Goal: Task Accomplishment & Management: Manage account settings

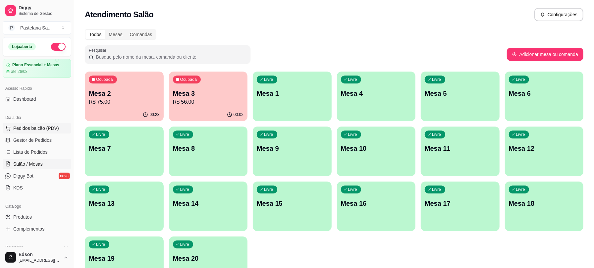
click at [27, 127] on span "Pedidos balcão (PDV)" at bounding box center [36, 128] width 46 height 7
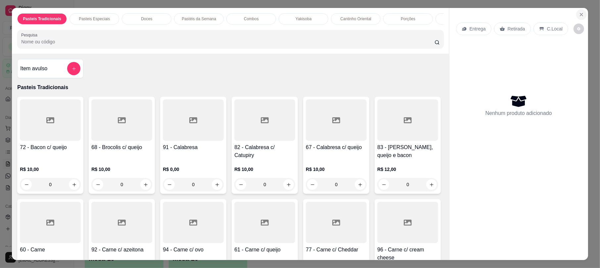
click at [577, 11] on button "Close" at bounding box center [581, 14] width 11 height 11
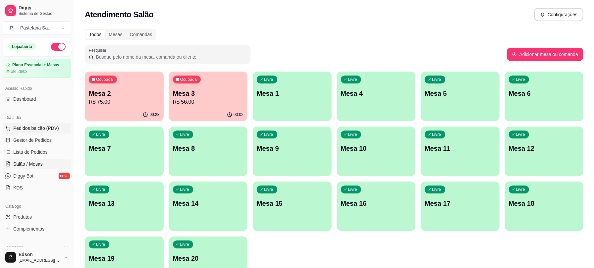
click at [48, 132] on button "Pedidos balcão (PDV)" at bounding box center [37, 128] width 69 height 11
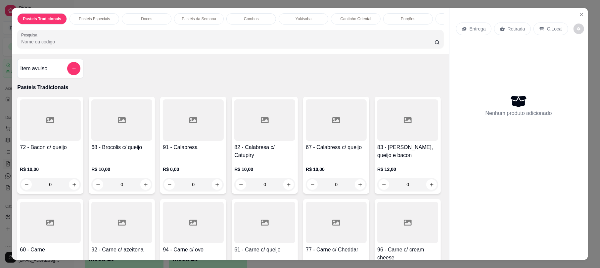
click at [179, 45] on input "Pesquisa" at bounding box center [227, 41] width 413 height 7
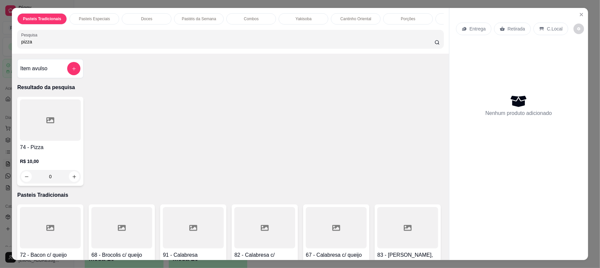
type input "pizza"
click at [46, 123] on icon at bounding box center [50, 120] width 8 height 6
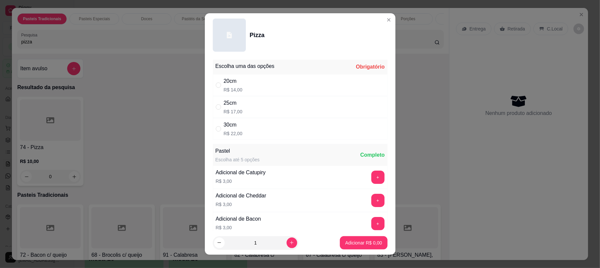
click at [220, 83] on div "" at bounding box center [220, 84] width 8 height 7
radio input "true"
click at [361, 245] on p "Adicionar R$ 14,00" at bounding box center [362, 242] width 39 height 7
type input "1"
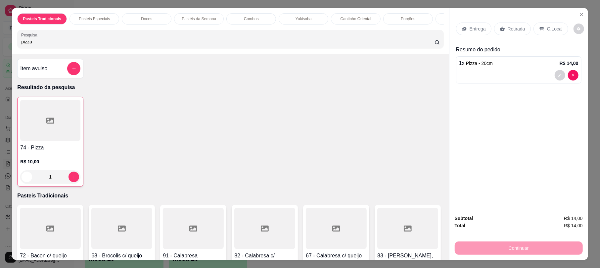
drag, startPoint x: 64, startPoint y: 49, endPoint x: 14, endPoint y: 49, distance: 50.6
click at [17, 48] on div "Pesquisa pizza" at bounding box center [230, 39] width 426 height 19
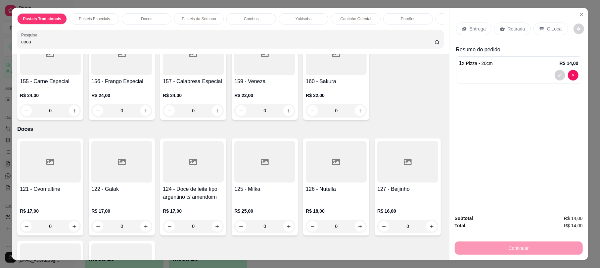
scroll to position [1222, 0]
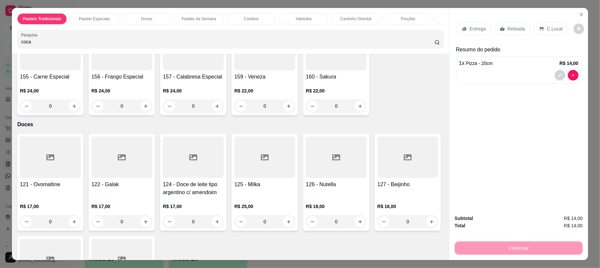
drag, startPoint x: 57, startPoint y: 49, endPoint x: 0, endPoint y: 69, distance: 60.4
click at [0, 69] on div "Pasteis Tradicionais Pasteis Especiais Doces Pastéis da Semana Combos Yakisoba …" at bounding box center [300, 134] width 600 height 268
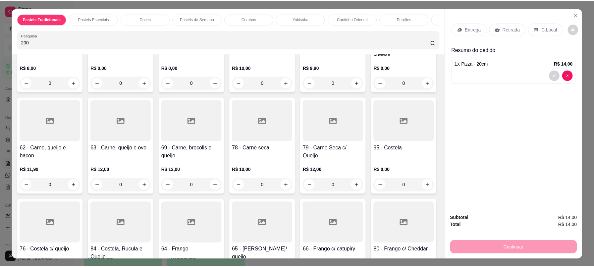
scroll to position [0, 0]
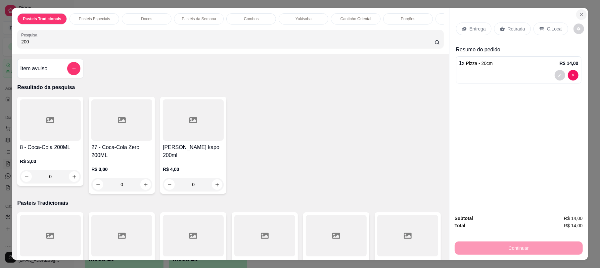
type input "200"
click at [578, 11] on button "Close" at bounding box center [581, 14] width 11 height 11
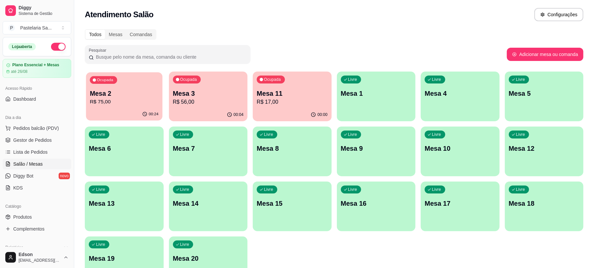
click at [129, 100] on p "R$ 75,00" at bounding box center [124, 102] width 69 height 8
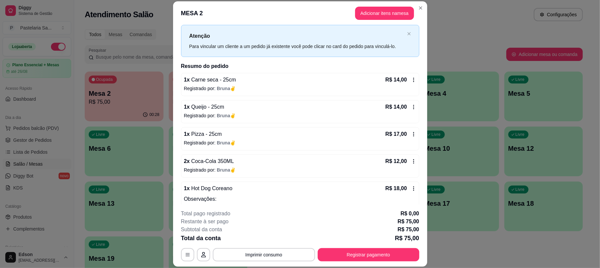
scroll to position [37, 0]
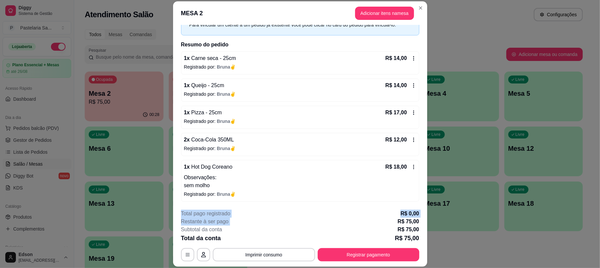
drag, startPoint x: 341, startPoint y: 213, endPoint x: 334, endPoint y: 225, distance: 14.1
click at [334, 223] on section "**********" at bounding box center [300, 133] width 254 height 265
click at [345, 251] on button "Registrar pagamento" at bounding box center [369, 254] width 102 height 13
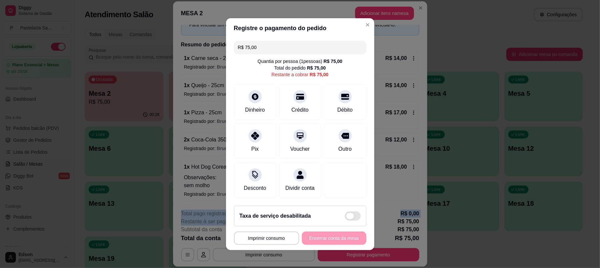
click at [346, 220] on span at bounding box center [353, 215] width 16 height 9
click at [345, 215] on span at bounding box center [353, 215] width 16 height 9
click at [345, 217] on input "checkbox" at bounding box center [347, 219] width 4 height 4
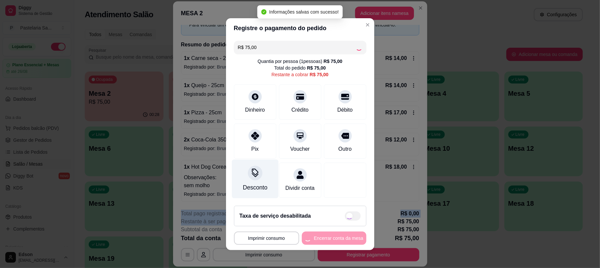
checkbox input "true"
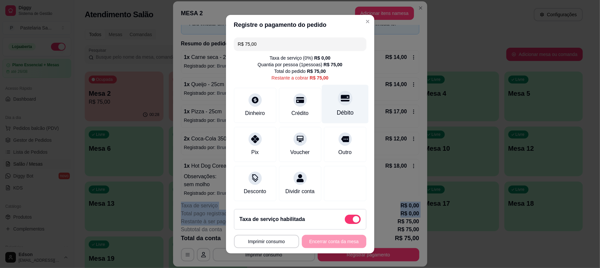
drag, startPoint x: 0, startPoint y: 4, endPoint x: 331, endPoint y: 103, distance: 345.9
click at [338, 103] on div at bounding box center [345, 98] width 15 height 15
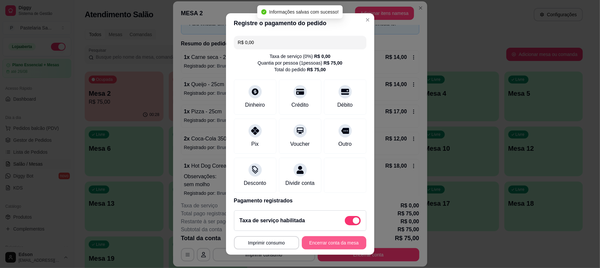
type input "R$ 0,00"
click at [336, 242] on button "Encerrar conta da mesa" at bounding box center [334, 242] width 65 height 13
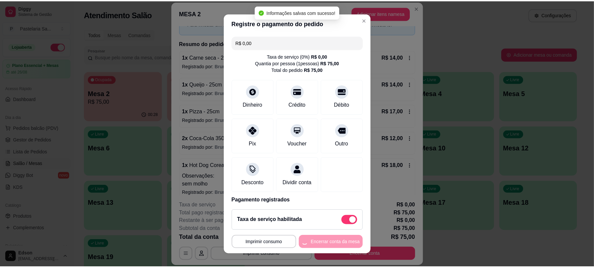
scroll to position [0, 0]
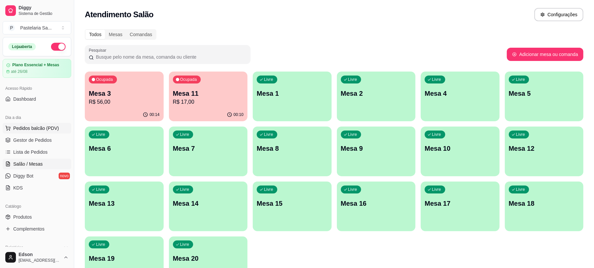
click at [50, 129] on span "Pedidos balcão (PDV)" at bounding box center [36, 128] width 46 height 7
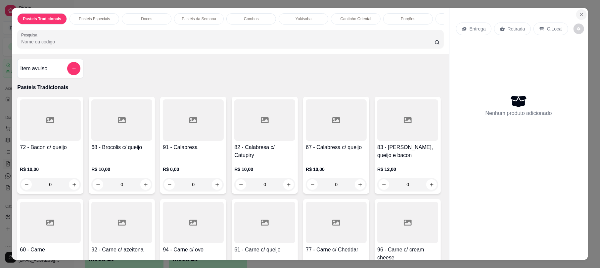
click at [576, 11] on button "Close" at bounding box center [581, 14] width 11 height 11
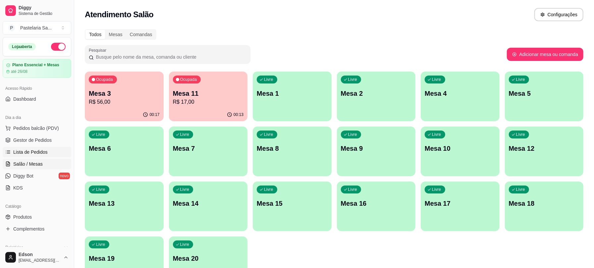
click at [28, 154] on span "Lista de Pedidos" at bounding box center [30, 152] width 34 height 7
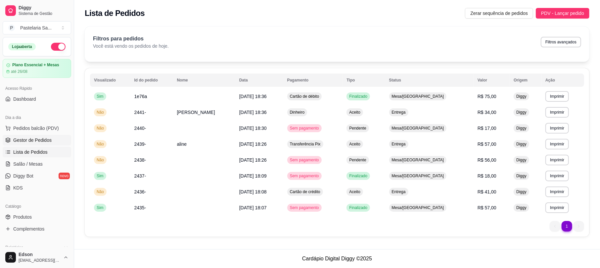
click at [31, 136] on link "Gestor de Pedidos" at bounding box center [37, 140] width 69 height 11
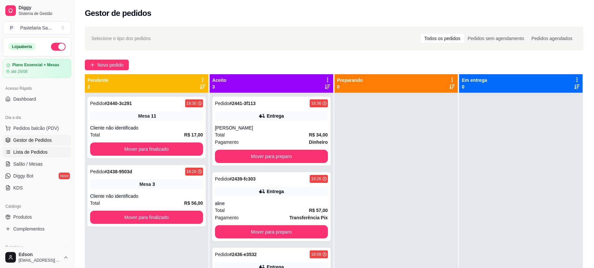
click at [36, 150] on span "Lista de Pedidos" at bounding box center [30, 152] width 34 height 7
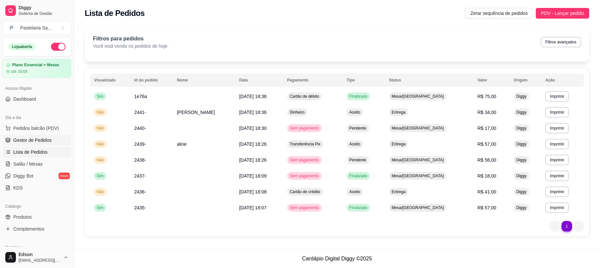
click at [22, 140] on span "Gestor de Pedidos" at bounding box center [32, 140] width 38 height 7
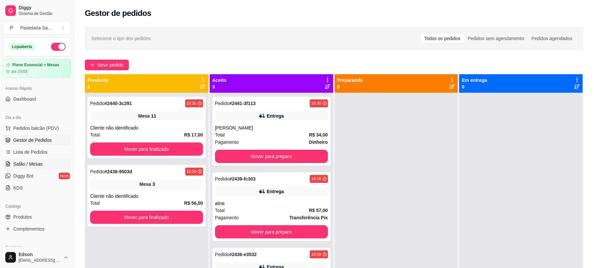
click at [29, 160] on link "Salão / Mesas" at bounding box center [37, 164] width 69 height 11
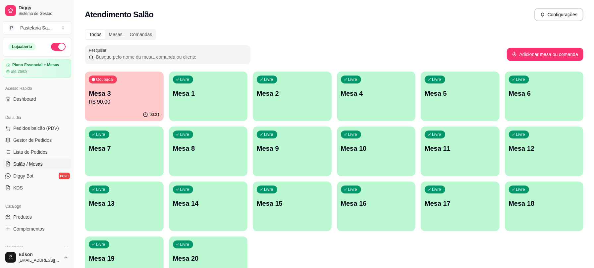
click at [112, 111] on div "00:31" at bounding box center [124, 114] width 79 height 13
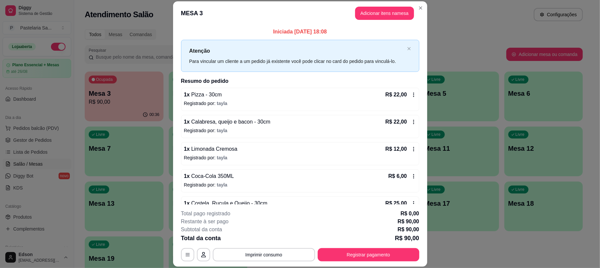
scroll to position [46, 0]
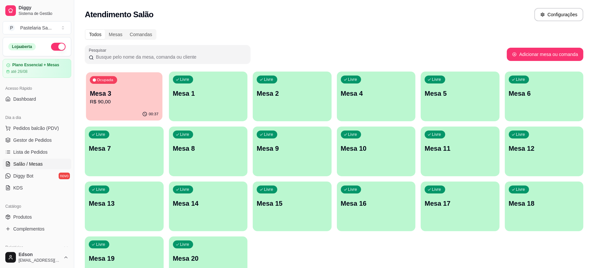
click at [93, 94] on p "Mesa 3" at bounding box center [124, 93] width 69 height 9
click at [542, 251] on div "Ocupada Mesa 3 R$ 90,00 00:44 Livre Mesa 1 Livre Mesa 2 Livre Mesa 4 Livre Mesa…" at bounding box center [334, 179] width 498 height 215
click at [521, 266] on div "Ocupada Mesa 3 R$ 90,00 00:44 Livre Mesa 1 Livre Mesa 2 Livre Mesa 4 Livre Mesa…" at bounding box center [334, 179] width 498 height 215
click at [107, 95] on p "Mesa 3" at bounding box center [124, 93] width 69 height 9
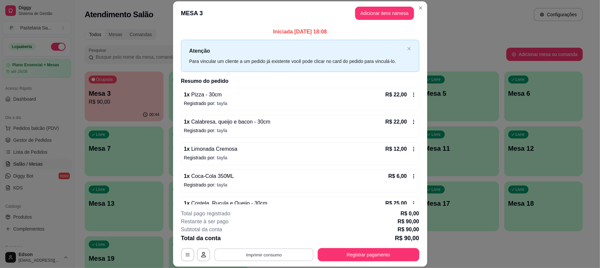
click at [263, 252] on button "Imprimir consumo" at bounding box center [263, 254] width 99 height 13
click at [258, 240] on button "Balcão" at bounding box center [262, 239] width 46 height 10
click at [256, 252] on button "Imprimir consumo" at bounding box center [263, 254] width 99 height 13
click at [267, 236] on button "Balcão" at bounding box center [263, 239] width 48 height 11
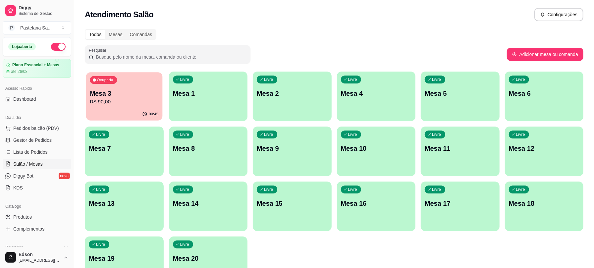
click at [125, 103] on p "R$ 90,00" at bounding box center [124, 102] width 69 height 8
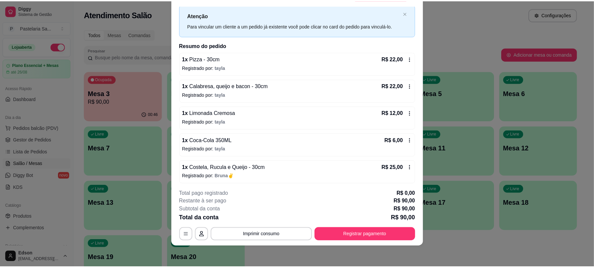
scroll to position [0, 0]
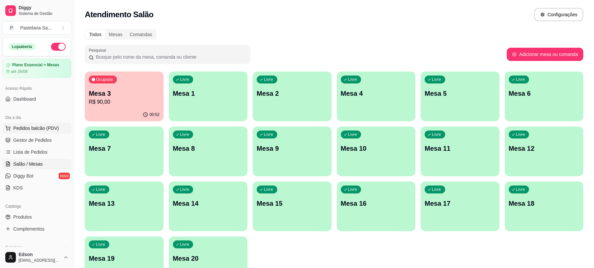
click at [19, 130] on span "Pedidos balcão (PDV)" at bounding box center [36, 128] width 46 height 7
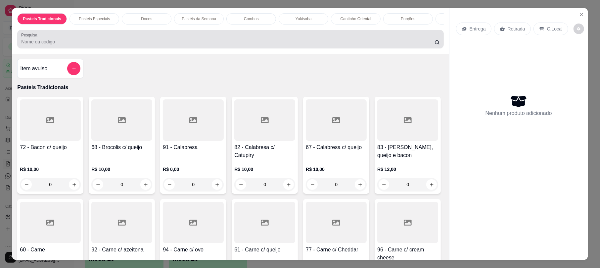
click at [196, 45] on input "Pesquisa" at bounding box center [227, 41] width 413 height 7
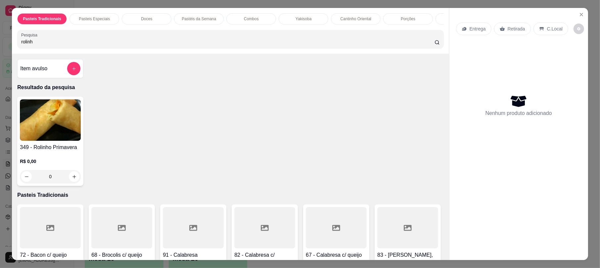
type input "rolinh"
click at [72, 141] on img at bounding box center [50, 119] width 61 height 41
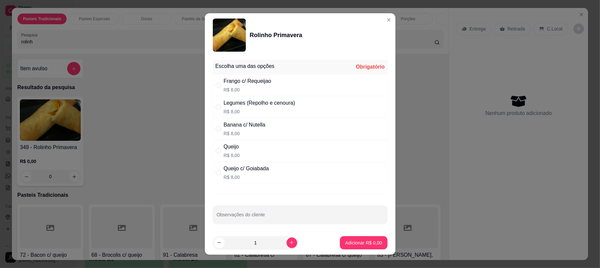
click at [218, 146] on div "Queijo R$ 8,00" at bounding box center [300, 151] width 175 height 22
radio input "true"
click at [361, 243] on p "Adicionar R$ 8,00" at bounding box center [364, 242] width 36 height 6
type input "1"
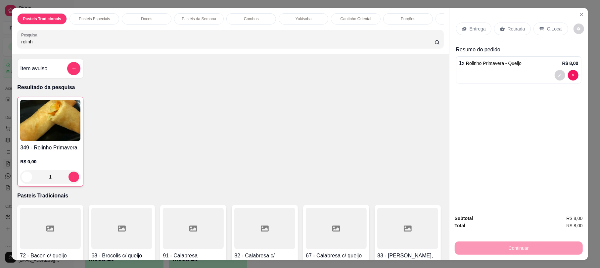
click at [50, 119] on img at bounding box center [50, 120] width 60 height 41
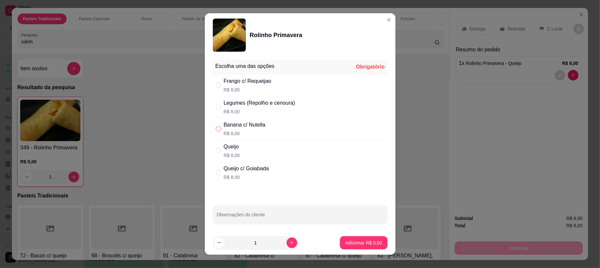
click at [216, 130] on input "" at bounding box center [218, 128] width 5 height 5
radio input "true"
click at [355, 242] on p "Adicionar R$ 8,00" at bounding box center [364, 242] width 36 height 6
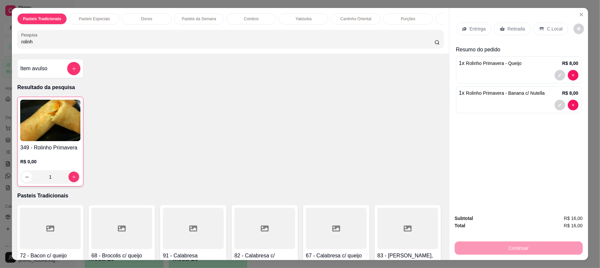
click at [553, 29] on p "C.Local" at bounding box center [555, 28] width 16 height 7
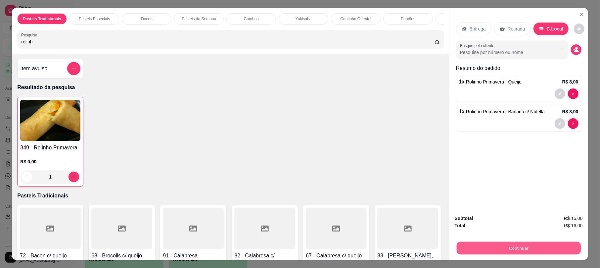
click at [542, 243] on button "Continuar" at bounding box center [519, 247] width 124 height 13
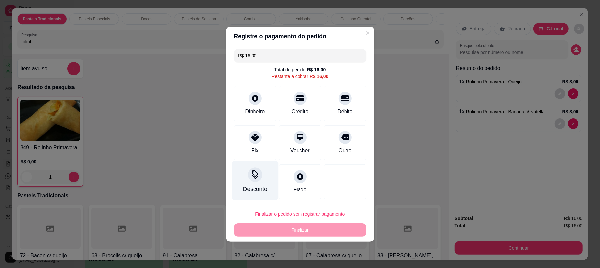
click at [248, 172] on div at bounding box center [255, 174] width 15 height 15
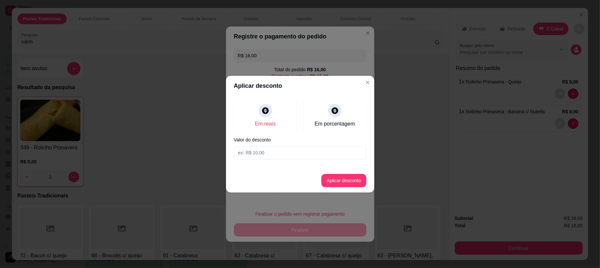
click at [268, 150] on input at bounding box center [300, 152] width 132 height 13
type input "16,00"
click at [361, 178] on button "Aplicar desconto" at bounding box center [343, 180] width 45 height 13
type input "R$ 0,00"
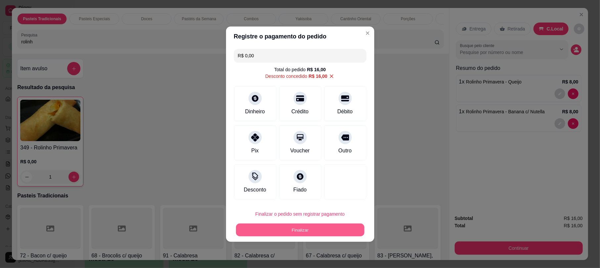
click at [308, 227] on button "Finalizar" at bounding box center [300, 229] width 128 height 13
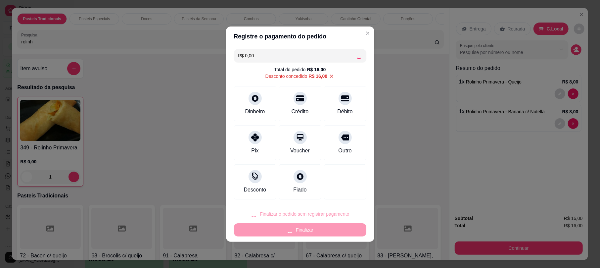
type input "0"
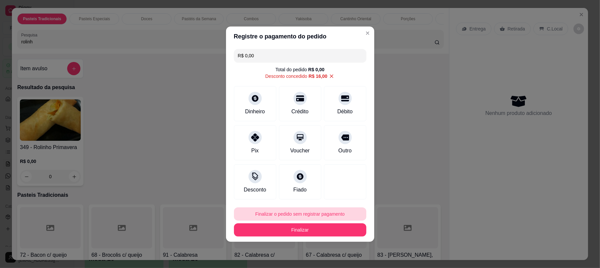
type input "-R$ 16,00"
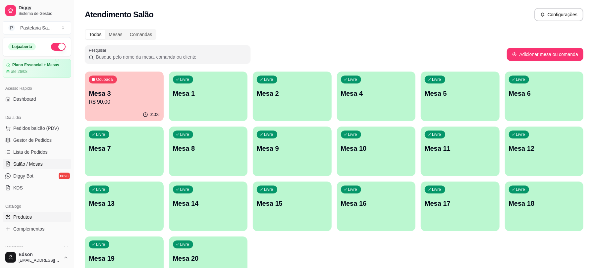
click at [24, 215] on span "Produtos" at bounding box center [22, 217] width 19 height 7
click at [106, 96] on p "Mesa 3" at bounding box center [124, 93] width 69 height 9
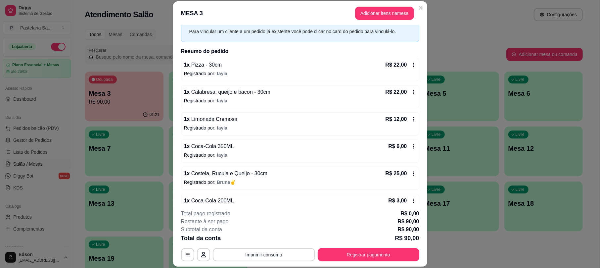
scroll to position [46, 0]
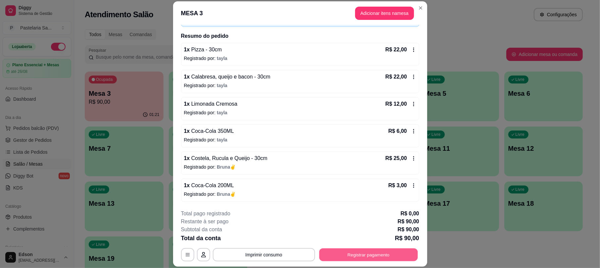
click at [365, 248] on div "**********" at bounding box center [300, 254] width 238 height 13
click at [366, 256] on button "Registrar pagamento" at bounding box center [369, 254] width 102 height 13
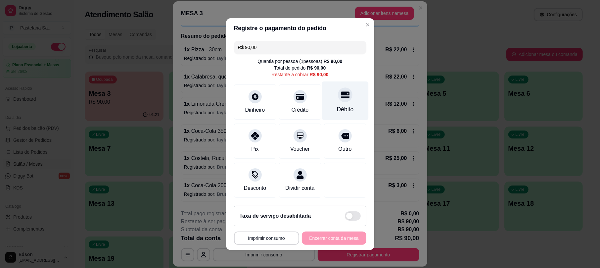
click at [345, 95] on div "Débito" at bounding box center [345, 100] width 47 height 39
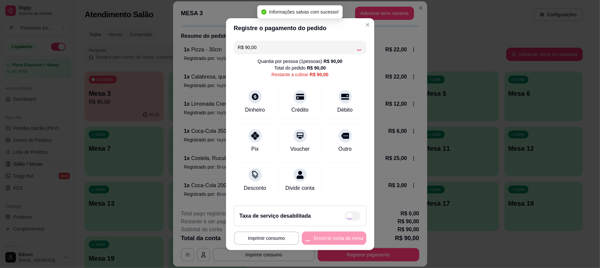
type input "R$ 0,00"
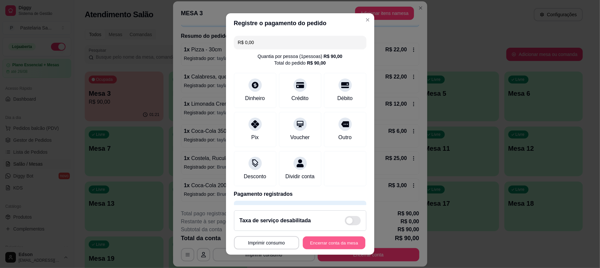
click at [318, 242] on button "Encerrar conta da mesa" at bounding box center [334, 242] width 63 height 13
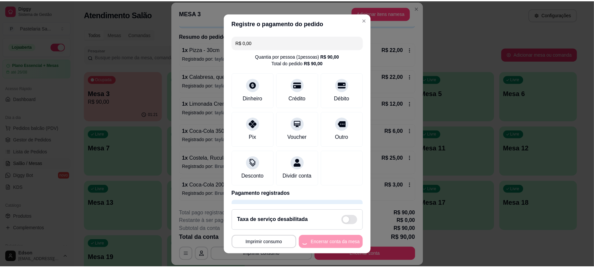
scroll to position [0, 0]
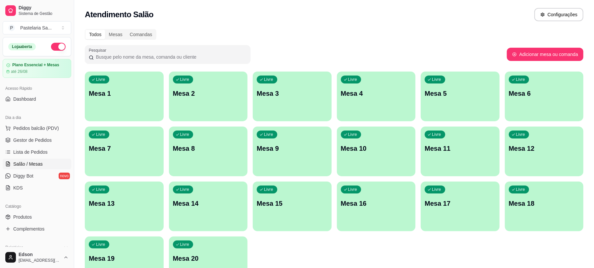
drag, startPoint x: 423, startPoint y: 104, endPoint x: 391, endPoint y: 17, distance: 92.8
click at [391, 17] on div "Atendimento Salão Configurações" at bounding box center [334, 14] width 498 height 13
click at [33, 152] on span "Lista de Pedidos" at bounding box center [30, 152] width 34 height 7
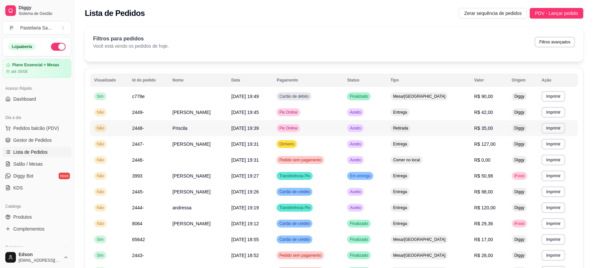
click at [134, 127] on span "2448-" at bounding box center [138, 127] width 12 height 5
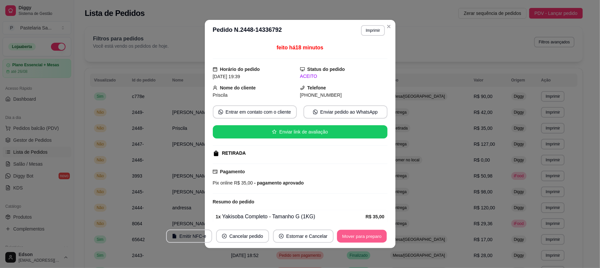
click at [361, 234] on button "Mover para preparo" at bounding box center [362, 236] width 50 height 13
click at [359, 235] on button "Mover para retirada disponível" at bounding box center [350, 236] width 71 height 13
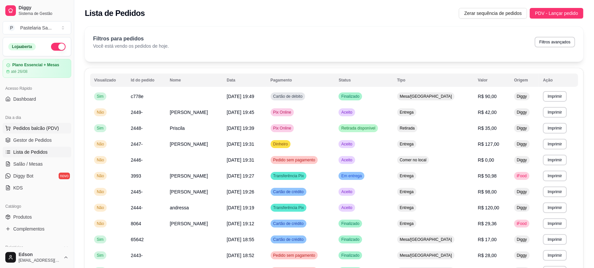
click at [19, 130] on span "Pedidos balcão (PDV)" at bounding box center [36, 128] width 46 height 7
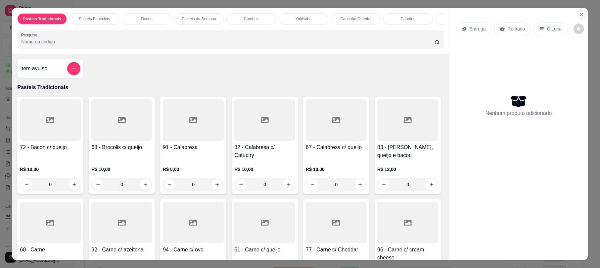
click at [580, 13] on icon "Close" at bounding box center [581, 14] width 5 height 5
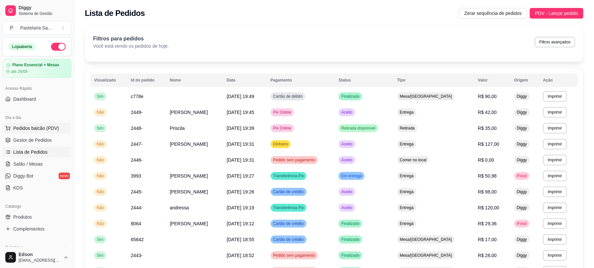
click at [16, 125] on span "Pedidos balcão (PDV)" at bounding box center [36, 128] width 46 height 7
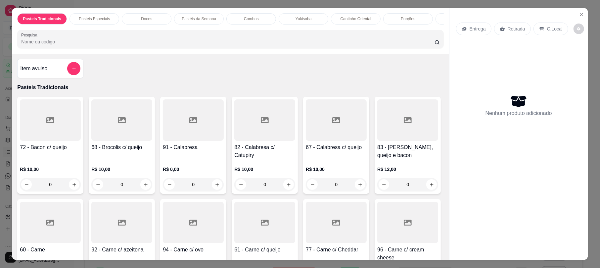
click at [583, 15] on div "Entrega Retirada C.Local Nenhum produto adicionado" at bounding box center [519, 128] width 139 height 241
click at [579, 14] on icon "Close" at bounding box center [581, 14] width 5 height 5
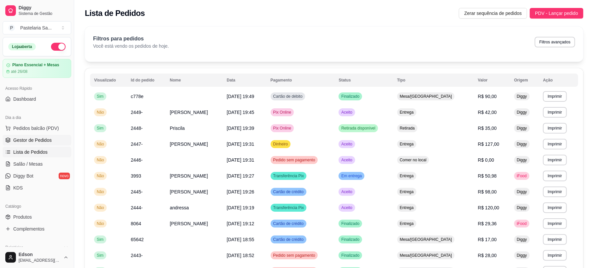
click at [24, 136] on link "Gestor de Pedidos" at bounding box center [37, 140] width 69 height 11
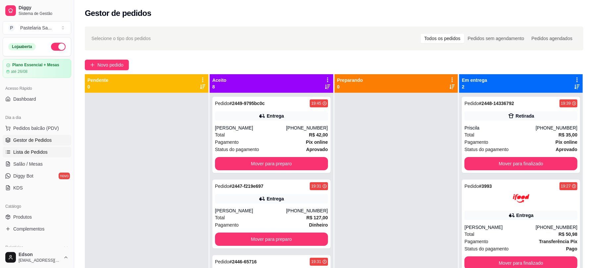
click at [10, 157] on link "Lista de Pedidos" at bounding box center [37, 152] width 69 height 11
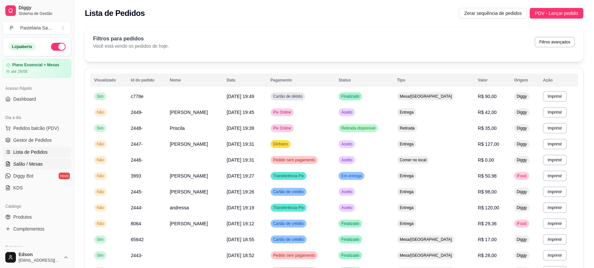
click at [10, 161] on link "Salão / Mesas" at bounding box center [37, 164] width 69 height 11
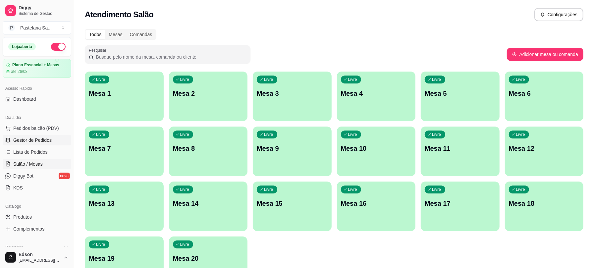
click at [38, 138] on span "Gestor de Pedidos" at bounding box center [32, 140] width 38 height 7
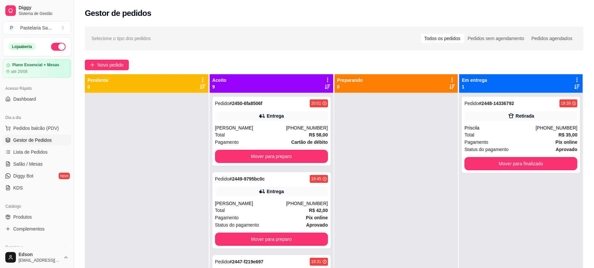
click at [13, 158] on ul "Pedidos balcão (PDV) Gestor de Pedidos Lista de Pedidos Salão / Mesas Diggy Bot…" at bounding box center [37, 158] width 69 height 70
click at [514, 159] on button "Mover para finalizado" at bounding box center [520, 163] width 113 height 13
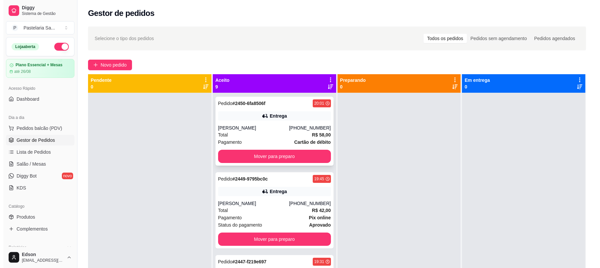
scroll to position [450, 0]
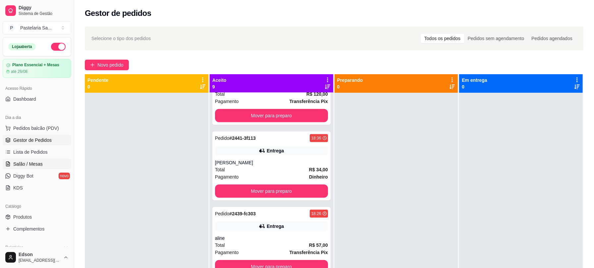
click at [28, 167] on span "Salão / Mesas" at bounding box center [27, 164] width 29 height 7
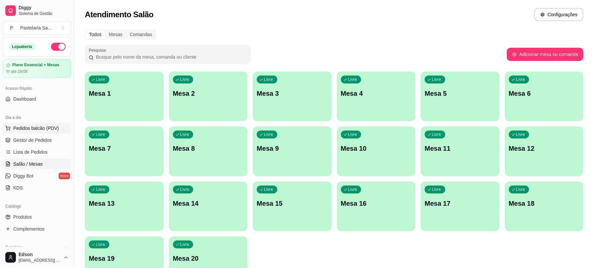
click at [26, 130] on span "Pedidos balcão (PDV)" at bounding box center [36, 128] width 46 height 7
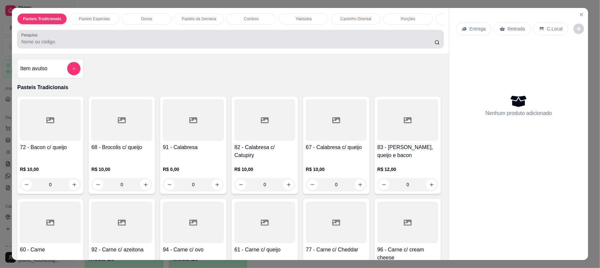
click at [155, 42] on div at bounding box center [230, 38] width 418 height 13
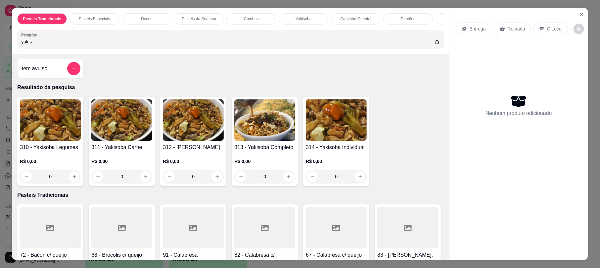
type input "yakis"
click at [276, 138] on img at bounding box center [264, 119] width 61 height 41
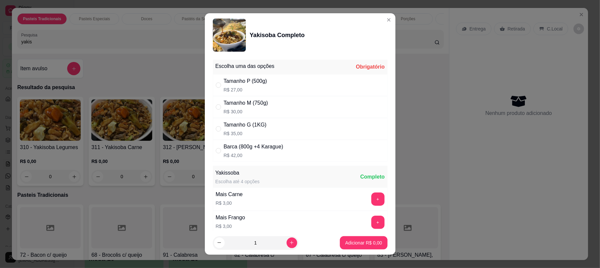
click at [224, 84] on div "Tamanho P (500g)" at bounding box center [245, 81] width 43 height 8
radio input "true"
click at [343, 243] on p "Adicionar R$ 27,00" at bounding box center [362, 242] width 38 height 6
type input "1"
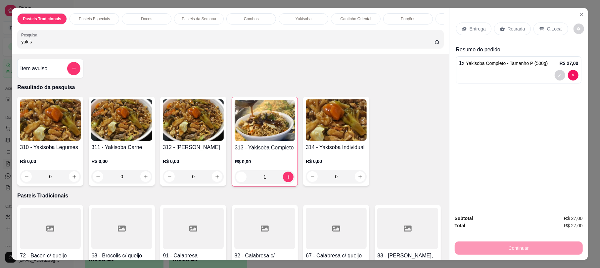
drag, startPoint x: 38, startPoint y: 47, endPoint x: 0, endPoint y: 43, distance: 38.3
click at [0, 43] on div "Pasteis Tradicionais Pasteis Especiais Doces Pastéis da Semana Combos Yakisoba …" at bounding box center [300, 134] width 600 height 268
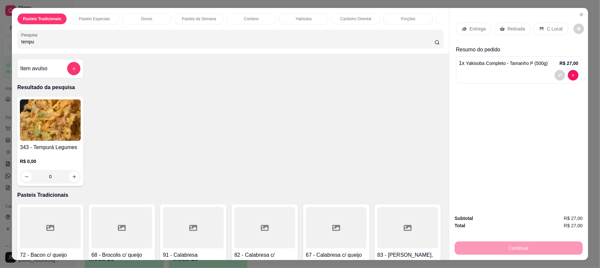
type input "tempu"
click at [49, 134] on img at bounding box center [50, 119] width 61 height 41
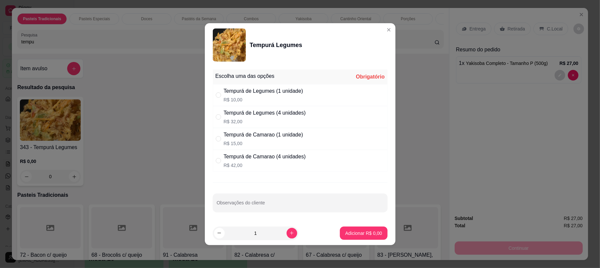
click at [238, 89] on div "Tempurá de Legumes (1 unidade)" at bounding box center [263, 91] width 79 height 8
radio input "true"
click at [373, 234] on p "Adicionar R$ 10,00" at bounding box center [362, 233] width 38 height 6
type input "1"
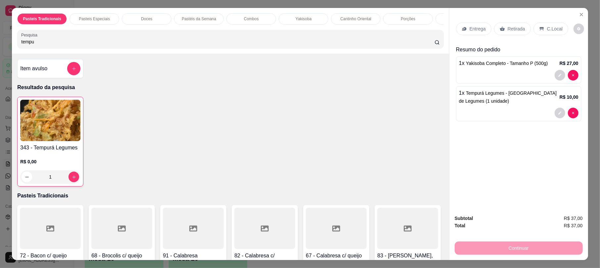
click at [508, 32] on p "Retirada" at bounding box center [517, 28] width 18 height 7
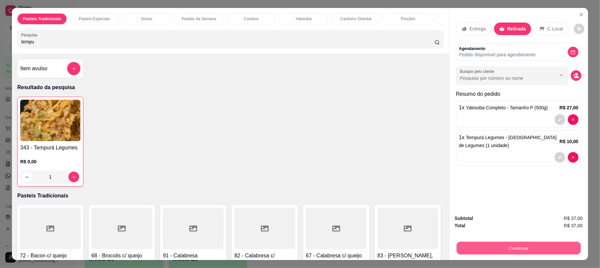
click at [515, 246] on button "Continuar" at bounding box center [519, 247] width 124 height 13
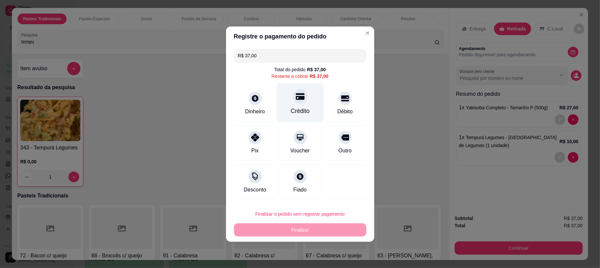
click at [291, 105] on div "Crédito" at bounding box center [300, 102] width 47 height 39
type input "R$ 0,00"
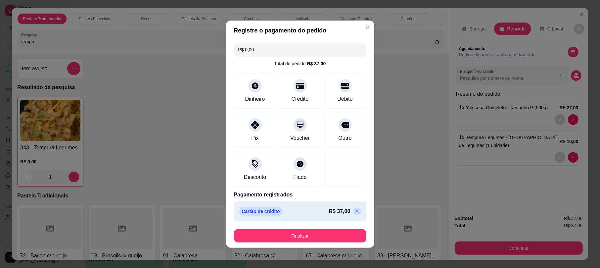
scroll to position [1, 0]
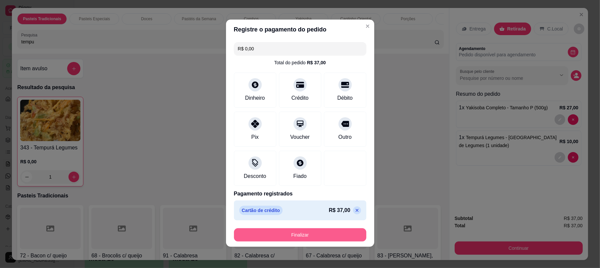
click at [317, 230] on button "Finalizar" at bounding box center [300, 234] width 132 height 13
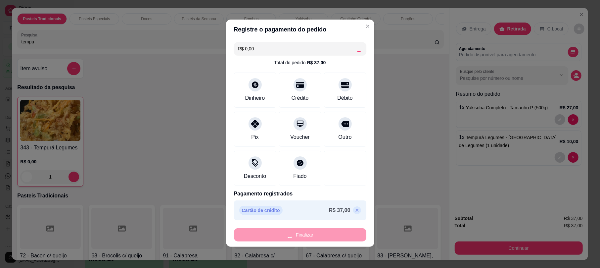
type input "0"
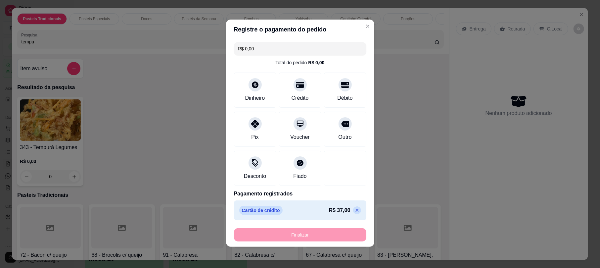
type input "-R$ 37,00"
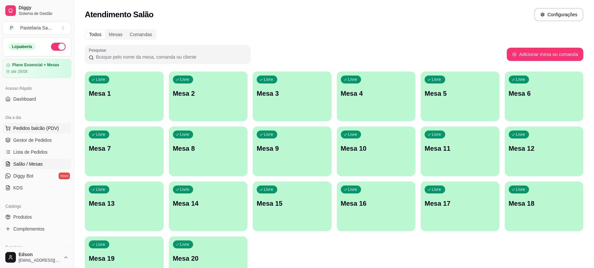
click at [37, 133] on button "Pedidos balcão (PDV)" at bounding box center [37, 128] width 69 height 11
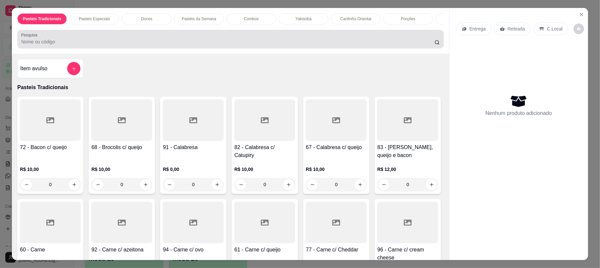
click at [105, 41] on div at bounding box center [230, 38] width 418 height 13
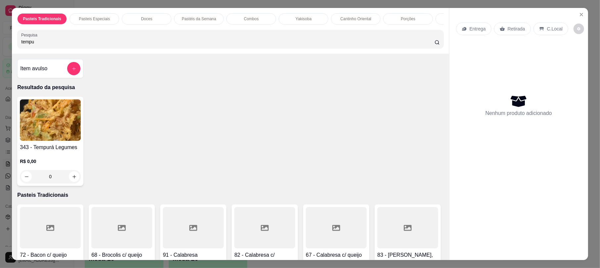
type input "tempu"
click at [53, 136] on img at bounding box center [50, 119] width 61 height 41
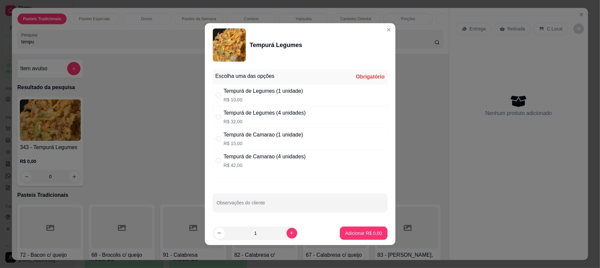
click at [235, 89] on div "Tempurá de Legumes (1 unidade)" at bounding box center [263, 91] width 79 height 8
radio input "true"
click at [357, 230] on p "Adicionar R$ 10,00" at bounding box center [362, 233] width 39 height 7
type input "1"
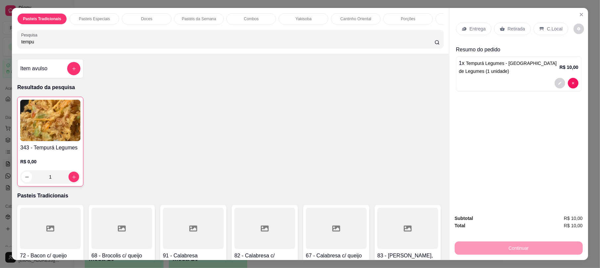
drag, startPoint x: 37, startPoint y: 50, endPoint x: 0, endPoint y: 50, distance: 37.4
click at [0, 50] on div "Pasteis Tradicionais Pasteis Especiais Doces Pastéis da Semana Combos Yakisoba …" at bounding box center [300, 134] width 600 height 268
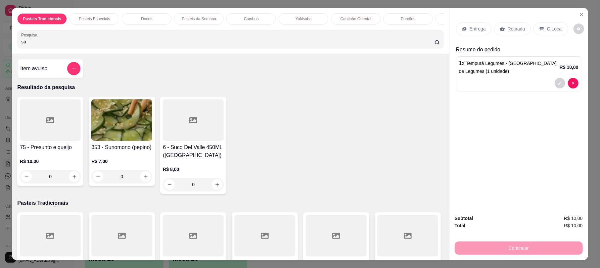
type input "s"
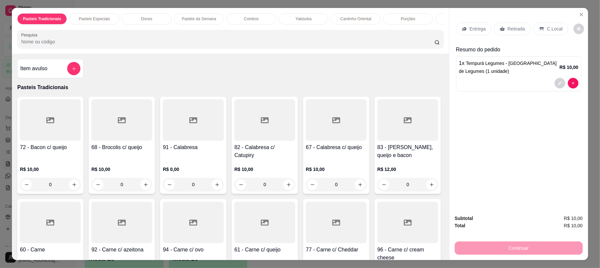
click at [46, 45] on input "Pesquisa" at bounding box center [227, 41] width 413 height 7
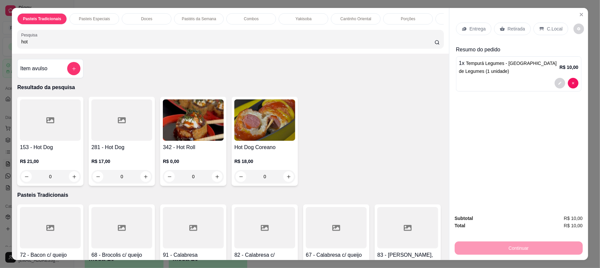
type input "hot"
click at [189, 127] on img at bounding box center [193, 119] width 61 height 41
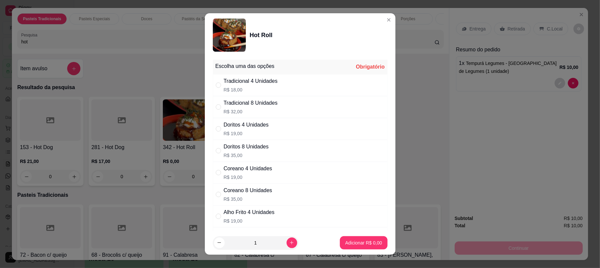
click at [229, 83] on div "Tradicional 4 Unidades" at bounding box center [251, 81] width 54 height 8
radio input "true"
click at [343, 241] on p "Adicionar R$ 18,00" at bounding box center [362, 242] width 39 height 7
type input "1"
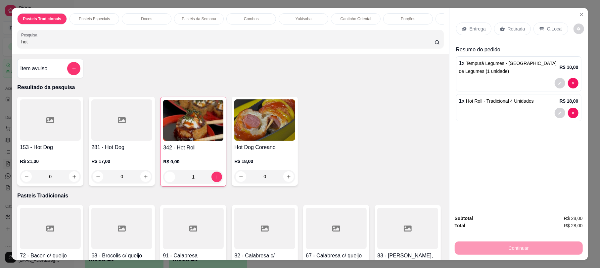
drag, startPoint x: 64, startPoint y: 50, endPoint x: 0, endPoint y: 55, distance: 63.7
click at [0, 55] on div "Pasteis Tradicionais Pasteis Especiais Doces Pastéis da Semana Combos Yakisoba …" at bounding box center [300, 134] width 600 height 268
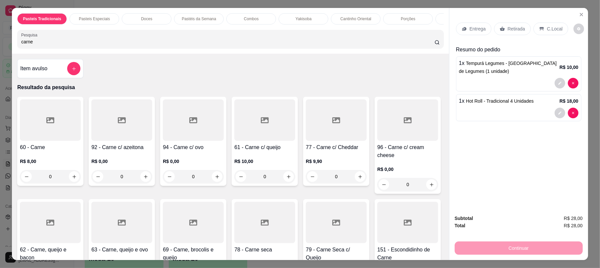
type input "carne"
click at [277, 140] on div at bounding box center [264, 119] width 61 height 41
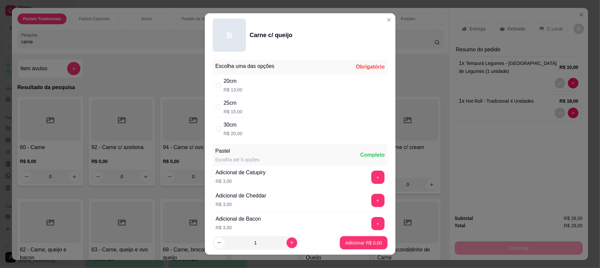
click at [232, 85] on div "20cm" at bounding box center [233, 81] width 19 height 8
radio input "true"
click at [365, 241] on p "Adicionar R$ 13,00" at bounding box center [362, 242] width 39 height 7
type input "1"
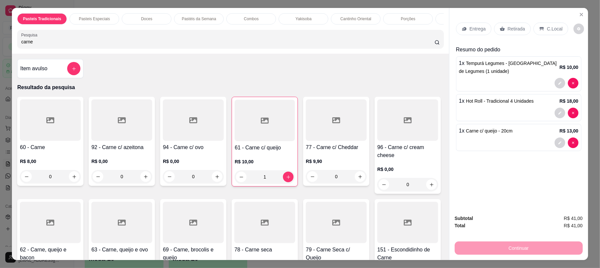
click at [522, 244] on div "Continuar" at bounding box center [519, 247] width 128 height 15
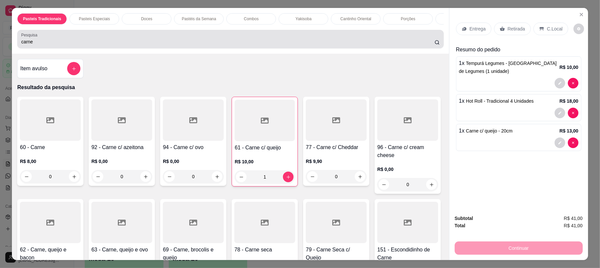
click at [54, 40] on div "carne" at bounding box center [230, 38] width 418 height 13
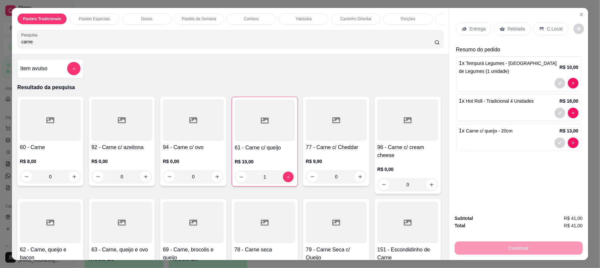
click at [522, 243] on div "Continuar" at bounding box center [519, 247] width 128 height 15
click at [578, 11] on button "Close" at bounding box center [581, 14] width 11 height 11
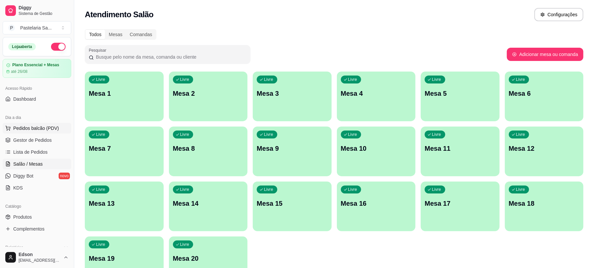
click at [29, 125] on span "Pedidos balcão (PDV)" at bounding box center [36, 128] width 46 height 7
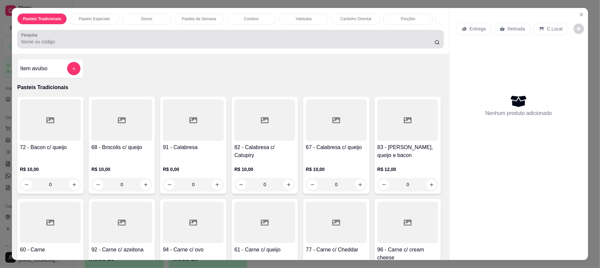
click at [279, 45] on input "Pesquisa" at bounding box center [227, 41] width 413 height 7
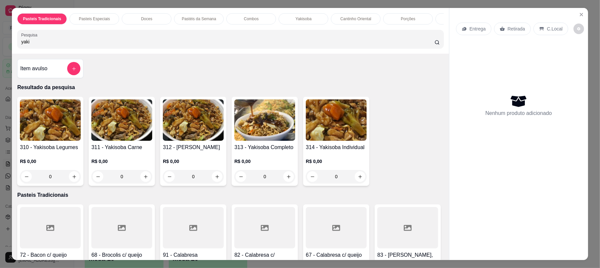
type input "yaki"
click at [275, 126] on img at bounding box center [264, 119] width 61 height 41
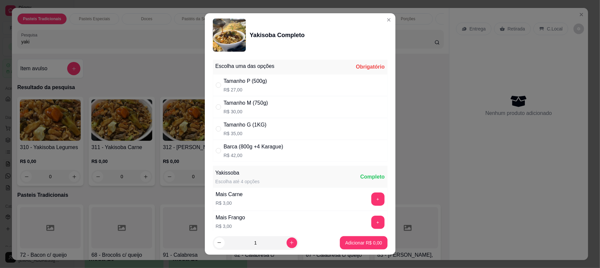
click at [234, 129] on div "Tamanho G (1KG)" at bounding box center [245, 125] width 43 height 8
radio input "true"
click at [344, 239] on p "Adicionar R$ 35,00" at bounding box center [362, 242] width 39 height 7
type input "1"
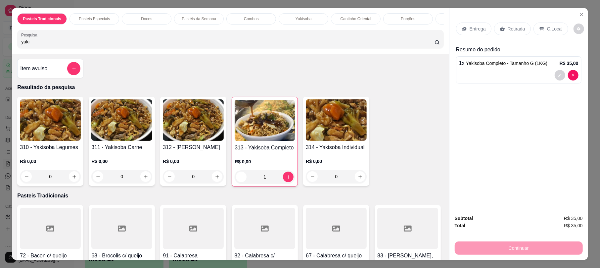
drag, startPoint x: 125, startPoint y: 50, endPoint x: 0, endPoint y: 46, distance: 125.2
click at [0, 46] on div "Pasteis Tradicionais Pasteis Especiais Doces Pastéis da Semana Combos Yakisoba …" at bounding box center [300, 134] width 600 height 268
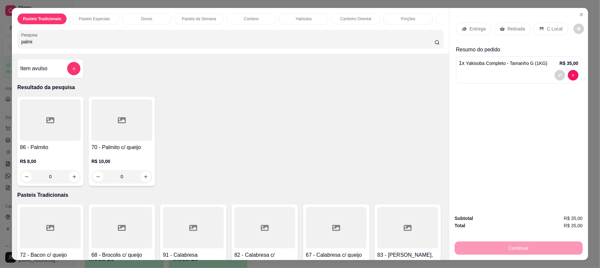
click at [69, 45] on input "palmi" at bounding box center [227, 41] width 413 height 7
drag, startPoint x: 83, startPoint y: 45, endPoint x: 0, endPoint y: 41, distance: 83.5
click at [0, 41] on div "Pasteis Tradicionais Pasteis Especiais Doces Pastéis da Semana Combos Yakisoba …" at bounding box center [300, 134] width 600 height 268
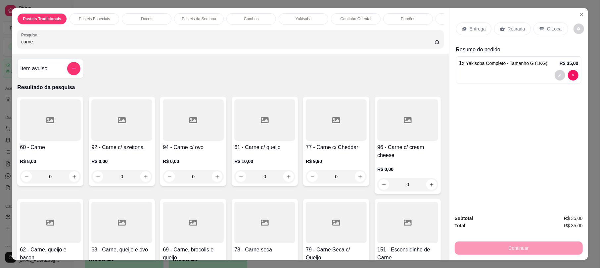
type input "carne"
click at [23, 127] on div at bounding box center [50, 119] width 61 height 41
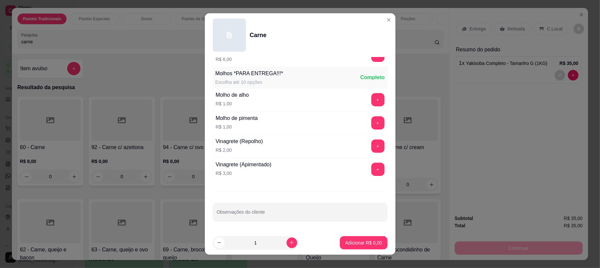
scroll to position [299, 0]
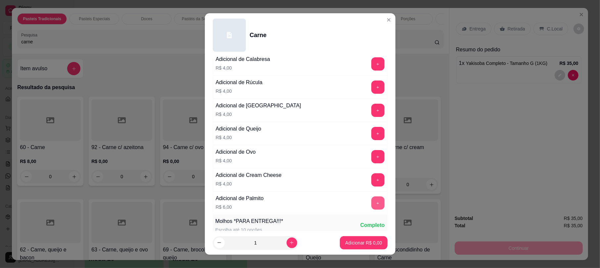
click at [371, 203] on button "+" at bounding box center [377, 202] width 13 height 13
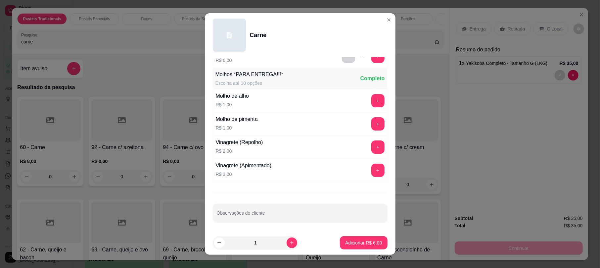
scroll to position [451, 0]
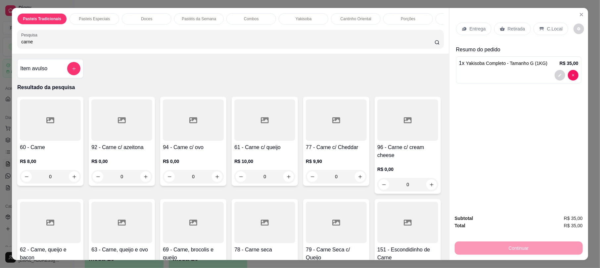
click at [20, 128] on div at bounding box center [50, 119] width 61 height 41
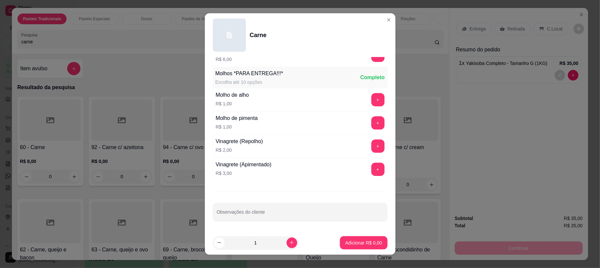
scroll to position [299, 0]
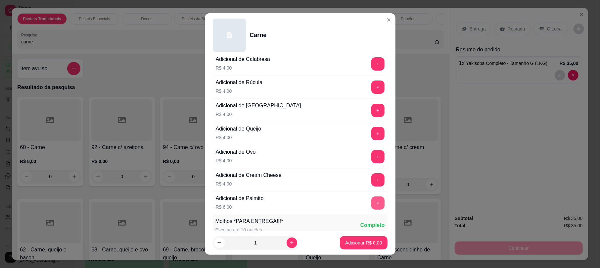
click at [371, 208] on button "+" at bounding box center [377, 202] width 13 height 13
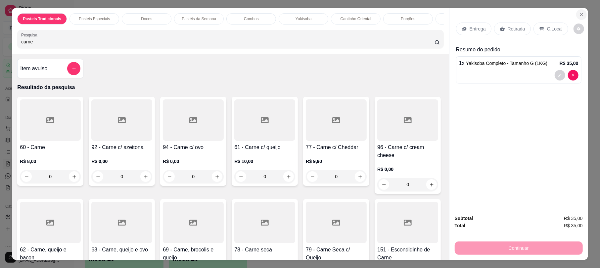
click at [583, 15] on section "Pasteis Tradicionais Pasteis Especiais Doces Pastéis da Semana Combos Yakisoba …" at bounding box center [300, 134] width 576 height 252
click at [582, 15] on button "Close" at bounding box center [581, 14] width 11 height 11
click at [580, 14] on icon "Close" at bounding box center [581, 14] width 3 height 3
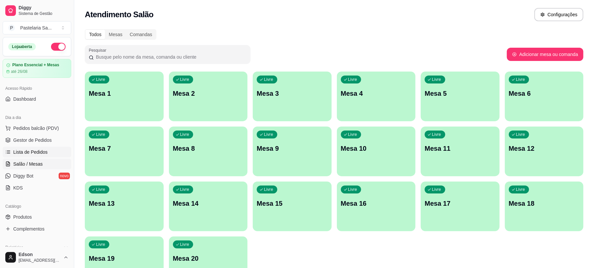
click at [40, 149] on span "Lista de Pedidos" at bounding box center [30, 152] width 34 height 7
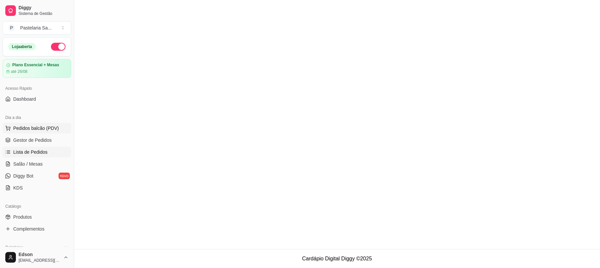
click at [41, 129] on span "Pedidos balcão (PDV)" at bounding box center [36, 128] width 46 height 7
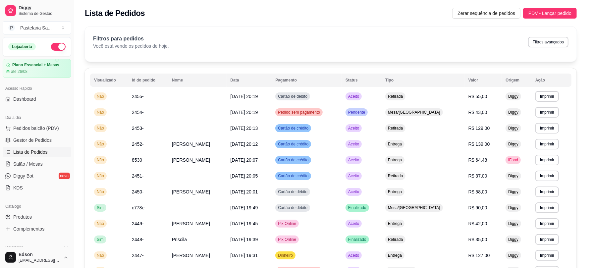
click at [44, 122] on div at bounding box center [48, 120] width 62 height 42
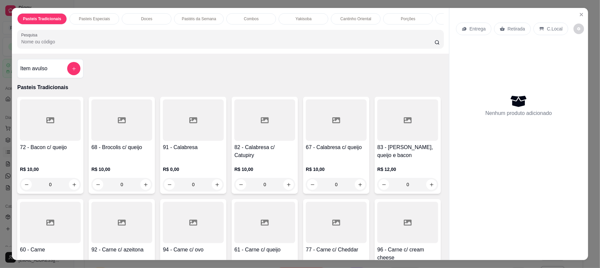
click at [159, 34] on div "Pasteis Tradicionais Pasteis Especiais Doces Pastéis da Semana Combos Yakisoba …" at bounding box center [230, 31] width 437 height 46
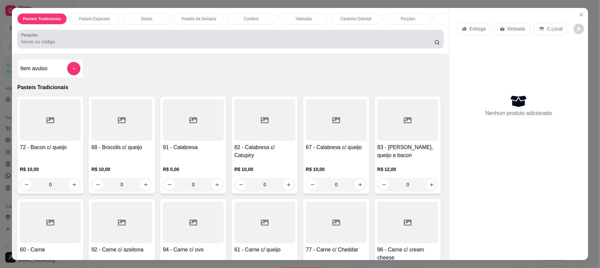
click at [159, 45] on input "Pesquisa" at bounding box center [227, 41] width 413 height 7
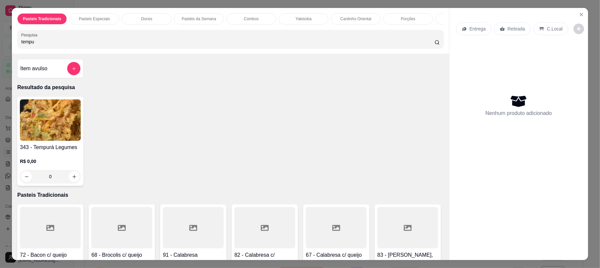
type input "tempu"
click at [34, 150] on div "343 - Tempurá Legumes R$ 0,00 0" at bounding box center [50, 141] width 66 height 89
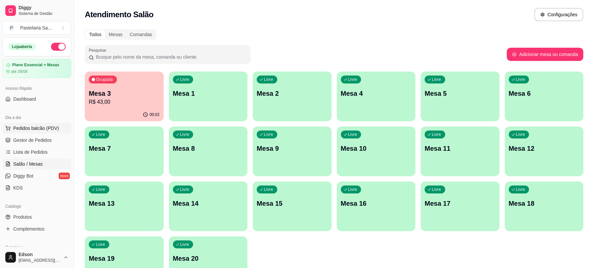
click at [33, 128] on span "Pedidos balcão (PDV)" at bounding box center [36, 128] width 46 height 7
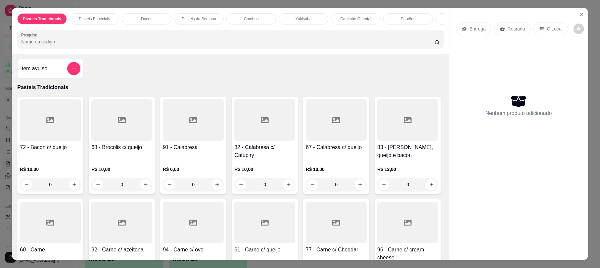
click at [116, 45] on input "Pesquisa" at bounding box center [227, 41] width 413 height 7
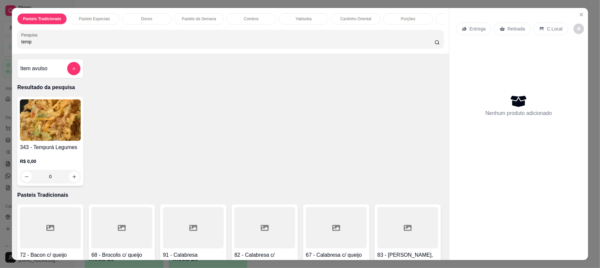
type input "temp"
click at [64, 114] on img at bounding box center [50, 119] width 61 height 41
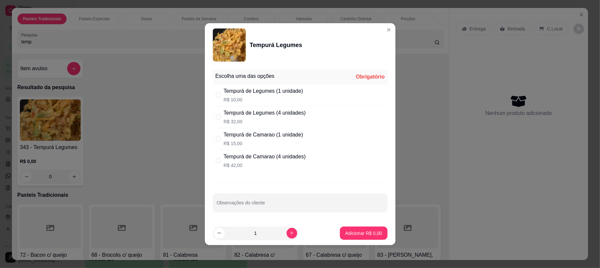
click at [224, 93] on div "Tempurá de Legumes (1 unidade)" at bounding box center [263, 91] width 79 height 8
radio input "true"
click at [354, 232] on p "Adicionar R$ 10,00" at bounding box center [362, 233] width 39 height 7
type input "1"
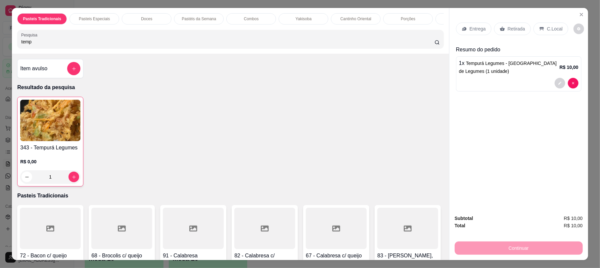
drag, startPoint x: 59, startPoint y: 47, endPoint x: 0, endPoint y: 56, distance: 59.4
click at [0, 56] on div "Pasteis Tradicionais Pasteis Especiais Doces Pastéis da Semana Combos Yakisoba …" at bounding box center [300, 134] width 600 height 268
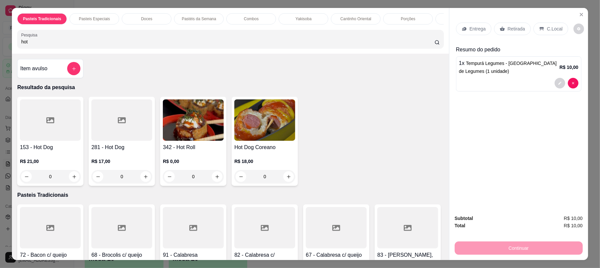
type input "hot"
click at [210, 132] on img at bounding box center [193, 119] width 61 height 41
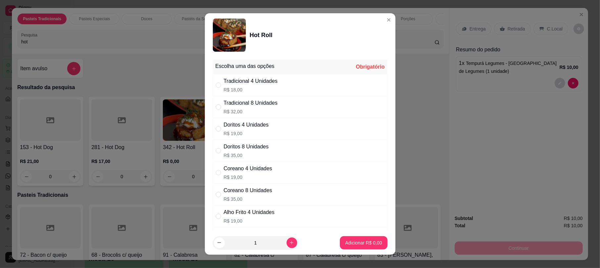
click at [236, 104] on div "Tradicional 8 Unidades" at bounding box center [251, 103] width 54 height 8
radio input "true"
click at [235, 81] on div "Tradicional 4 Unidades" at bounding box center [251, 81] width 54 height 8
radio input "true"
radio input "false"
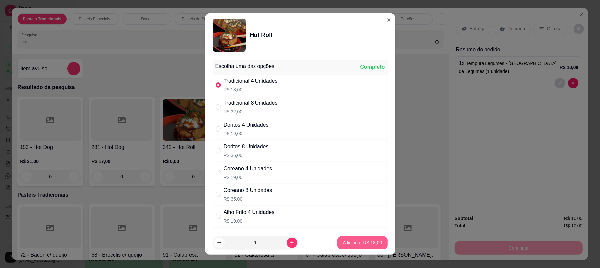
click at [342, 238] on button "Adicionar R$ 18,00" at bounding box center [362, 242] width 50 height 13
type input "1"
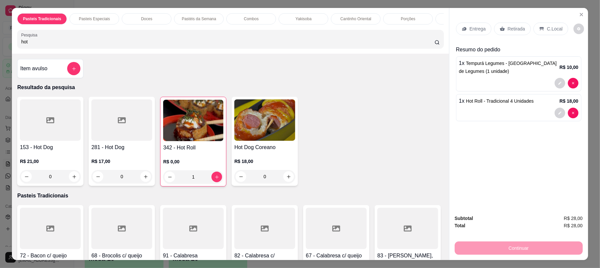
drag, startPoint x: 72, startPoint y: 48, endPoint x: 0, endPoint y: 58, distance: 72.5
click at [0, 58] on div "Pasteis Tradicionais Pasteis Especiais Doces Pastéis da Semana Combos Yakisoba …" at bounding box center [300, 134] width 600 height 268
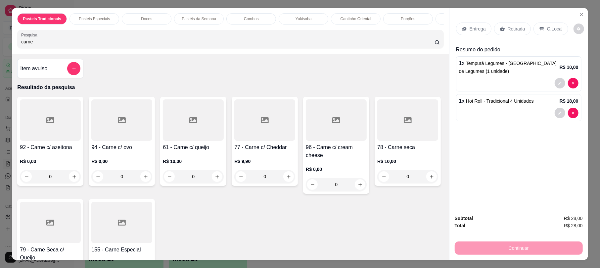
type input "carne"
click at [199, 132] on div at bounding box center [193, 119] width 61 height 41
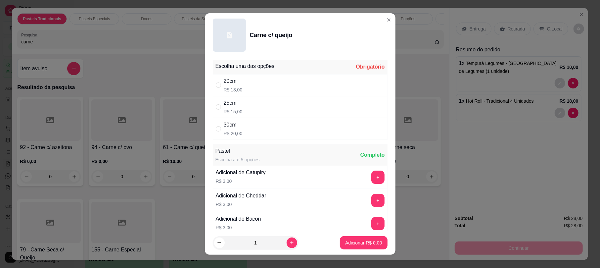
click at [252, 84] on div "20cm R$ 13,00" at bounding box center [300, 85] width 175 height 22
radio input "true"
click at [350, 238] on button "Adicionar R$ 13,00" at bounding box center [362, 242] width 49 height 13
type input "1"
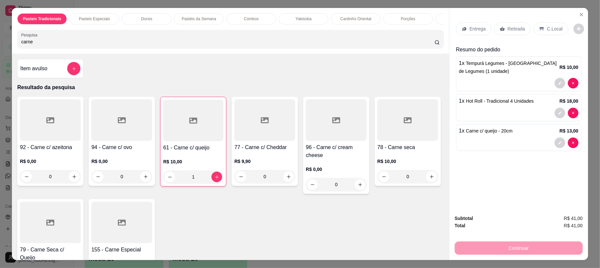
click at [514, 31] on p "Retirada" at bounding box center [517, 28] width 18 height 7
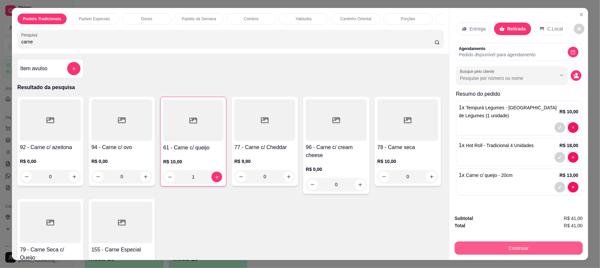
click at [529, 247] on button "Continuar" at bounding box center [519, 247] width 128 height 13
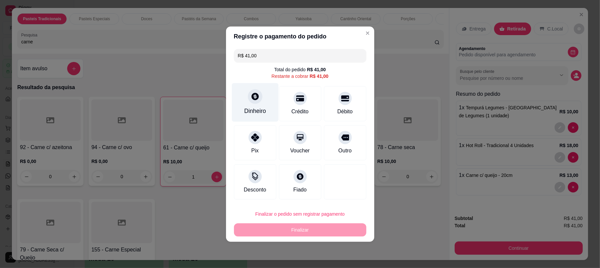
click at [252, 103] on div at bounding box center [255, 96] width 15 height 15
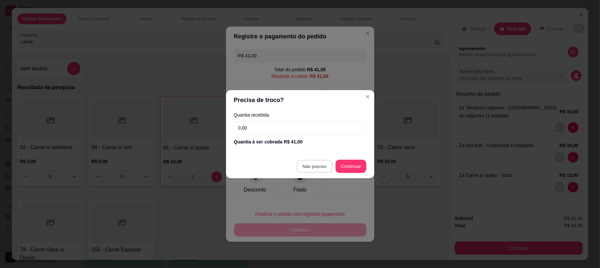
type input "R$ 0,00"
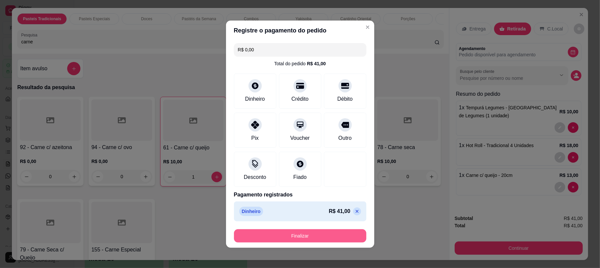
click at [310, 238] on button "Finalizar" at bounding box center [300, 235] width 132 height 13
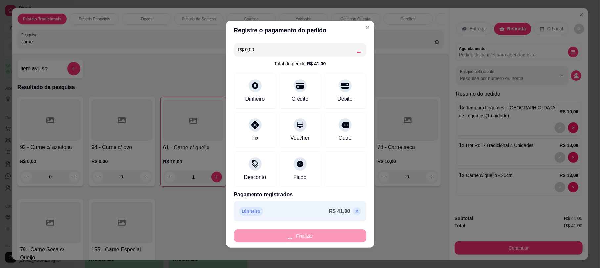
type input "0"
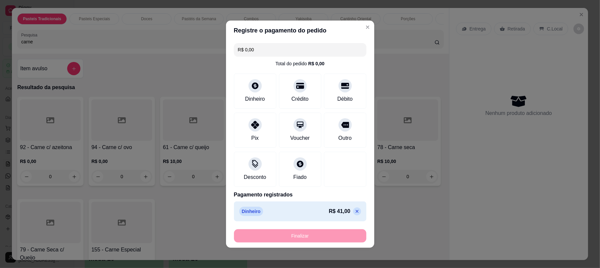
type input "-R$ 41,00"
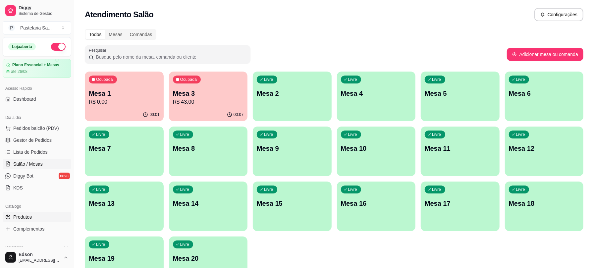
click at [33, 218] on link "Produtos" at bounding box center [37, 217] width 69 height 11
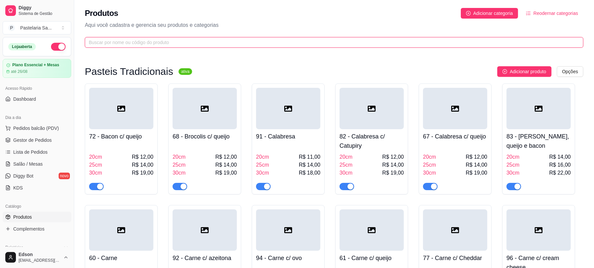
click at [104, 43] on input "text" at bounding box center [331, 42] width 485 height 7
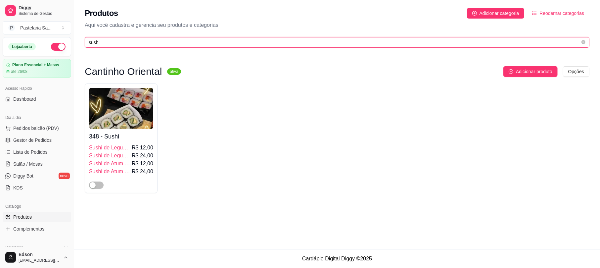
type input "sush"
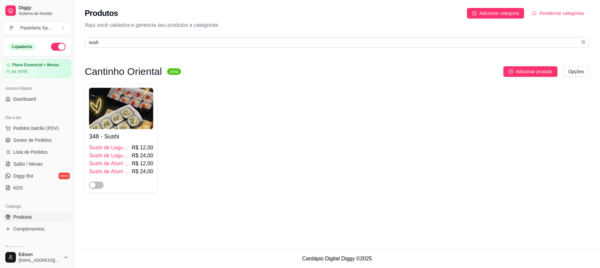
click at [36, 158] on ul "Pedidos balcão (PDV) Gestor de Pedidos Lista de Pedidos Salão / Mesas Diggy Bot…" at bounding box center [37, 158] width 69 height 70
click at [35, 165] on span "Salão / Mesas" at bounding box center [27, 164] width 29 height 7
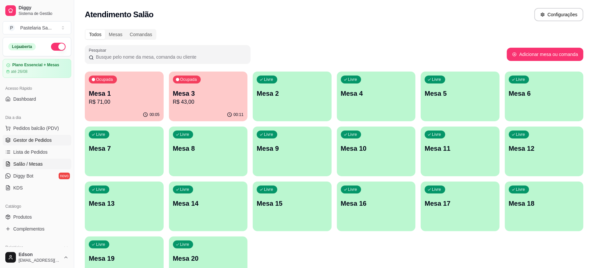
click at [23, 141] on span "Gestor de Pedidos" at bounding box center [32, 140] width 38 height 7
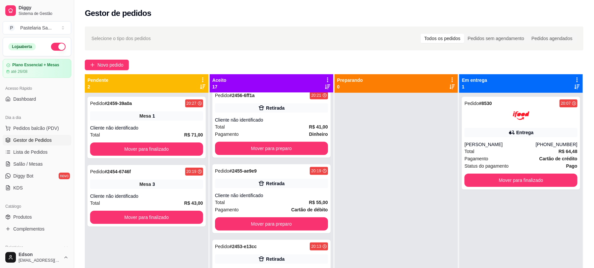
scroll to position [469, 0]
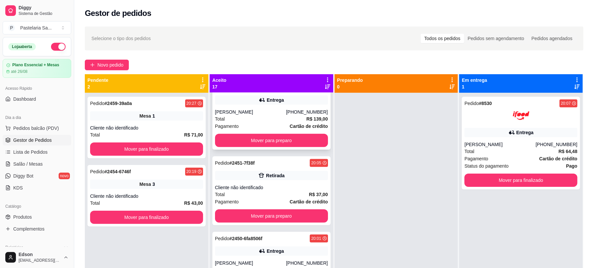
click at [259, 110] on div "[PERSON_NAME]" at bounding box center [250, 112] width 71 height 7
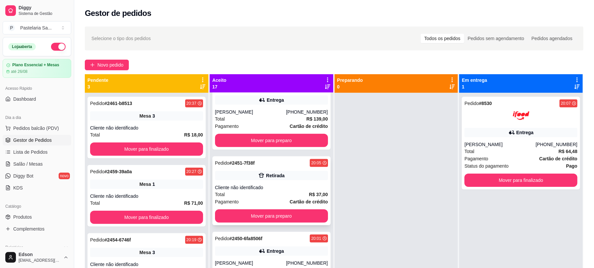
scroll to position [703, 0]
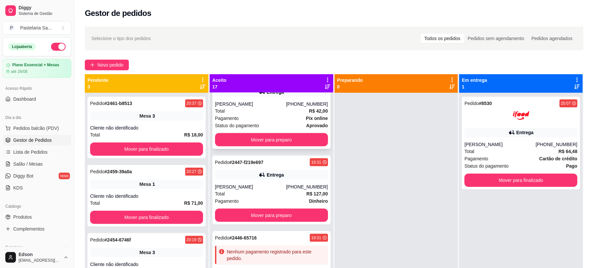
click at [278, 104] on div "[PERSON_NAME]" at bounding box center [250, 104] width 71 height 7
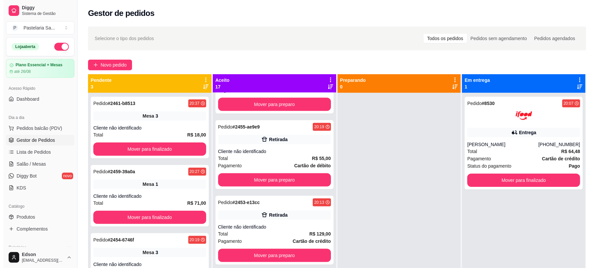
scroll to position [234, 0]
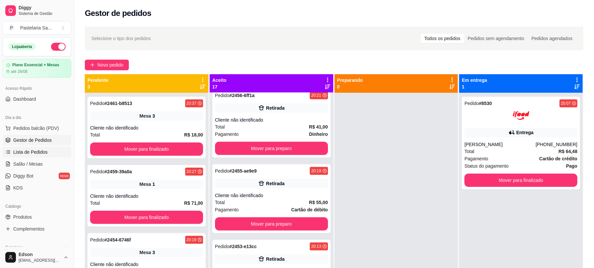
drag, startPoint x: 31, startPoint y: 162, endPoint x: 40, endPoint y: 151, distance: 14.1
click at [32, 162] on span "Salão / Mesas" at bounding box center [27, 164] width 29 height 7
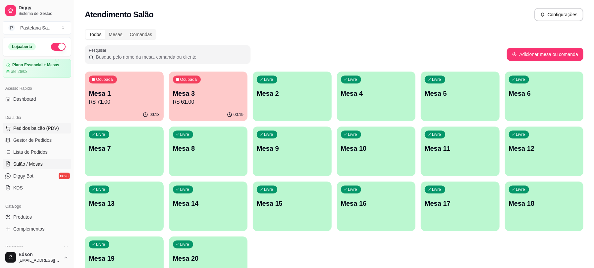
click at [39, 125] on span "Pedidos balcão (PDV)" at bounding box center [36, 128] width 46 height 7
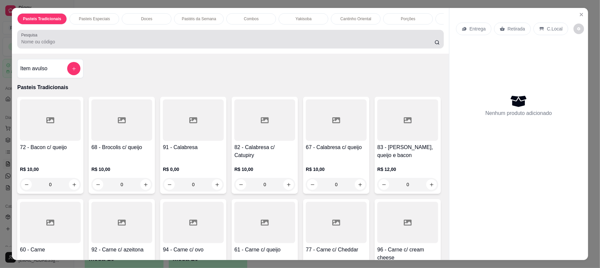
click at [124, 44] on div at bounding box center [230, 38] width 418 height 13
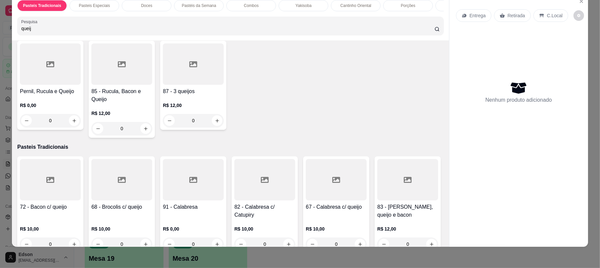
scroll to position [349, 0]
type input "queij"
click at [579, 3] on icon "Close" at bounding box center [581, 1] width 5 height 5
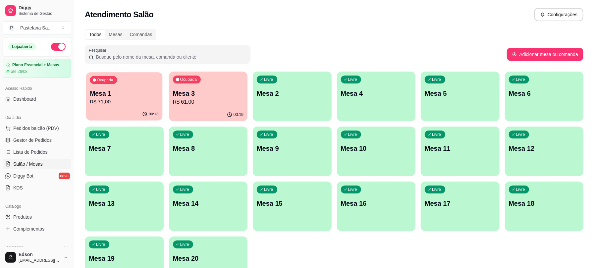
click at [117, 111] on div "00:13" at bounding box center [124, 114] width 76 height 13
click at [121, 93] on p "Mesa 1" at bounding box center [124, 93] width 69 height 9
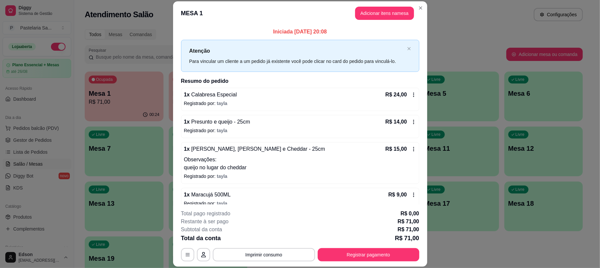
scroll to position [37, 0]
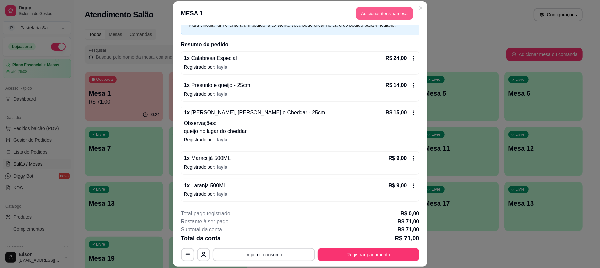
click at [370, 11] on button "Adicionar itens na mesa" at bounding box center [384, 13] width 57 height 13
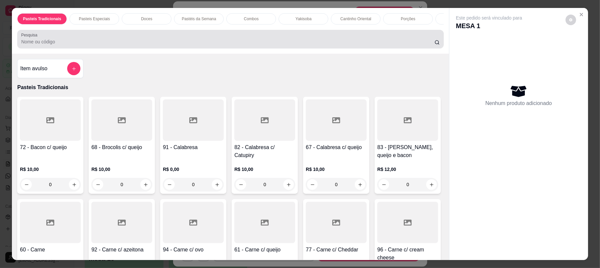
click at [219, 45] on input "Pesquisa" at bounding box center [227, 41] width 413 height 7
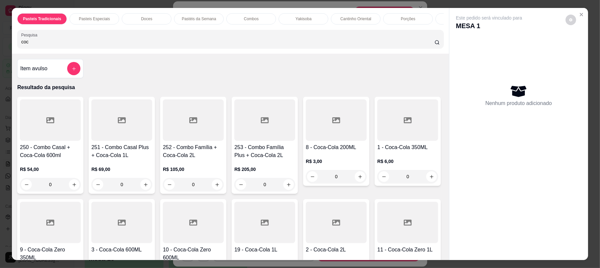
scroll to position [175, 0]
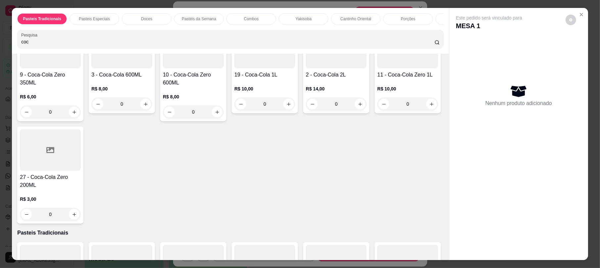
type input "coc"
click at [152, 79] on h4 "3 - Coca-Cola 600ML" at bounding box center [121, 75] width 61 height 8
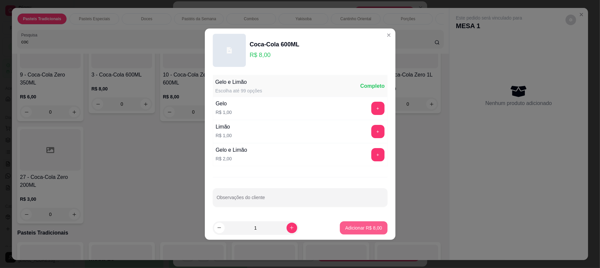
click at [347, 225] on p "Adicionar R$ 8,00" at bounding box center [363, 227] width 37 height 7
type input "1"
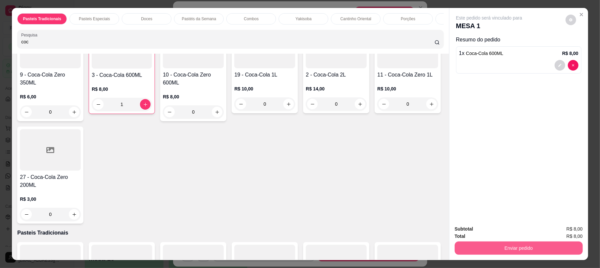
click at [553, 249] on button "Enviar pedido" at bounding box center [519, 247] width 128 height 13
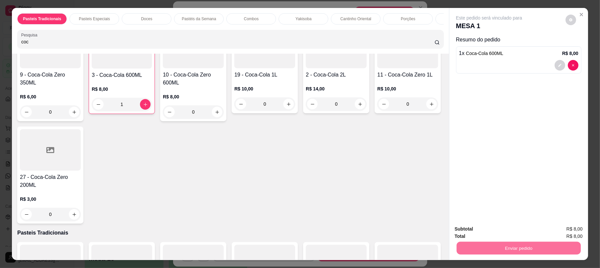
click at [502, 230] on button "Não registrar e enviar pedido" at bounding box center [496, 231] width 69 height 13
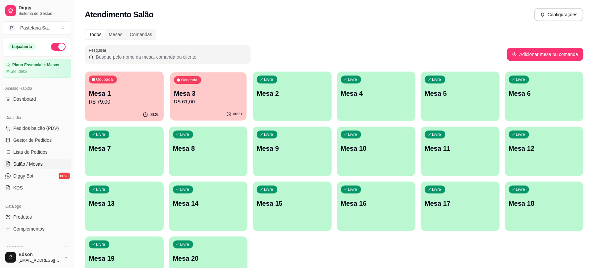
click at [191, 103] on p "R$ 61,00" at bounding box center [208, 102] width 69 height 8
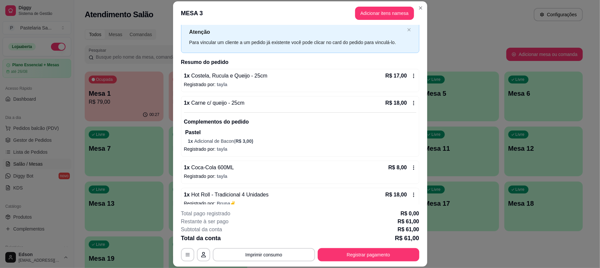
scroll to position [29, 0]
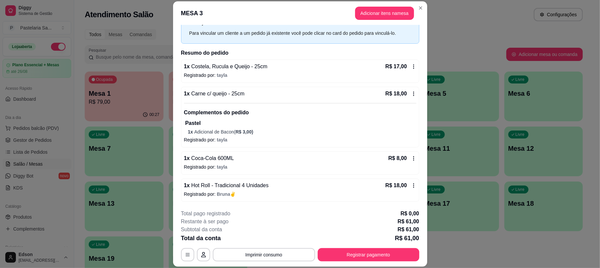
click at [236, 132] on span "R$ 3,00 )" at bounding box center [245, 131] width 18 height 5
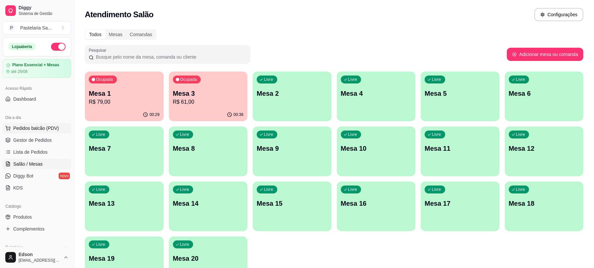
click at [40, 126] on span "Pedidos balcão (PDV)" at bounding box center [36, 128] width 46 height 7
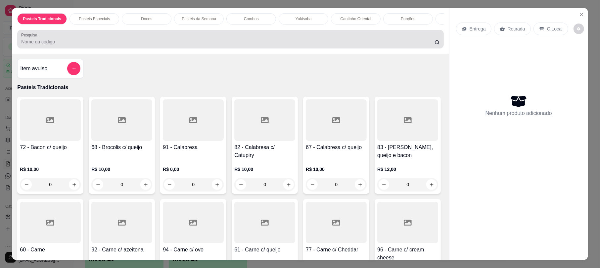
click at [151, 48] on div "Pesquisa" at bounding box center [230, 39] width 426 height 19
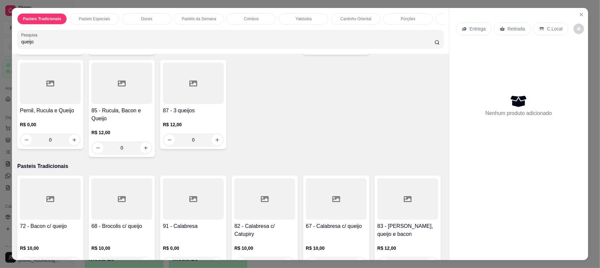
scroll to position [349, 0]
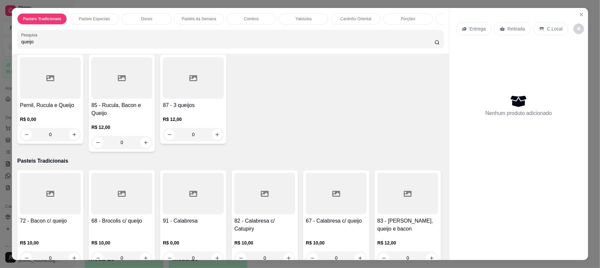
type input "queijo"
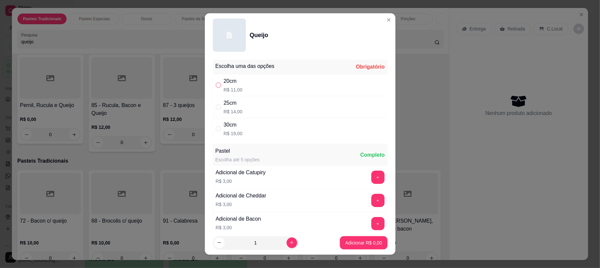
click at [216, 87] on input "" at bounding box center [218, 84] width 5 height 5
radio input "true"
click at [289, 244] on icon "increase-product-quantity" at bounding box center [291, 242] width 5 height 5
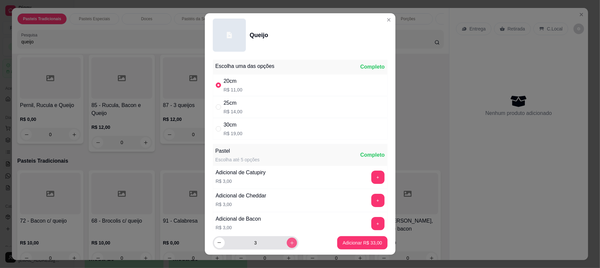
type input "4"
click at [344, 242] on p "Adicionar R$ 44,00" at bounding box center [362, 242] width 39 height 7
type input "4"
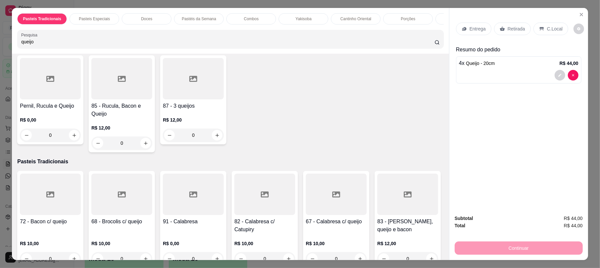
click at [508, 24] on div "Retirada" at bounding box center [512, 29] width 37 height 13
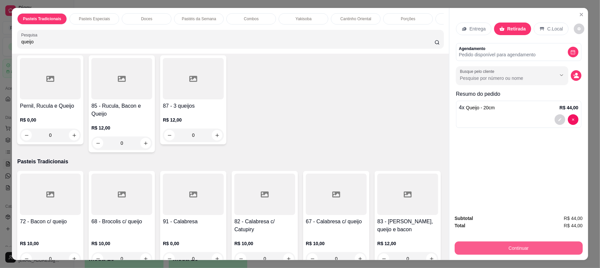
click at [510, 250] on button "Continuar" at bounding box center [519, 247] width 128 height 13
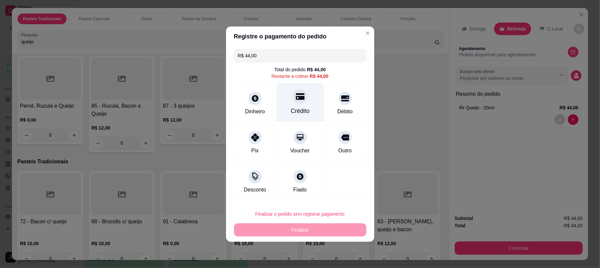
click at [305, 105] on div "Crédito" at bounding box center [300, 102] width 47 height 39
type input "R$ 0,00"
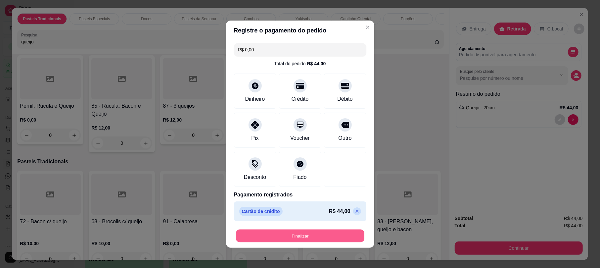
click at [328, 240] on button "Finalizar" at bounding box center [300, 235] width 128 height 13
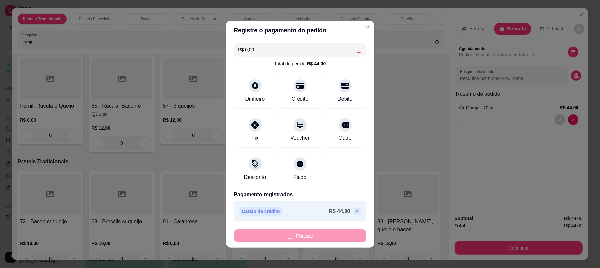
type input "0"
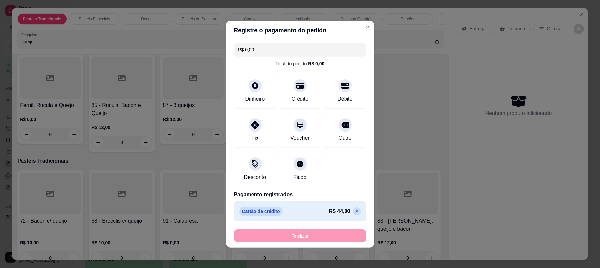
type input "-R$ 44,00"
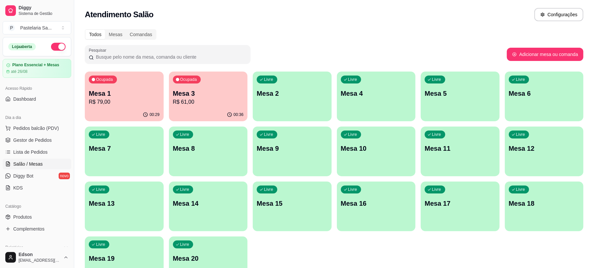
click at [204, 85] on div "Ocupada Mesa 3 R$ 61,00" at bounding box center [208, 90] width 79 height 37
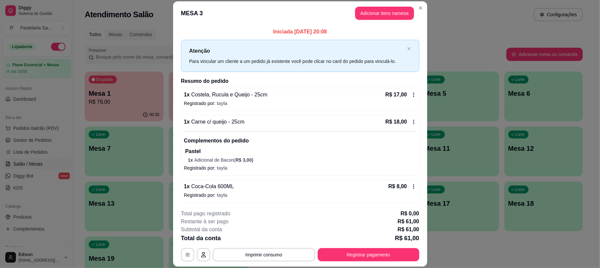
scroll to position [29, 0]
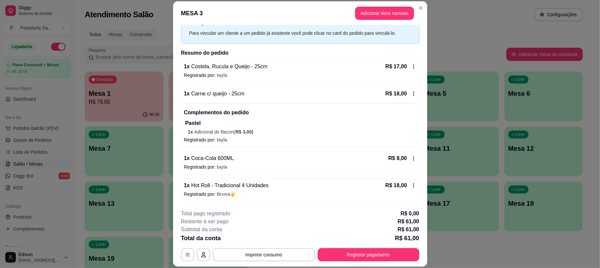
click at [386, 97] on p "R$ 18,00" at bounding box center [397, 94] width 22 height 8
click at [181, 256] on button "button" at bounding box center [187, 254] width 13 height 13
click at [370, 250] on button "Registrar pagamento" at bounding box center [369, 254] width 102 height 13
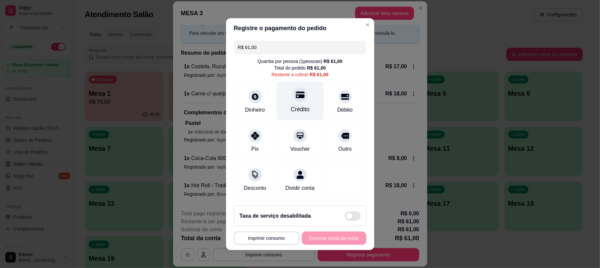
click at [301, 93] on div "Crédito" at bounding box center [300, 100] width 47 height 39
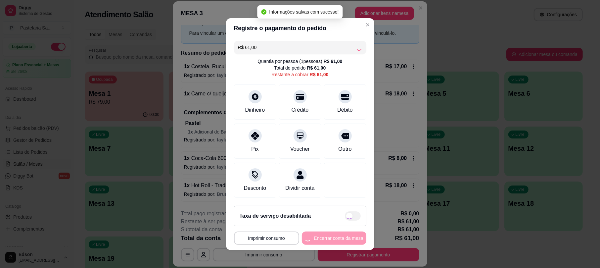
type input "R$ 0,00"
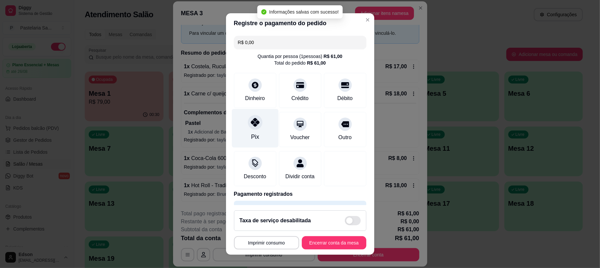
click at [251, 141] on div "Pix" at bounding box center [255, 137] width 8 height 9
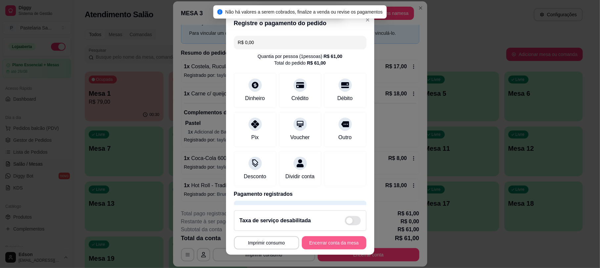
click at [319, 240] on button "Encerrar conta da mesa" at bounding box center [334, 242] width 65 height 13
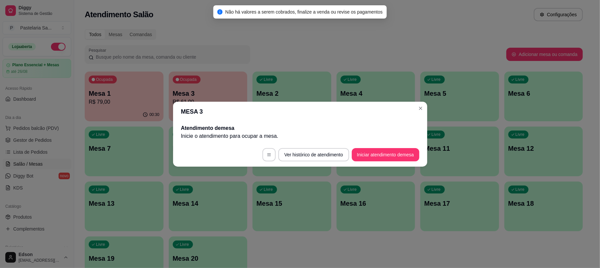
scroll to position [0, 0]
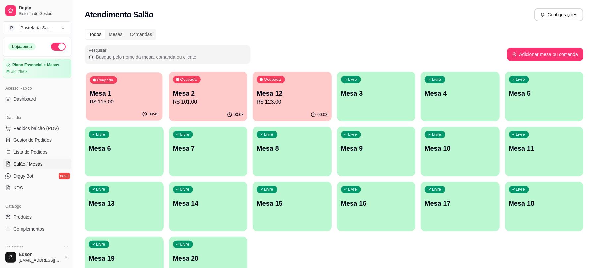
click at [151, 88] on div "Ocupada Mesa 1 R$ 115,00" at bounding box center [124, 90] width 76 height 36
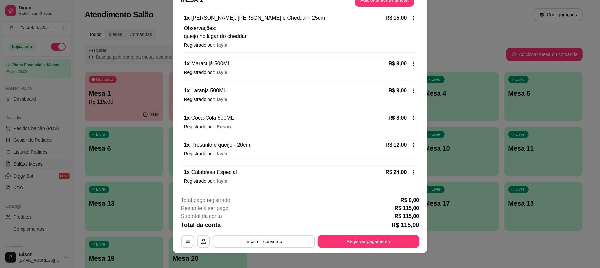
scroll to position [20, 0]
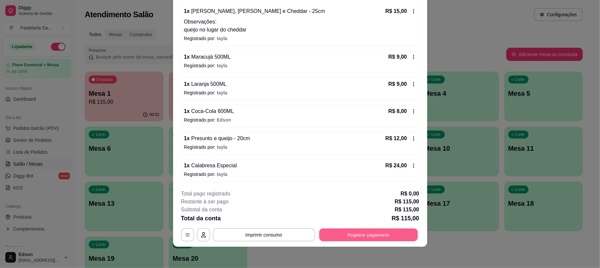
click at [358, 232] on button "Registrar pagamento" at bounding box center [368, 234] width 99 height 13
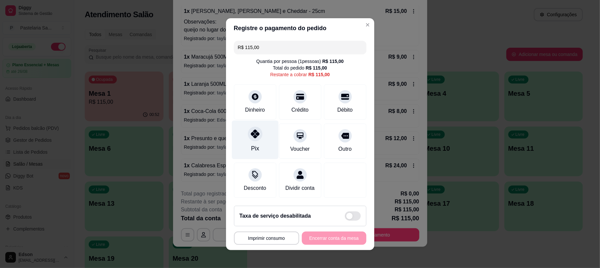
click at [252, 129] on icon at bounding box center [255, 133] width 9 height 9
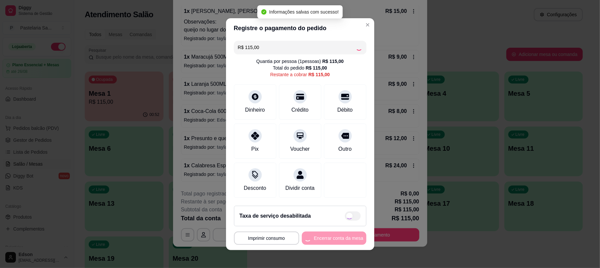
type input "R$ 0,00"
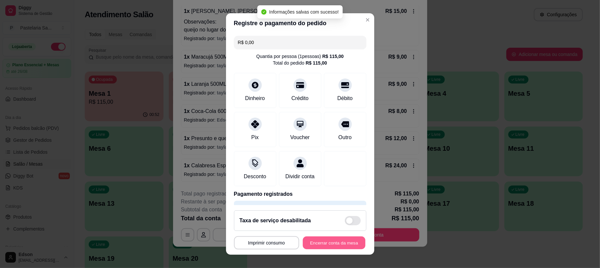
click at [327, 236] on button "Encerrar conta da mesa" at bounding box center [334, 242] width 63 height 13
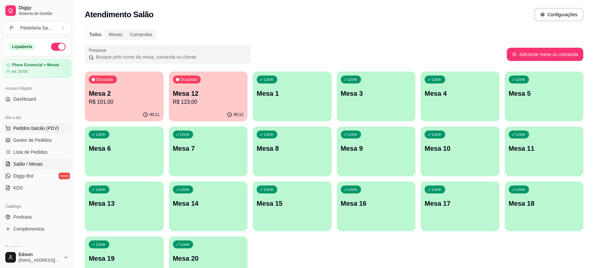
click at [44, 130] on span "Pedidos balcão (PDV)" at bounding box center [36, 128] width 46 height 7
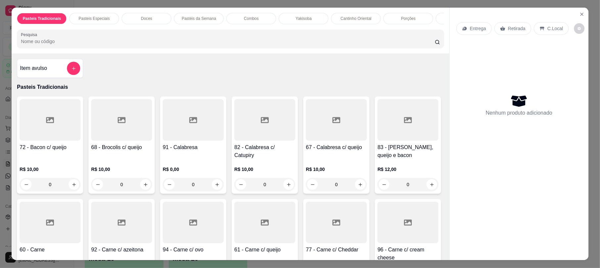
click at [46, 123] on icon at bounding box center [50, 120] width 8 height 6
click at [136, 37] on div "Pesquisa" at bounding box center [230, 39] width 426 height 19
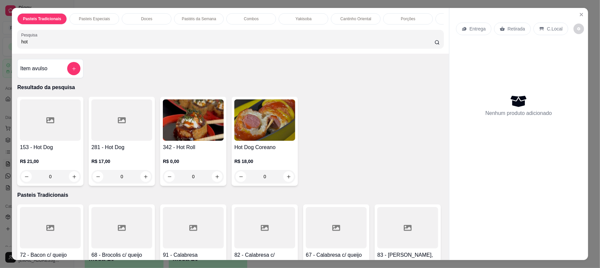
type input "hot"
click at [195, 136] on img at bounding box center [193, 119] width 61 height 41
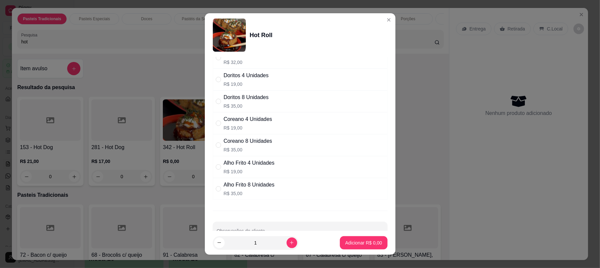
scroll to position [70, 0]
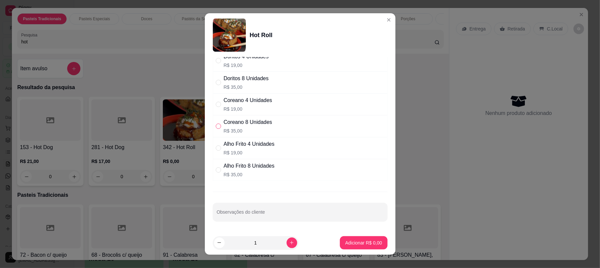
click at [216, 123] on input "" at bounding box center [218, 125] width 5 height 5
radio input "true"
click at [349, 241] on p "Adicionar R$ 35,00" at bounding box center [362, 242] width 38 height 6
type input "1"
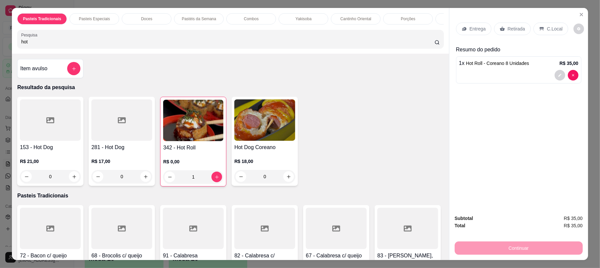
click at [203, 137] on img at bounding box center [193, 120] width 60 height 41
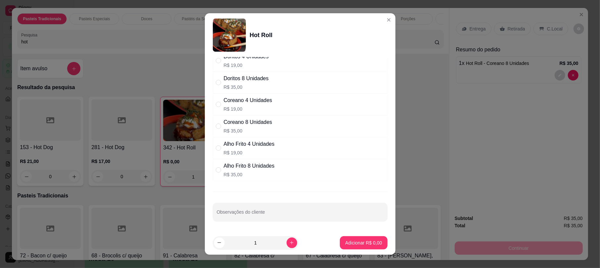
click at [216, 165] on div "Alho Frito 8 Unidades R$ 35,00" at bounding box center [300, 170] width 175 height 22
radio input "true"
click at [360, 238] on button "Adicionar R$ 35,00" at bounding box center [362, 242] width 49 height 13
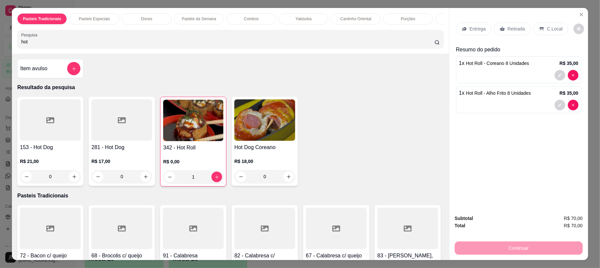
click at [516, 24] on div "Retirada" at bounding box center [512, 29] width 37 height 13
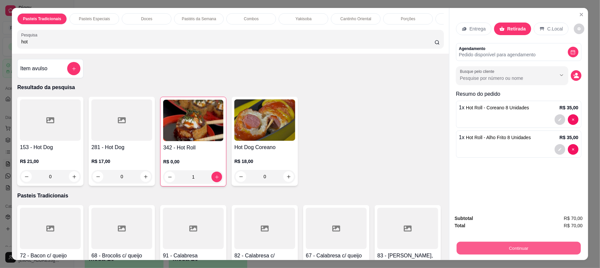
click at [541, 247] on button "Continuar" at bounding box center [519, 247] width 124 height 13
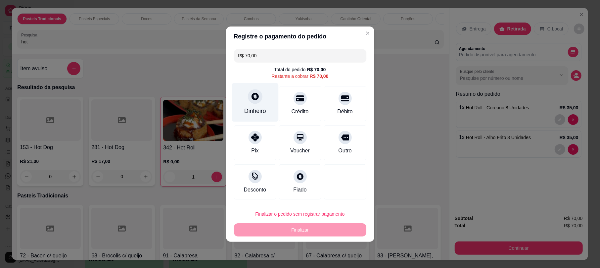
click at [252, 97] on icon at bounding box center [255, 96] width 7 height 7
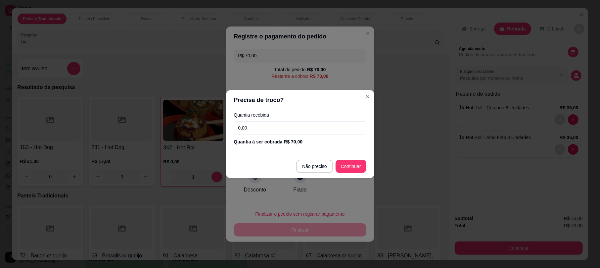
click at [265, 131] on input "0,00" at bounding box center [300, 127] width 132 height 13
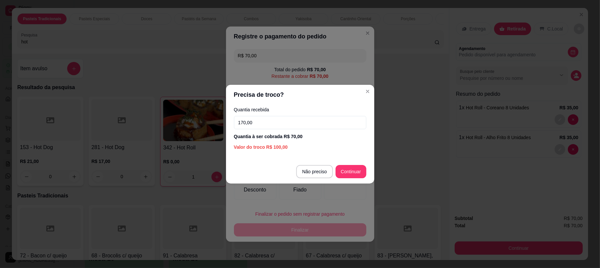
click at [248, 119] on input "170,00" at bounding box center [300, 122] width 132 height 13
type input "120,00"
type input "R$ 0,00"
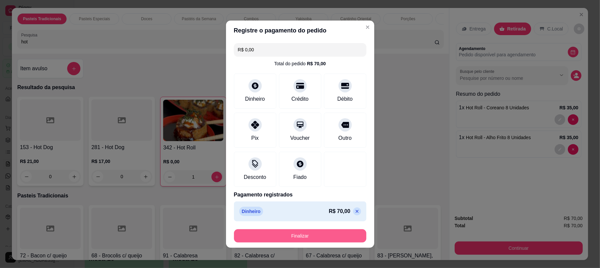
click at [339, 234] on button "Finalizar" at bounding box center [300, 235] width 132 height 13
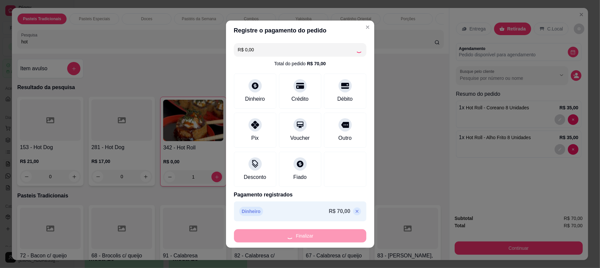
type input "0"
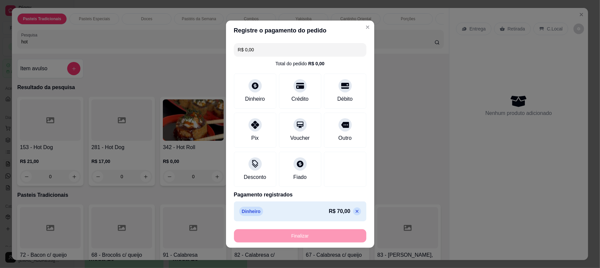
type input "-R$ 70,00"
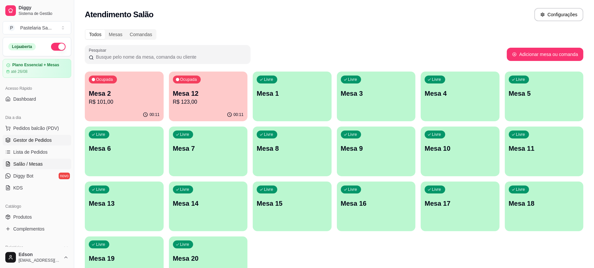
click at [42, 138] on span "Gestor de Pedidos" at bounding box center [32, 140] width 38 height 7
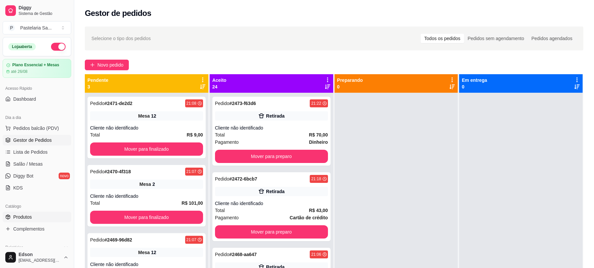
click at [35, 219] on link "Produtos" at bounding box center [37, 217] width 69 height 11
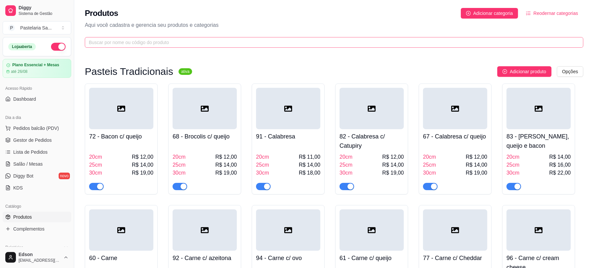
click at [123, 38] on span at bounding box center [334, 42] width 498 height 11
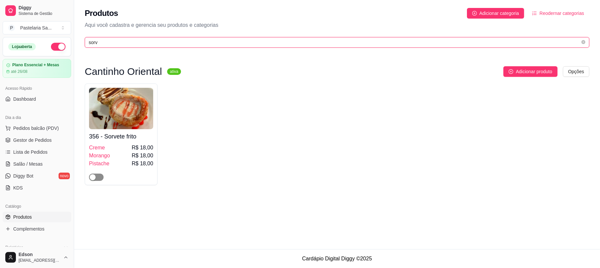
type input "sorv"
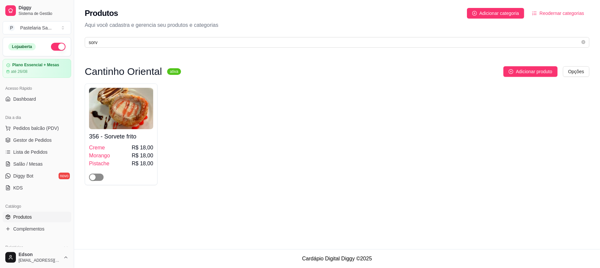
click at [97, 175] on span "button" at bounding box center [96, 176] width 15 height 7
click at [138, 105] on img at bounding box center [121, 108] width 64 height 41
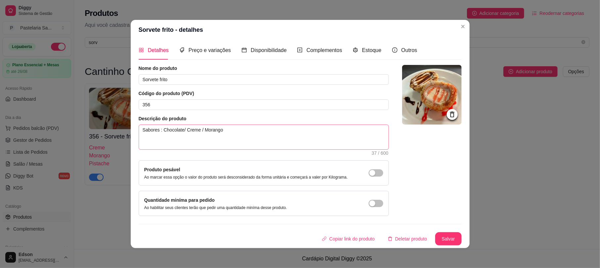
scroll to position [3, 0]
click at [197, 43] on div "Preço e variações" at bounding box center [205, 50] width 52 height 19
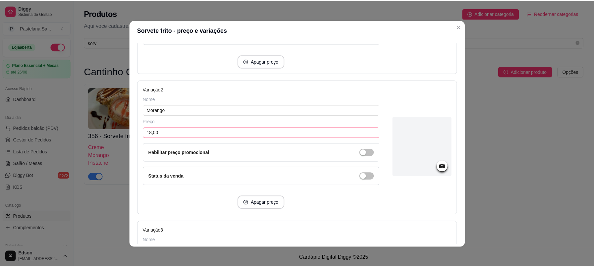
scroll to position [341, 0]
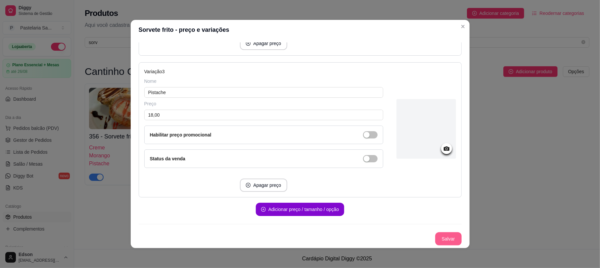
click at [444, 240] on button "Salvar" at bounding box center [448, 238] width 26 height 13
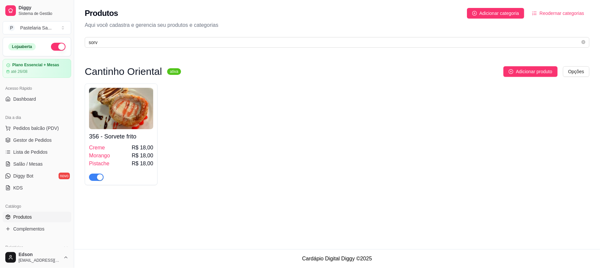
click at [28, 216] on span "Produtos" at bounding box center [22, 217] width 19 height 7
click at [26, 155] on span "Lista de Pedidos" at bounding box center [30, 152] width 34 height 7
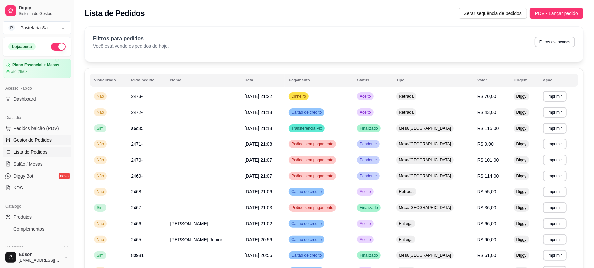
click at [24, 140] on span "Gestor de Pedidos" at bounding box center [32, 140] width 38 height 7
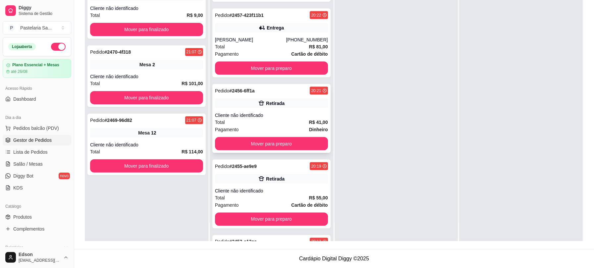
scroll to position [413, 0]
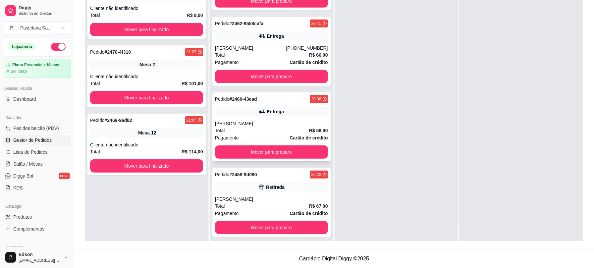
click at [262, 122] on div "[PERSON_NAME]" at bounding box center [271, 123] width 113 height 7
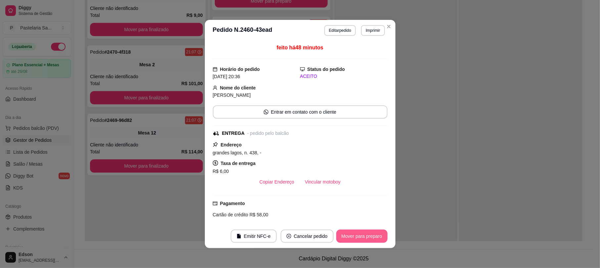
click at [366, 236] on button "Mover para preparo" at bounding box center [361, 235] width 51 height 13
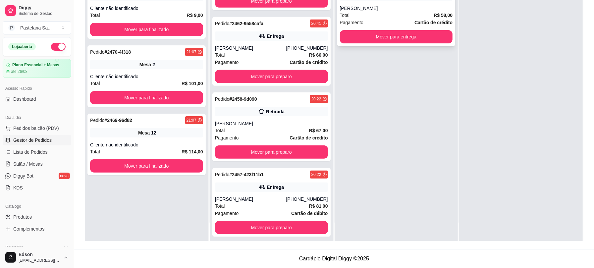
click at [387, 29] on div "Pedido # 2460-43ead 20:36 Entrega [PERSON_NAME] Total R$ 58,00 Pagamento Cartão…" at bounding box center [396, 11] width 118 height 69
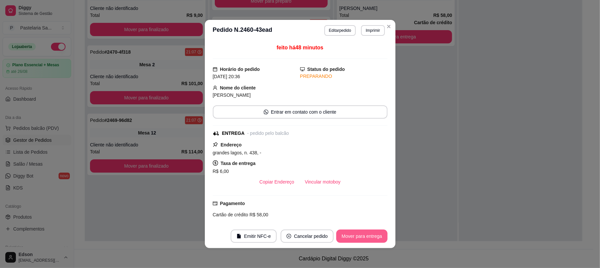
click at [367, 233] on button "Mover para entrega" at bounding box center [361, 235] width 51 height 13
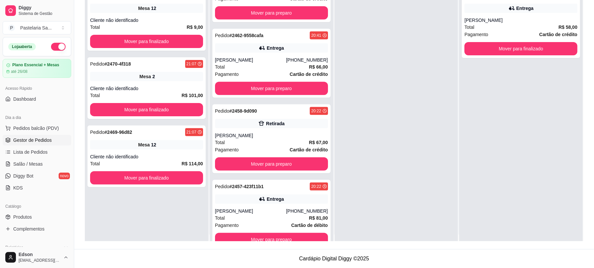
scroll to position [0, 0]
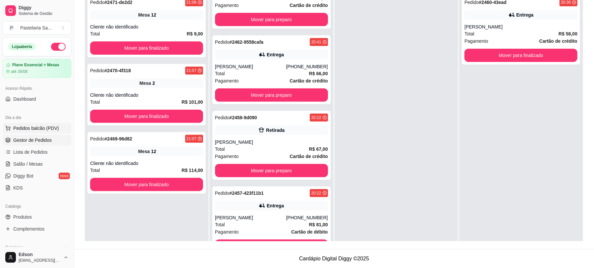
click at [27, 129] on span "Pedidos balcão (PDV)" at bounding box center [36, 128] width 46 height 7
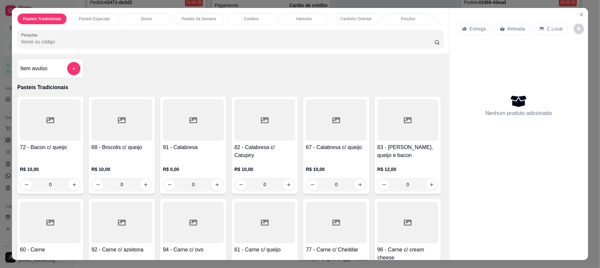
click at [12, 163] on div "Item avulso Pasteis Tradicionais 72 - Bacon c/ queijo R$ 10,00 0 68 - Brocolis …" at bounding box center [230, 157] width 437 height 206
click at [579, 13] on icon "Close" at bounding box center [581, 14] width 5 height 5
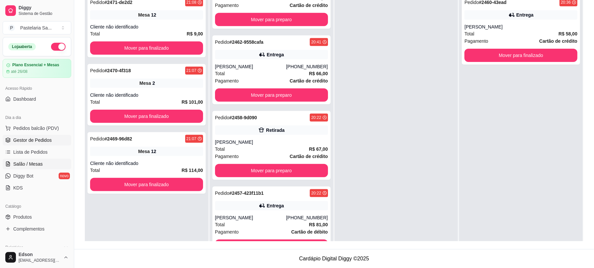
click at [13, 163] on link "Salão / Mesas" at bounding box center [37, 164] width 69 height 11
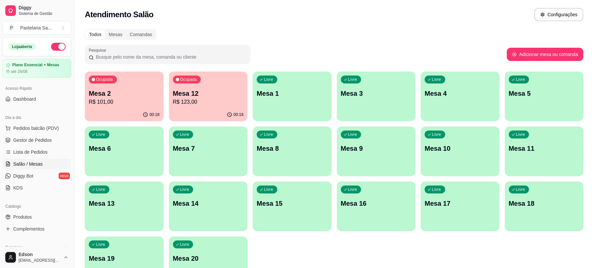
click at [40, 211] on div "Catálogo" at bounding box center [37, 206] width 69 height 11
click at [39, 215] on link "Produtos" at bounding box center [37, 217] width 69 height 11
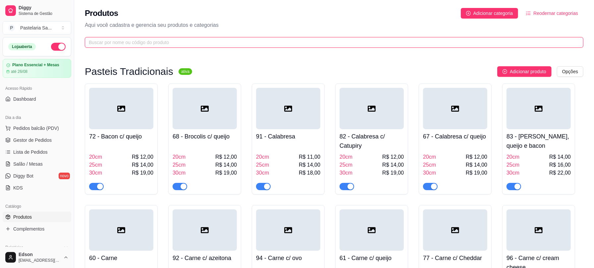
click at [129, 43] on input "text" at bounding box center [331, 42] width 485 height 7
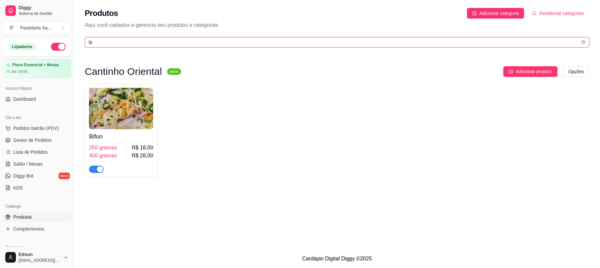
type input "bi"
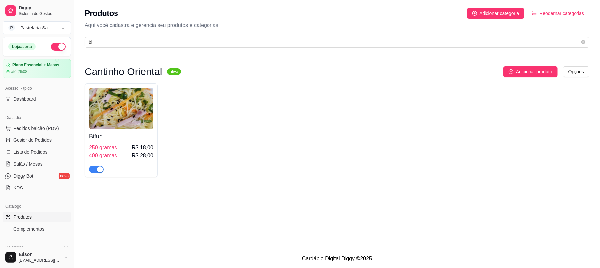
click at [96, 170] on span "button" at bounding box center [96, 169] width 15 height 7
click at [56, 130] on span "Pedidos balcão (PDV)" at bounding box center [36, 128] width 46 height 7
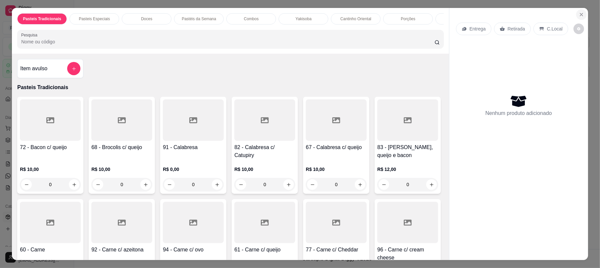
click at [579, 15] on icon "Close" at bounding box center [581, 14] width 5 height 5
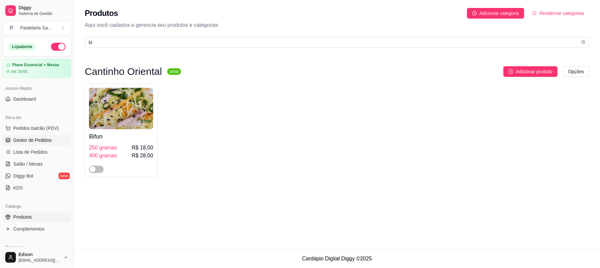
click at [26, 141] on span "Gestor de Pedidos" at bounding box center [32, 140] width 38 height 7
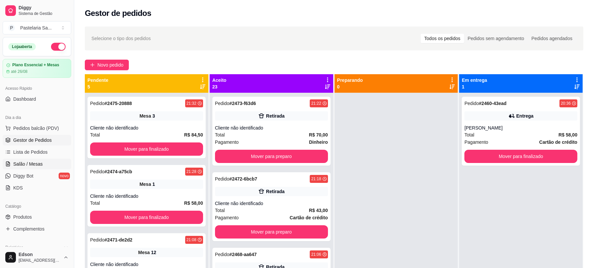
click at [23, 162] on span "Salão / Mesas" at bounding box center [27, 164] width 29 height 7
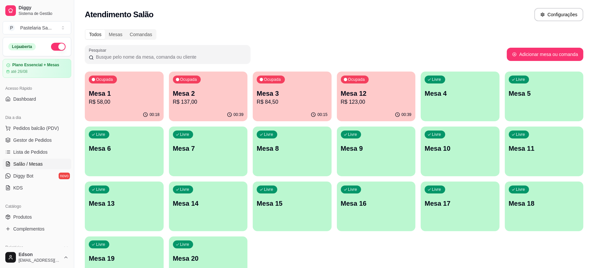
click at [356, 94] on p "Mesa 12" at bounding box center [376, 93] width 71 height 9
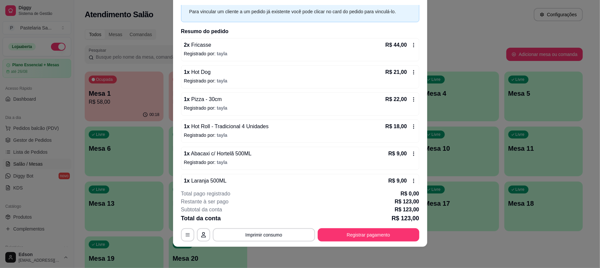
scroll to position [46, 0]
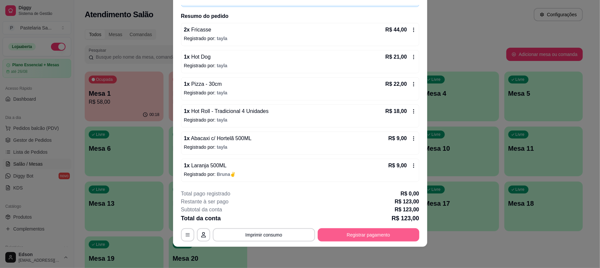
click at [363, 231] on button "Registrar pagamento" at bounding box center [369, 234] width 102 height 13
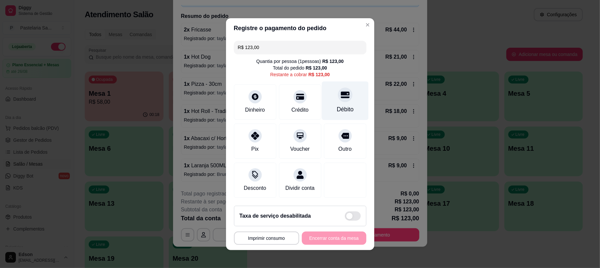
click at [338, 87] on div at bounding box center [345, 94] width 15 height 15
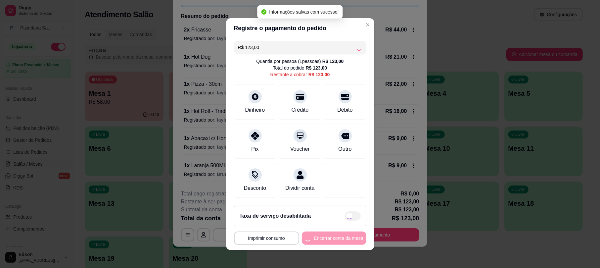
type input "R$ 0,00"
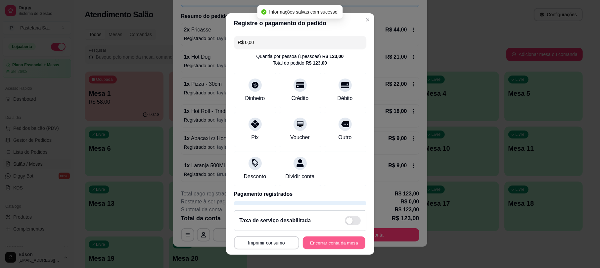
click at [321, 244] on button "Encerrar conta da mesa" at bounding box center [334, 242] width 63 height 13
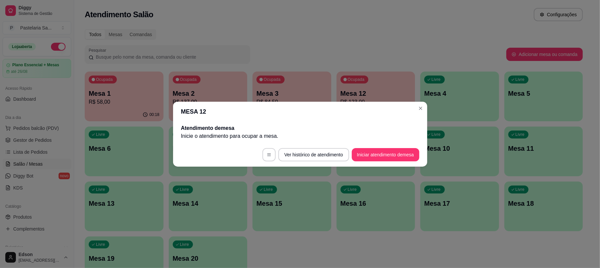
scroll to position [0, 0]
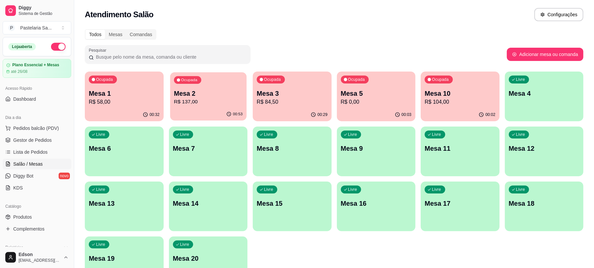
click at [187, 100] on p "R$ 137,00" at bounding box center [208, 102] width 69 height 8
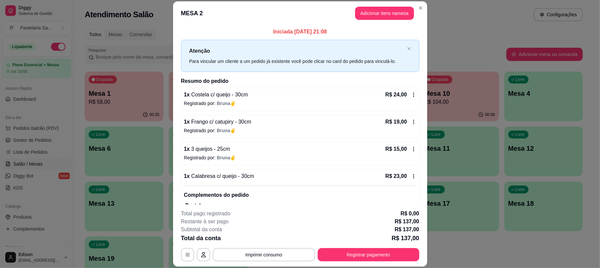
scroll to position [84, 0]
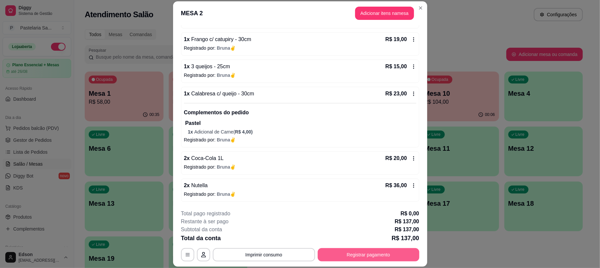
click at [379, 252] on button "Registrar pagamento" at bounding box center [369, 254] width 102 height 13
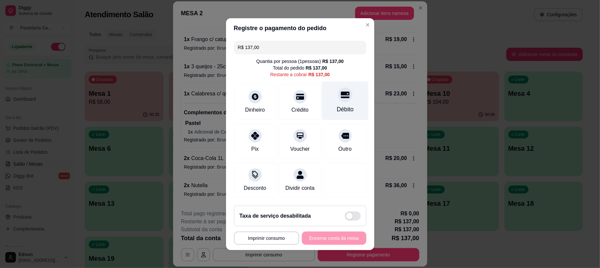
click at [341, 87] on div at bounding box center [345, 94] width 15 height 15
type input "R$ 0,00"
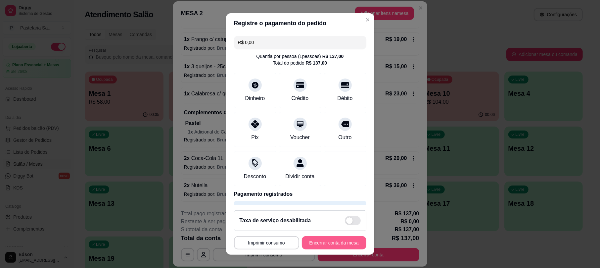
click at [329, 247] on button "Encerrar conta da mesa" at bounding box center [334, 242] width 65 height 13
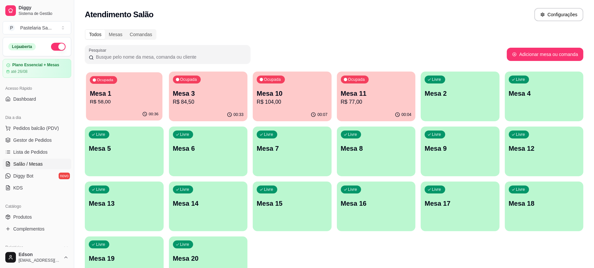
click at [140, 101] on p "R$ 58,00" at bounding box center [124, 102] width 69 height 8
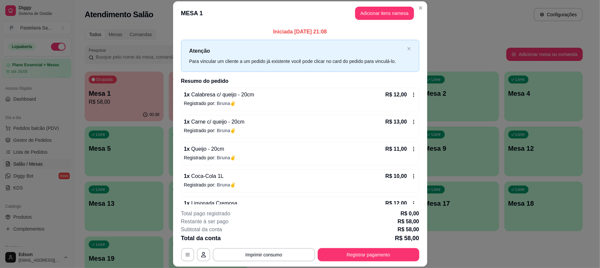
scroll to position [19, 0]
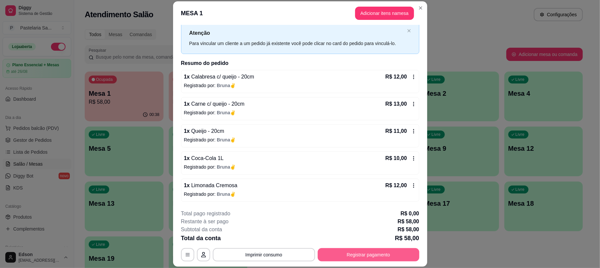
click at [376, 255] on button "Registrar pagamento" at bounding box center [369, 254] width 102 height 13
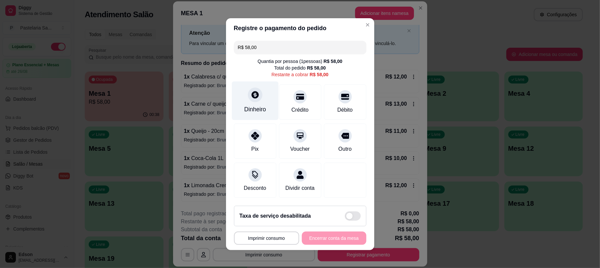
click at [265, 90] on div "Dinheiro" at bounding box center [255, 100] width 47 height 39
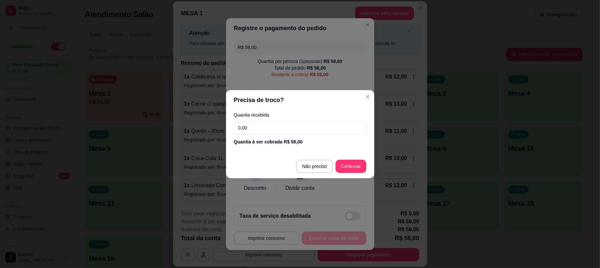
click at [274, 130] on input "0,00" at bounding box center [300, 127] width 132 height 13
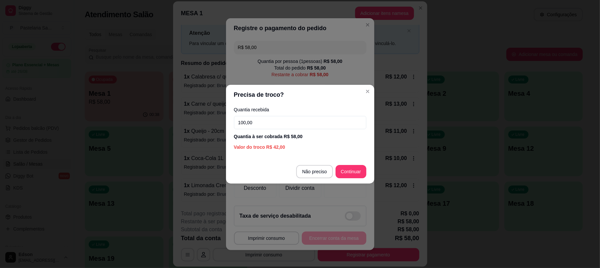
type input "100,00"
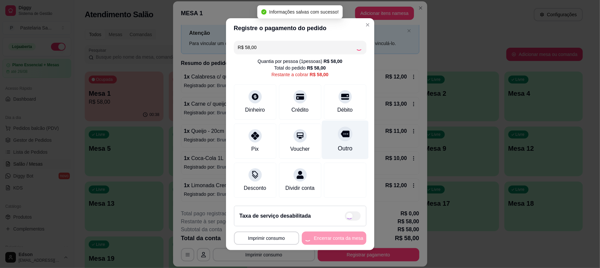
type input "R$ 0,00"
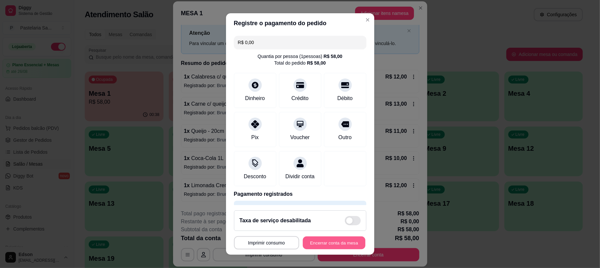
click at [340, 242] on button "Encerrar conta da mesa" at bounding box center [334, 242] width 63 height 13
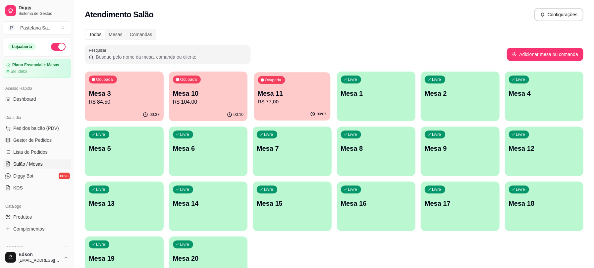
click at [268, 106] on div "Ocupada Mesa 11 R$ 77,00" at bounding box center [292, 90] width 76 height 36
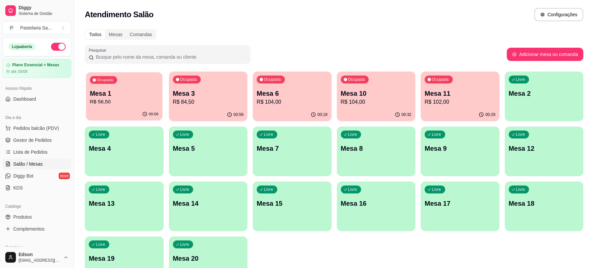
click at [135, 80] on div "Ocupada Mesa 1 R$ 56,50" at bounding box center [124, 90] width 76 height 36
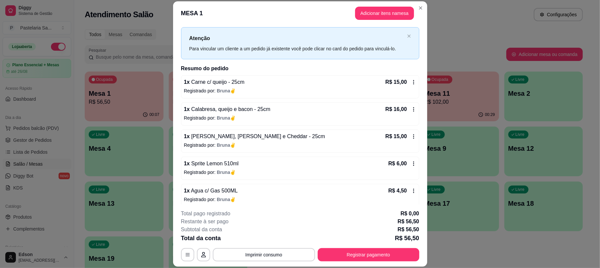
scroll to position [19, 0]
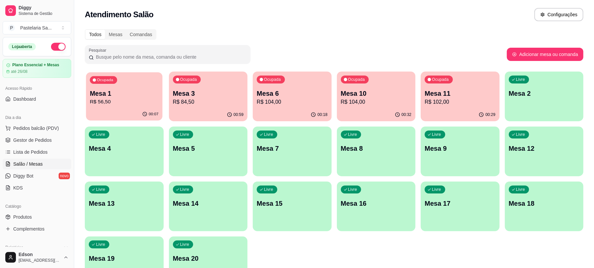
click at [121, 99] on p "R$ 56,50" at bounding box center [124, 102] width 69 height 8
click at [220, 101] on p "R$ 84,50" at bounding box center [208, 102] width 71 height 8
click at [306, 93] on p "Mesa 6" at bounding box center [292, 93] width 71 height 9
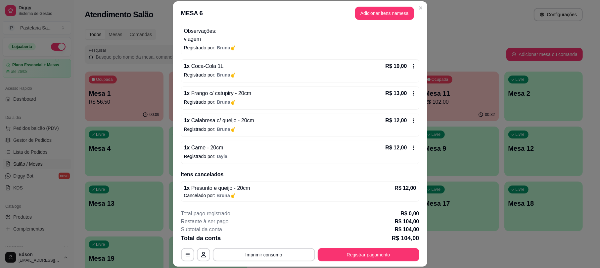
scroll to position [20, 0]
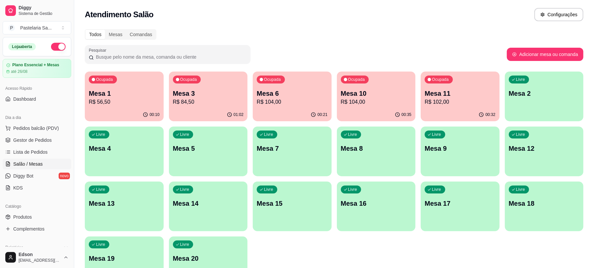
click at [373, 89] on p "Mesa 10" at bounding box center [376, 93] width 71 height 9
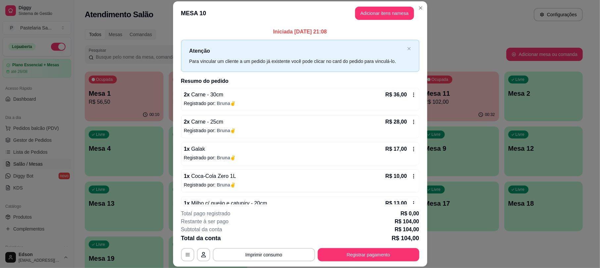
scroll to position [81, 0]
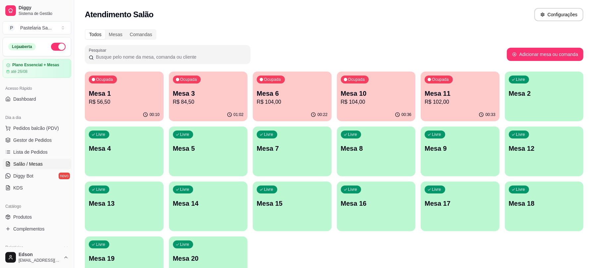
click at [136, 97] on p "Mesa 1" at bounding box center [124, 93] width 71 height 9
click at [437, 84] on div "Ocupada Mesa 11 R$ 102,00" at bounding box center [459, 90] width 79 height 37
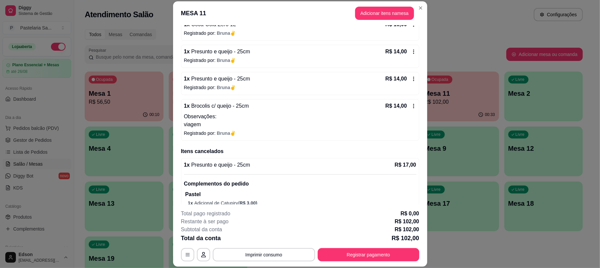
scroll to position [157, 0]
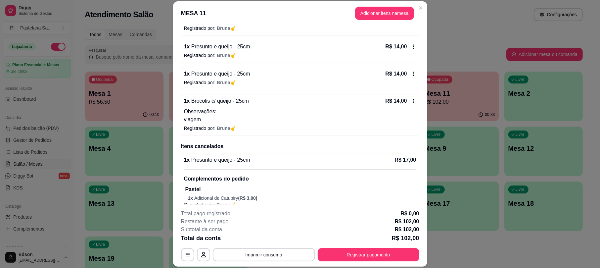
click at [229, 76] on span "Presunto e queijo - 25cm" at bounding box center [220, 74] width 60 height 6
click at [411, 73] on icon at bounding box center [413, 73] width 5 height 5
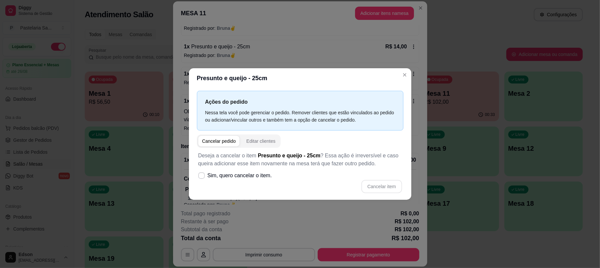
click at [214, 141] on div "Cancelar pedido" at bounding box center [219, 141] width 34 height 7
click at [207, 173] on label "Sim, quero cancelar o item." at bounding box center [235, 175] width 79 height 13
click at [202, 176] on input "Sim, quero cancelar o item." at bounding box center [200, 178] width 4 height 4
checkbox input "true"
click at [372, 184] on button "Cancelar item" at bounding box center [381, 186] width 40 height 13
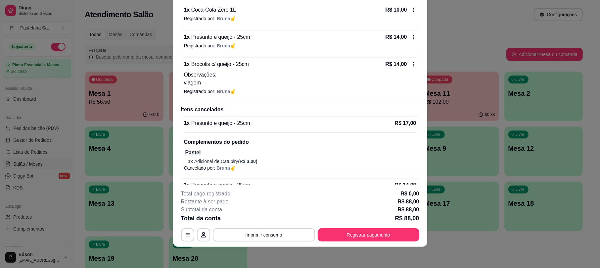
scroll to position [165, 0]
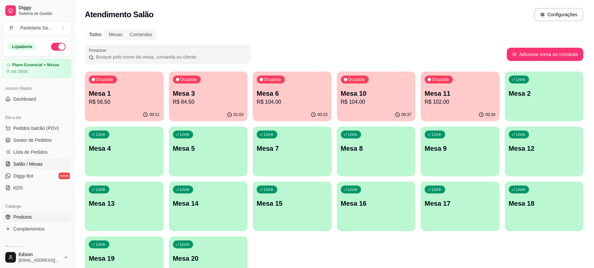
click at [48, 220] on link "Produtos" at bounding box center [37, 217] width 69 height 11
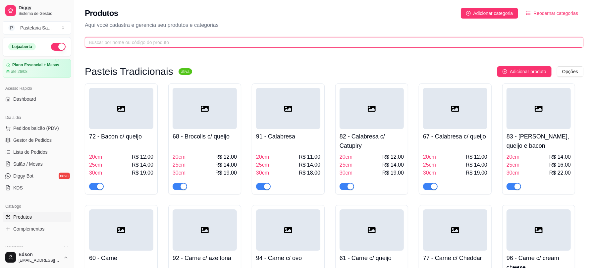
click at [119, 39] on input "text" at bounding box center [331, 42] width 485 height 7
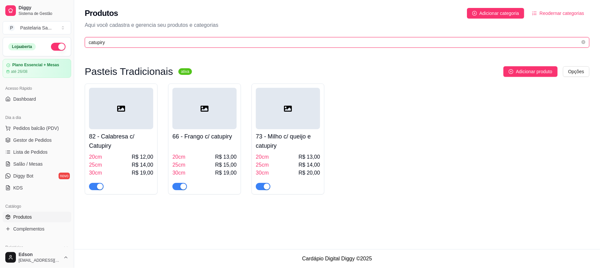
type input "catupiry"
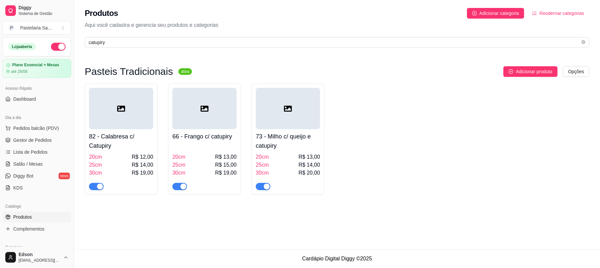
click at [91, 184] on span "button" at bounding box center [96, 186] width 15 height 7
click at [179, 189] on span "button" at bounding box center [179, 186] width 15 height 7
click at [269, 186] on div "button" at bounding box center [267, 186] width 6 height 6
click at [33, 161] on span "Salão / Mesas" at bounding box center [27, 164] width 29 height 7
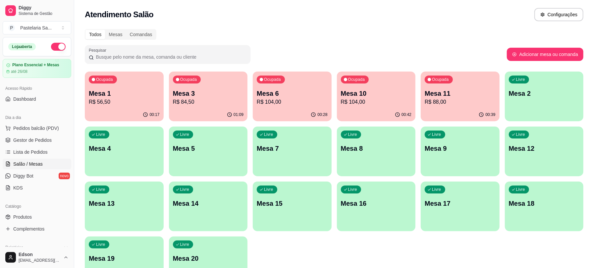
click at [481, 104] on p "R$ 88,00" at bounding box center [459, 102] width 71 height 8
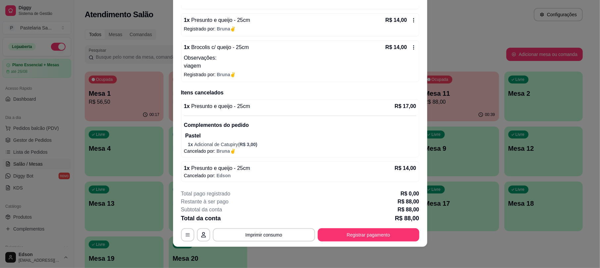
scroll to position [8, 0]
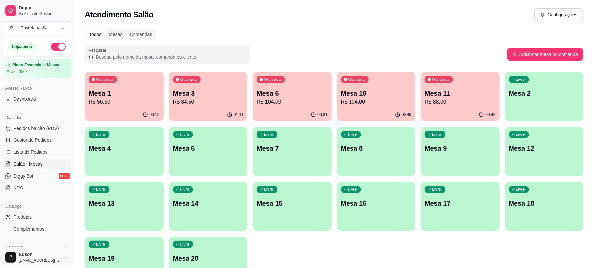
click at [367, 95] on p "Mesa 10" at bounding box center [376, 93] width 71 height 9
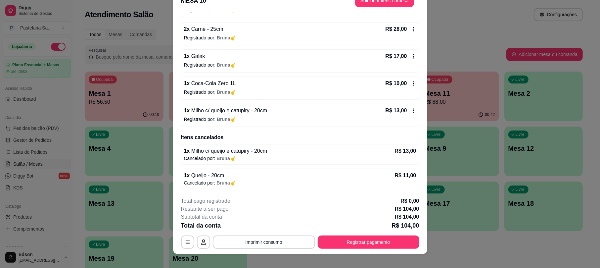
scroll to position [20, 0]
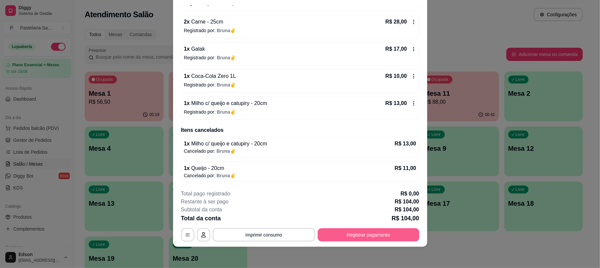
click at [389, 236] on button "Registrar pagamento" at bounding box center [369, 234] width 102 height 13
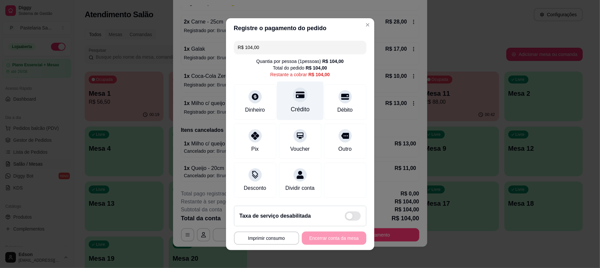
click at [279, 89] on div "Crédito" at bounding box center [300, 100] width 47 height 39
type input "R$ 0,00"
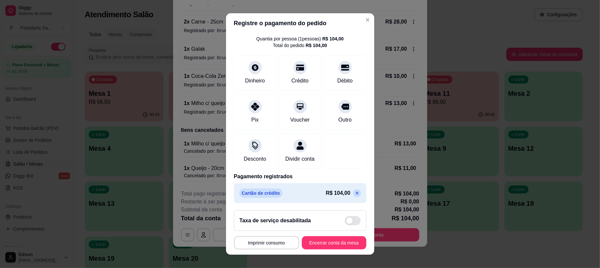
scroll to position [27, 0]
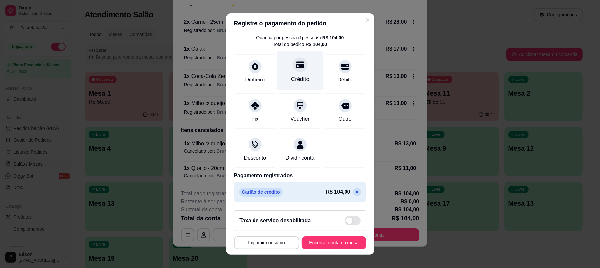
click at [293, 61] on div at bounding box center [300, 65] width 15 height 15
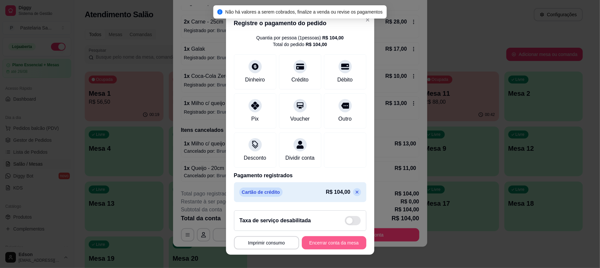
click at [335, 237] on button "Encerrar conta da mesa" at bounding box center [334, 242] width 65 height 13
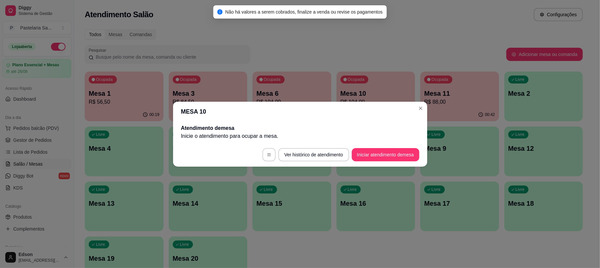
scroll to position [0, 0]
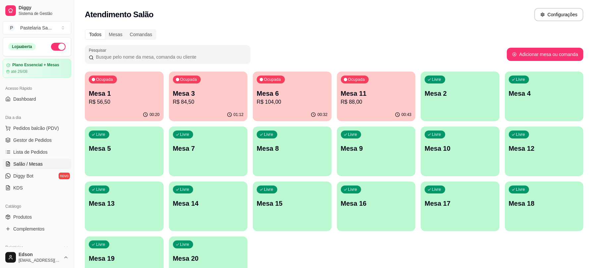
click at [360, 93] on p "Mesa 11" at bounding box center [376, 93] width 71 height 9
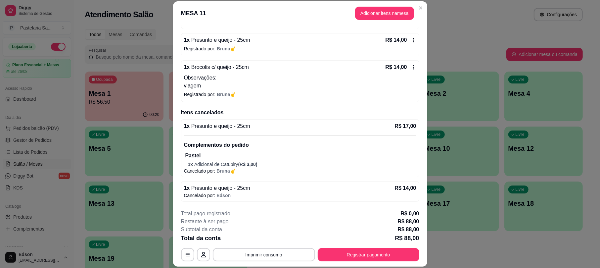
scroll to position [20, 0]
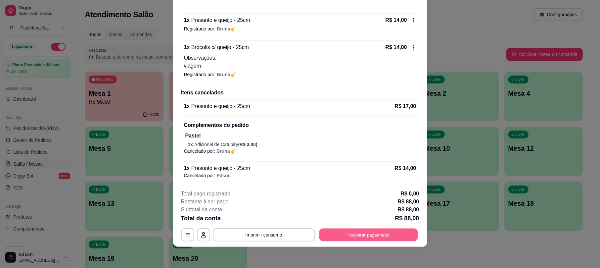
click at [327, 232] on button "Registrar pagamento" at bounding box center [368, 234] width 99 height 13
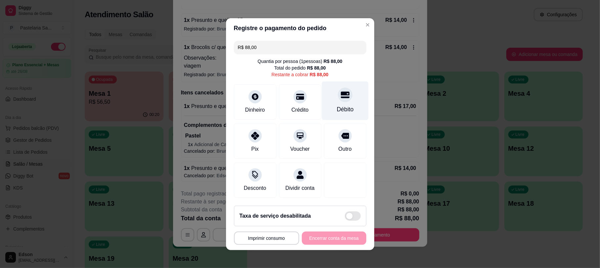
click at [341, 93] on icon at bounding box center [345, 94] width 9 height 7
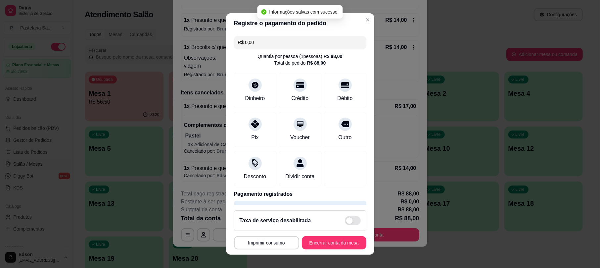
type input "R$ 0,00"
click at [330, 237] on button "Encerrar conta da mesa" at bounding box center [334, 242] width 65 height 13
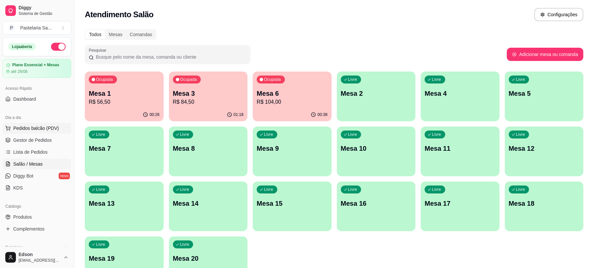
click at [46, 124] on button "Pedidos balcão (PDV)" at bounding box center [37, 128] width 69 height 11
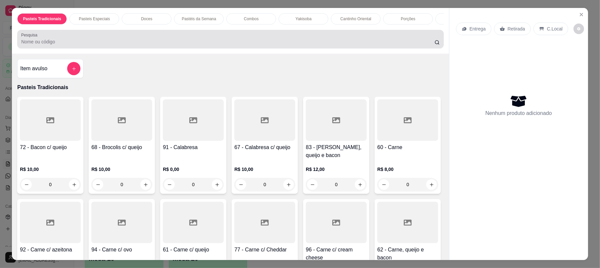
click at [31, 45] on input "Pesquisa" at bounding box center [227, 41] width 413 height 7
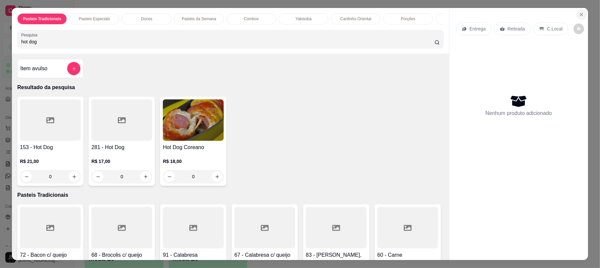
type input "hot dog"
click at [579, 13] on icon "Close" at bounding box center [581, 14] width 5 height 5
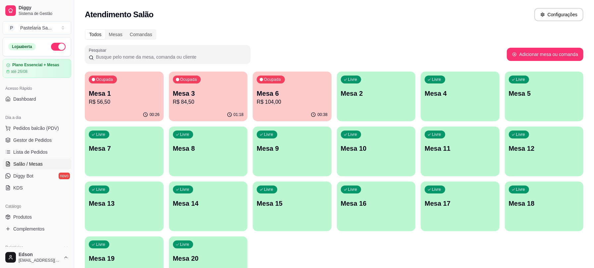
click at [132, 96] on p "Mesa 1" at bounding box center [124, 93] width 71 height 9
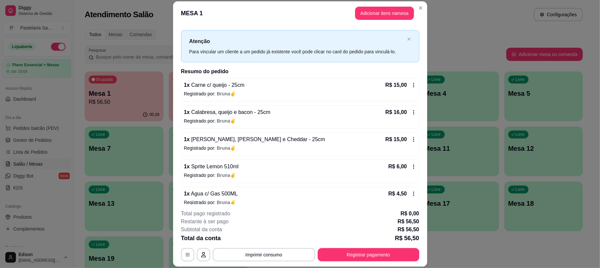
scroll to position [19, 0]
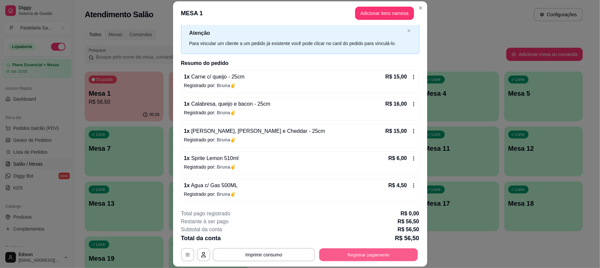
click at [373, 250] on button "Registrar pagamento" at bounding box center [368, 254] width 99 height 13
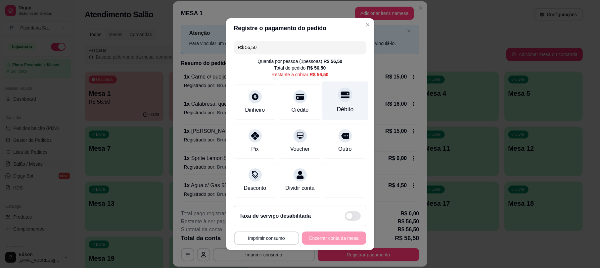
click at [338, 87] on div at bounding box center [345, 94] width 15 height 15
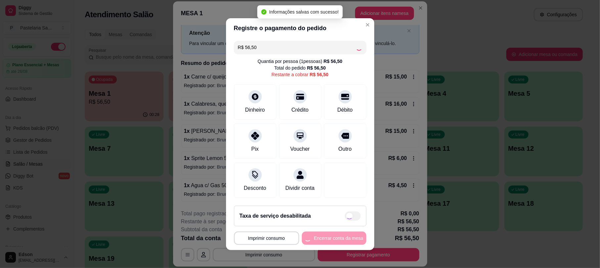
type input "R$ 0,00"
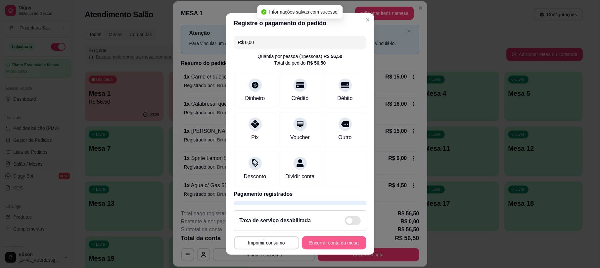
click at [316, 241] on button "Encerrar conta da mesa" at bounding box center [334, 242] width 65 height 13
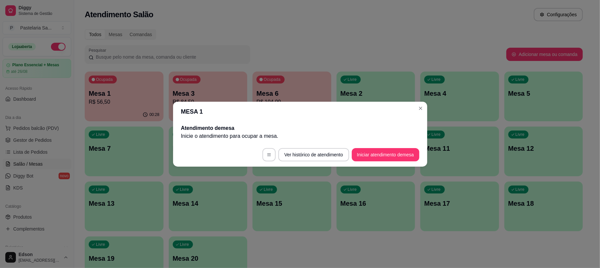
scroll to position [0, 0]
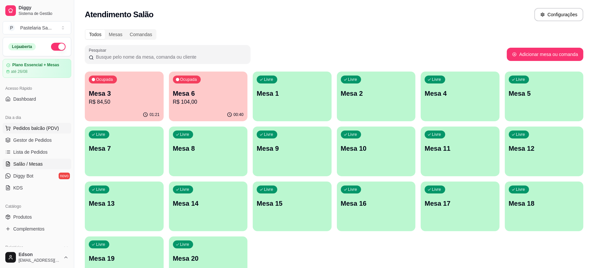
click at [30, 123] on button "Pedidos balcão (PDV)" at bounding box center [37, 128] width 69 height 11
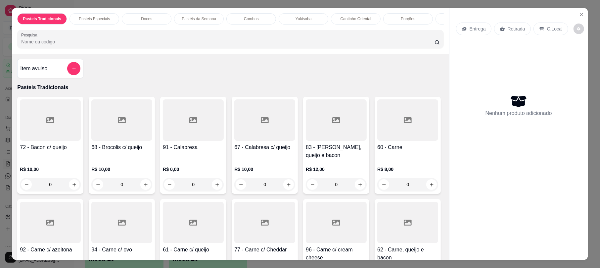
click at [143, 45] on input "Pesquisa" at bounding box center [227, 41] width 413 height 7
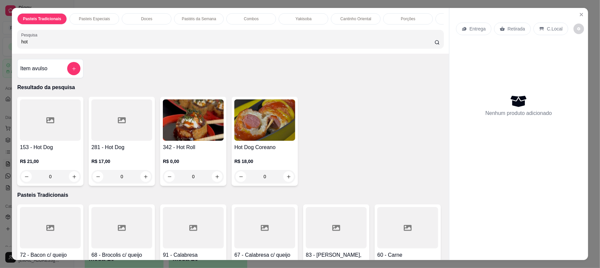
type input "hot"
click at [50, 137] on div at bounding box center [50, 119] width 61 height 41
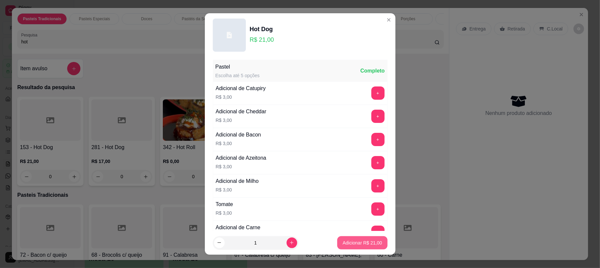
click at [343, 244] on p "Adicionar R$ 21,00" at bounding box center [362, 242] width 39 height 7
type input "1"
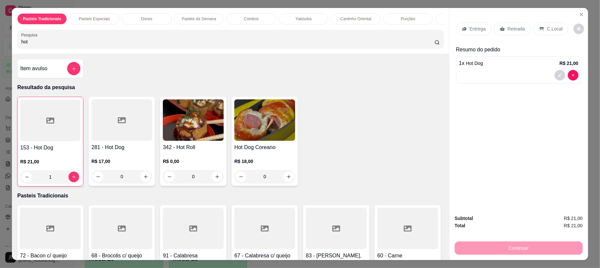
drag, startPoint x: 196, startPoint y: 51, endPoint x: 0, endPoint y: 50, distance: 196.3
click at [0, 50] on div "Pasteis Tradicionais Pasteis Especiais Doces Pastéis da Semana Combos Yakisoba …" at bounding box center [300, 134] width 600 height 268
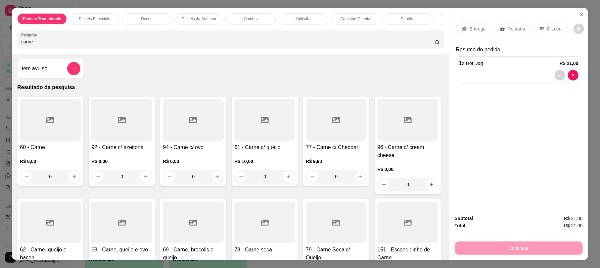
type input "carne"
click at [102, 123] on div at bounding box center [121, 119] width 61 height 41
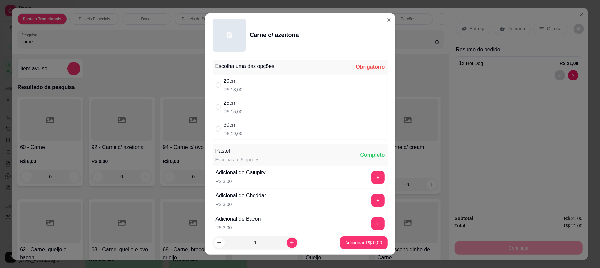
click at [228, 96] on div "25cm R$ 15,00" at bounding box center [300, 107] width 175 height 22
radio input "true"
click at [343, 241] on p "Adicionar R$ 15,00" at bounding box center [362, 242] width 39 height 7
type input "1"
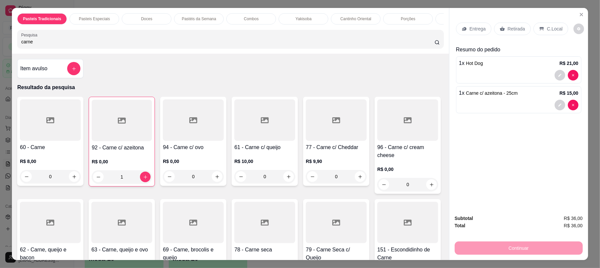
drag, startPoint x: 41, startPoint y: 49, endPoint x: 0, endPoint y: 57, distance: 41.7
click at [0, 56] on div "Pasteis Tradicionais Pasteis Especiais Doces Pastéis da Semana Combos Yakisoba …" at bounding box center [300, 134] width 600 height 268
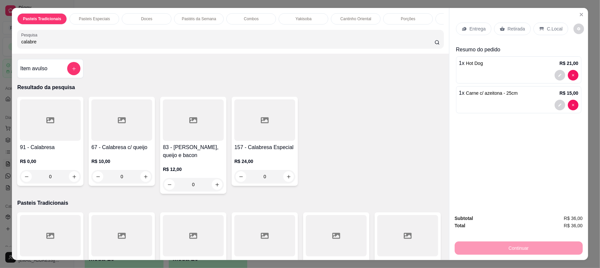
type input "calabre"
click at [123, 126] on div at bounding box center [121, 119] width 61 height 41
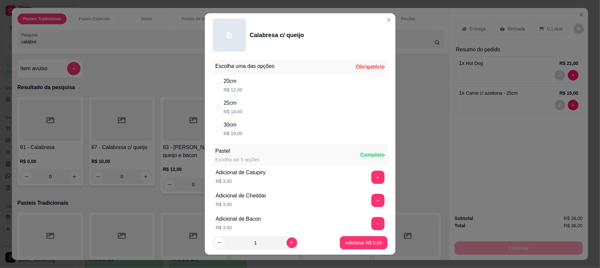
click at [220, 113] on div "25cm R$ 14,00" at bounding box center [300, 107] width 175 height 22
radio input "true"
click at [350, 244] on p "Adicionar R$ 14,00" at bounding box center [362, 242] width 38 height 6
type input "1"
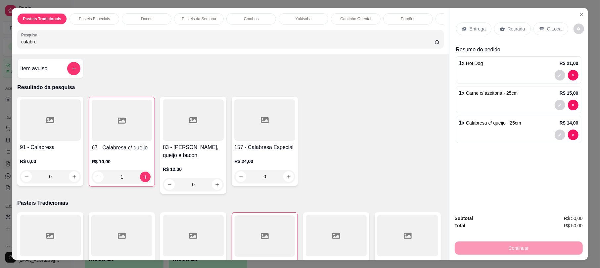
drag, startPoint x: 31, startPoint y: 42, endPoint x: 0, endPoint y: 41, distance: 30.8
click at [0, 41] on div "Pasteis Tradicionais Pasteis Especiais Doces Pastéis da Semana Combos Yakisoba …" at bounding box center [300, 134] width 600 height 268
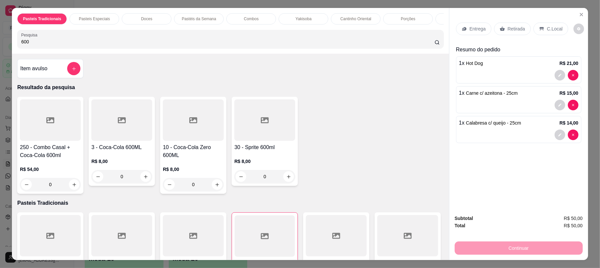
type input "600"
click at [125, 133] on div at bounding box center [121, 119] width 61 height 41
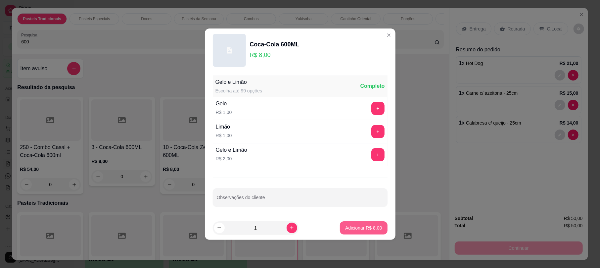
click at [361, 229] on p "Adicionar R$ 8,00" at bounding box center [363, 227] width 37 height 7
type input "1"
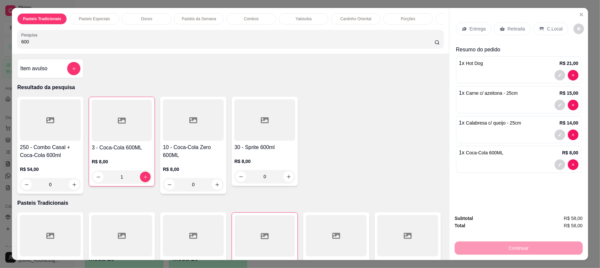
click at [497, 67] on div "1 x Hot Dog R$ 21,00" at bounding box center [518, 63] width 119 height 8
drag, startPoint x: 95, startPoint y: 43, endPoint x: 0, endPoint y: 48, distance: 95.5
click at [0, 48] on div "Pasteis Tradicionais Pasteis Especiais Doces Pastéis da Semana Combos Yakisoba …" at bounding box center [300, 134] width 600 height 268
drag, startPoint x: 55, startPoint y: 50, endPoint x: 0, endPoint y: 51, distance: 54.6
click at [0, 51] on div "Pasteis Tradicionais Pasteis Especiais Doces Pastéis da Semana Combos Yakisoba …" at bounding box center [300, 134] width 600 height 268
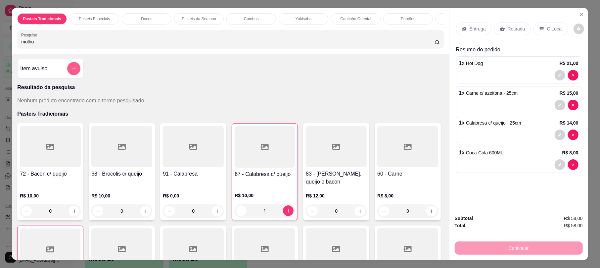
type input "molho"
click at [73, 70] on button "add-separate-item" at bounding box center [73, 68] width 13 height 13
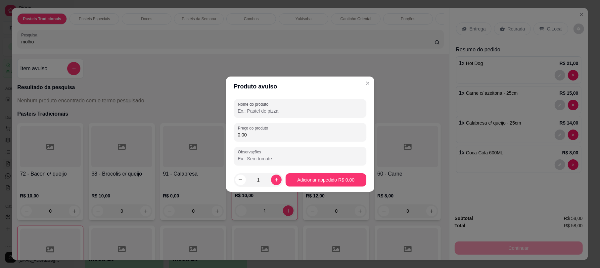
click at [248, 109] on input "Nome do produto" at bounding box center [300, 111] width 124 height 7
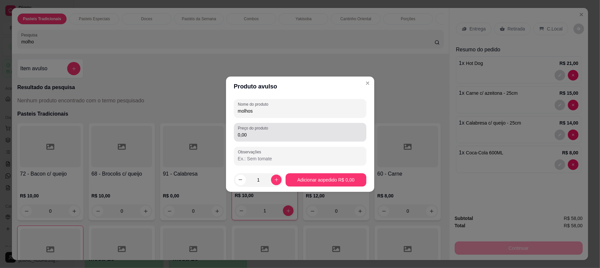
type input "molhos"
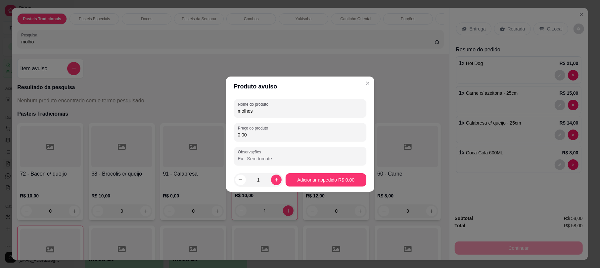
drag, startPoint x: 276, startPoint y: 138, endPoint x: 214, endPoint y: 138, distance: 62.2
click at [214, 138] on div "Produto avulso Nome do produto molhos Preço do produto 0,00 Observações 1 Adici…" at bounding box center [300, 134] width 600 height 268
click at [267, 138] on input "0,00" at bounding box center [300, 134] width 124 height 7
type input "3,00"
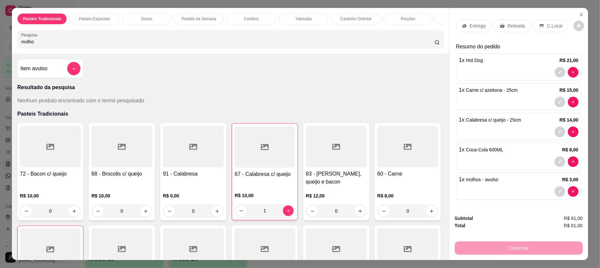
scroll to position [11, 0]
click at [475, 23] on p "Entrega" at bounding box center [478, 26] width 16 height 7
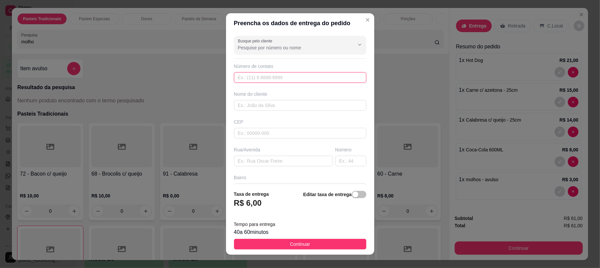
click at [272, 77] on input "text" at bounding box center [300, 77] width 132 height 11
click at [247, 107] on input "text" at bounding box center [300, 105] width 132 height 11
type input "[PERSON_NAME]"
click at [293, 163] on input "text" at bounding box center [283, 161] width 99 height 11
type input "rua [PERSON_NAME]"
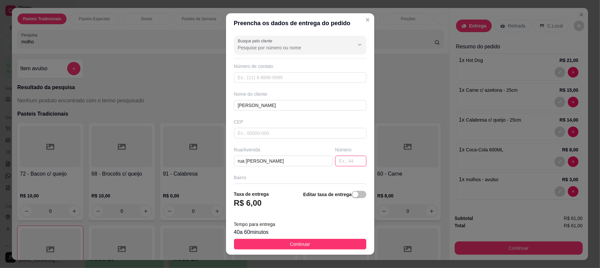
click at [346, 159] on input "text" at bounding box center [350, 161] width 31 height 11
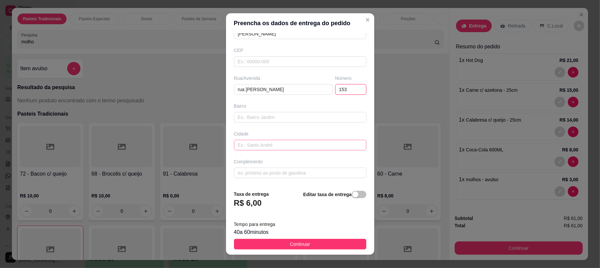
scroll to position [8, 0]
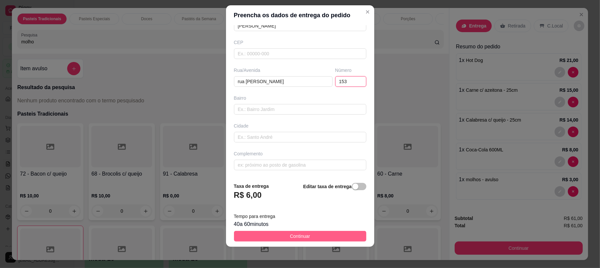
type input "153"
click at [293, 234] on span "Continuar" at bounding box center [300, 235] width 20 height 7
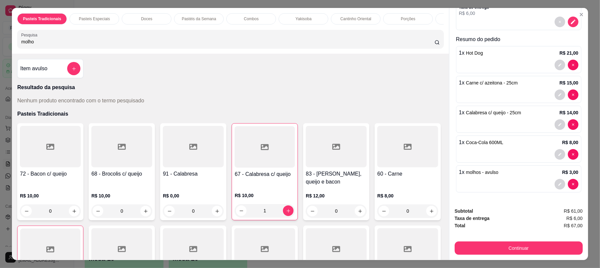
scroll to position [13, 0]
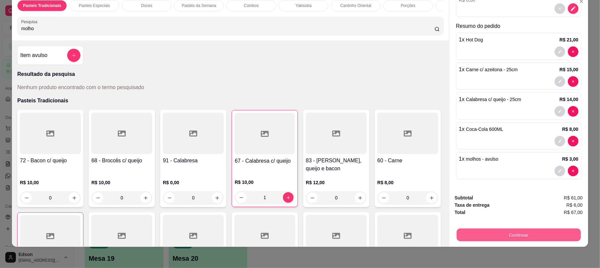
click at [501, 236] on button "Continuar" at bounding box center [519, 234] width 124 height 13
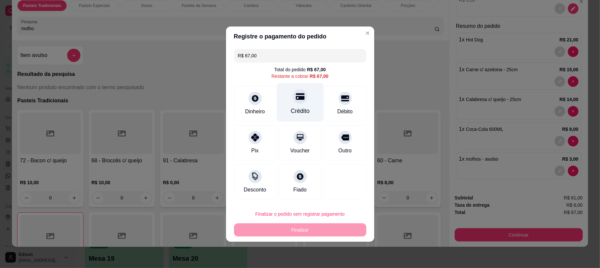
click at [286, 105] on div "Crédito" at bounding box center [300, 102] width 47 height 39
type input "R$ 0,00"
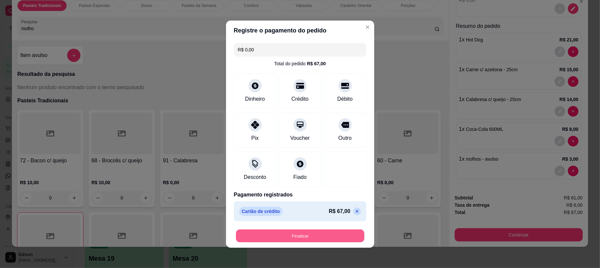
click at [297, 230] on button "Finalizar" at bounding box center [300, 235] width 128 height 13
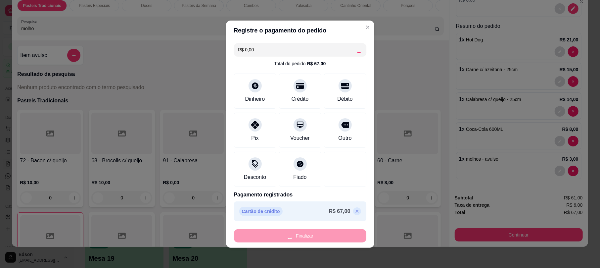
type input "0"
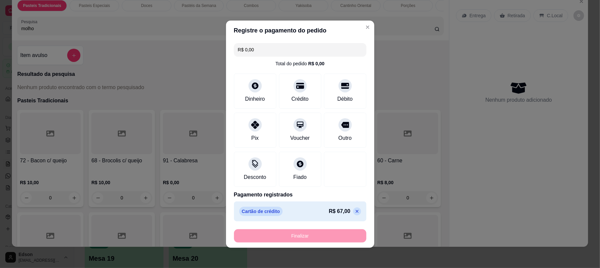
type input "-R$ 67,00"
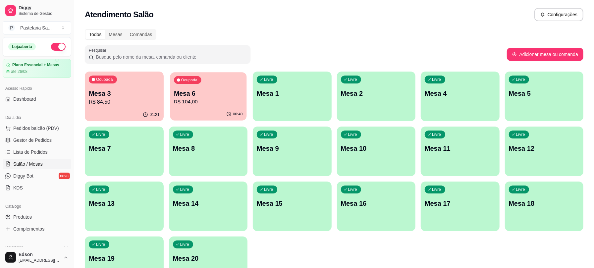
click at [176, 97] on p "Mesa 6" at bounding box center [208, 93] width 69 height 9
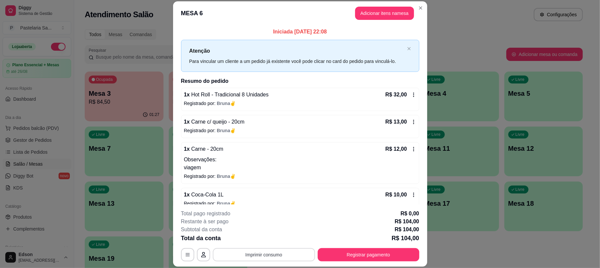
click at [256, 252] on button "Imprimir consumo" at bounding box center [264, 254] width 102 height 13
click at [265, 235] on button "Balcão" at bounding box center [262, 239] width 46 height 10
click at [268, 260] on button "Imprimir consumo" at bounding box center [264, 254] width 102 height 13
click at [267, 237] on button "Balcão" at bounding box center [263, 239] width 48 height 11
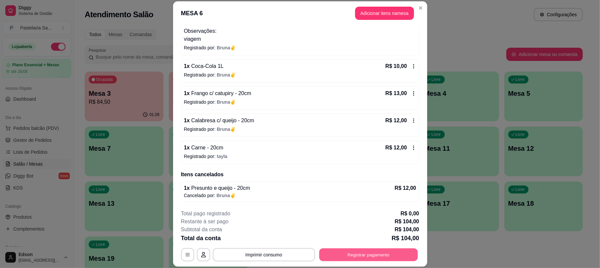
click at [352, 250] on button "Registrar pagamento" at bounding box center [368, 254] width 99 height 13
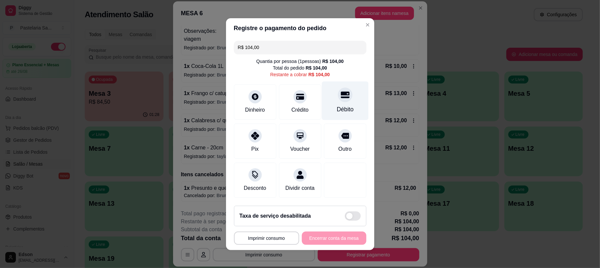
click at [329, 95] on div "Débito" at bounding box center [345, 100] width 47 height 39
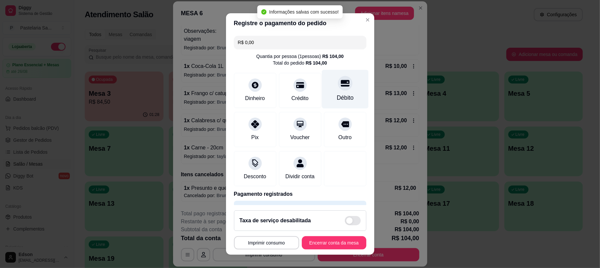
type input "R$ 0,00"
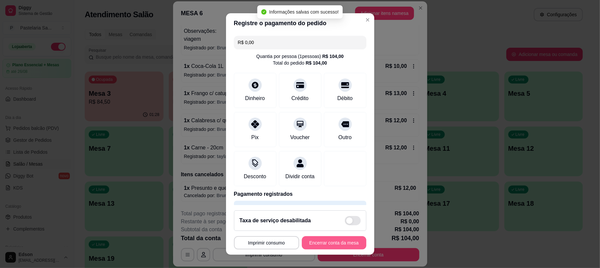
click at [338, 237] on button "Encerrar conta da mesa" at bounding box center [334, 242] width 65 height 13
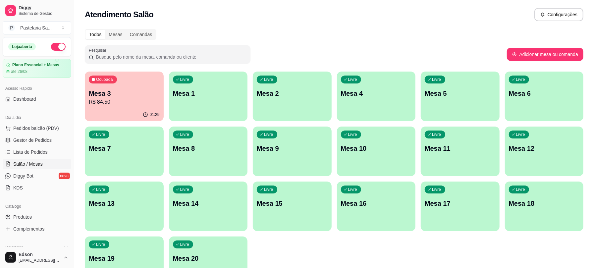
click at [52, 49] on button "button" at bounding box center [58, 47] width 15 height 8
click at [138, 97] on p "Mesa 3" at bounding box center [124, 93] width 71 height 9
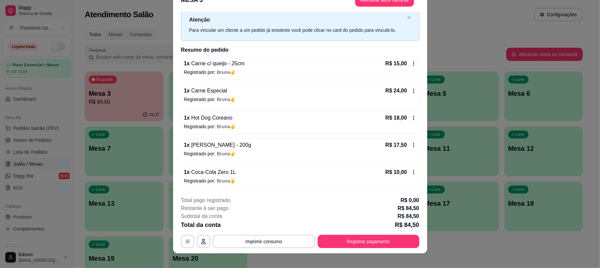
scroll to position [20, 0]
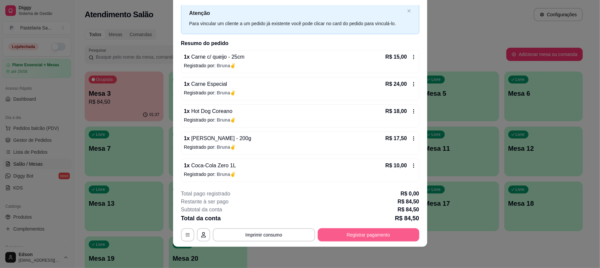
click at [398, 236] on button "Registrar pagamento" at bounding box center [369, 234] width 102 height 13
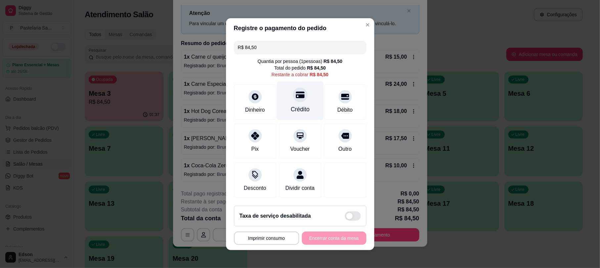
click at [296, 93] on icon at bounding box center [300, 94] width 9 height 7
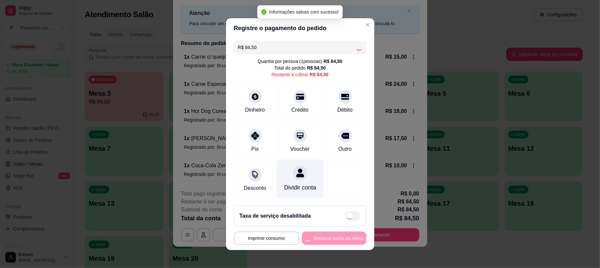
type input "R$ 0,00"
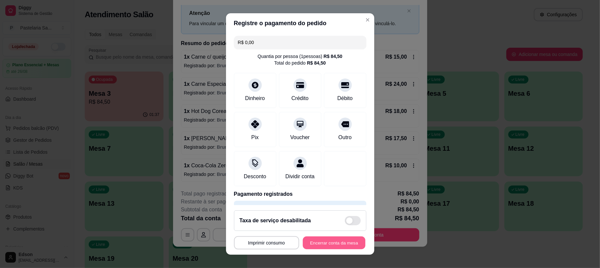
click at [337, 236] on button "Encerrar conta da mesa" at bounding box center [334, 242] width 63 height 13
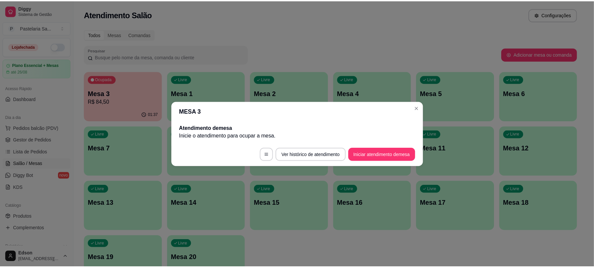
scroll to position [0, 0]
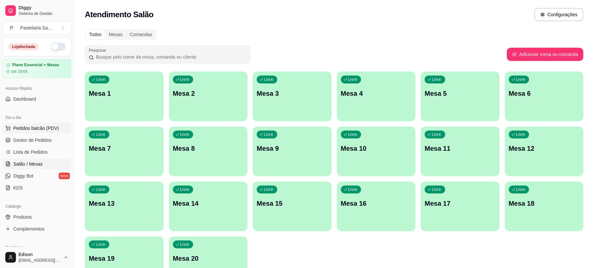
click at [32, 130] on span "Pedidos balcão (PDV)" at bounding box center [36, 128] width 46 height 7
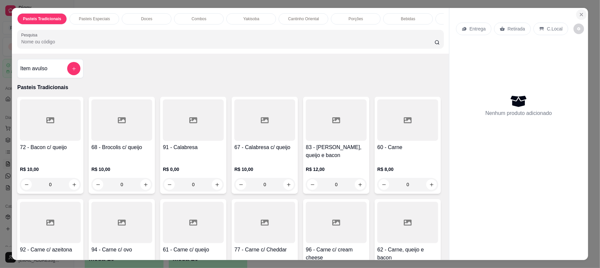
click at [577, 10] on button "Close" at bounding box center [581, 14] width 11 height 11
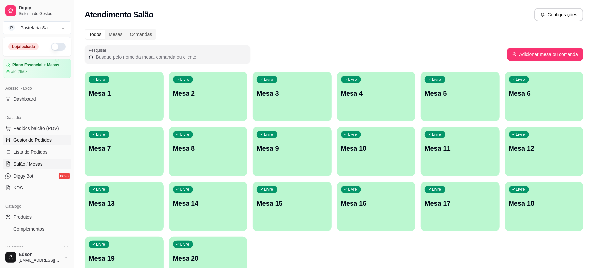
click at [36, 138] on span "Gestor de Pedidos" at bounding box center [32, 140] width 38 height 7
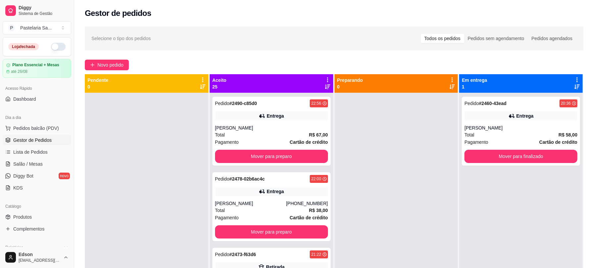
click at [325, 77] on icon at bounding box center [327, 80] width 6 height 6
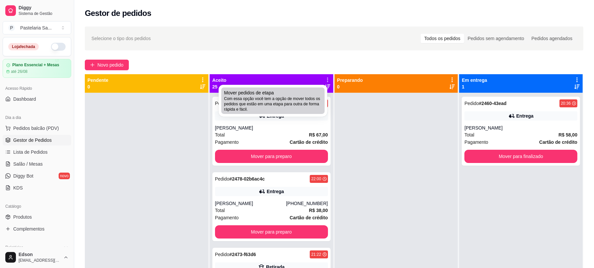
click at [280, 93] on div "Mover pedidos de etapa Com essa opção você tem a opção de mover todos os pedido…" at bounding box center [273, 100] width 98 height 23
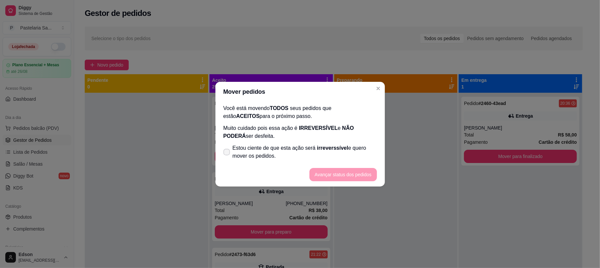
click at [240, 154] on span "Estou ciente de que esta ação será irreverssível e quero mover os pedidos." at bounding box center [305, 152] width 144 height 16
click at [227, 154] on input "Estou ciente de que esta ação será irreverssível e quero mover os pedidos." at bounding box center [225, 155] width 4 height 4
checkbox input "true"
click at [338, 176] on button "Avançar status dos pedidos" at bounding box center [344, 174] width 68 height 13
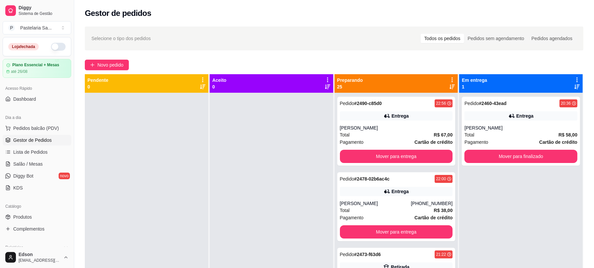
click at [442, 87] on div "Preparando 25" at bounding box center [396, 83] width 118 height 13
click at [449, 87] on icon at bounding box center [451, 86] width 5 height 5
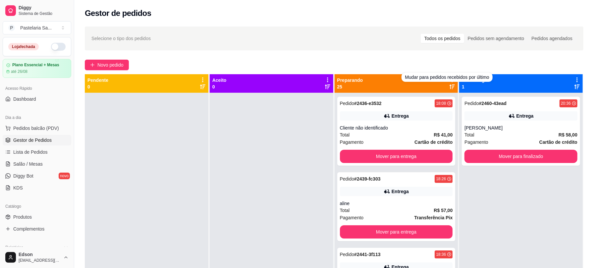
click at [448, 80] on div "Mudar para pedidos recebidos por último" at bounding box center [446, 76] width 91 height 9
click at [449, 75] on div "Preparando 25" at bounding box center [395, 83] width 123 height 19
click at [448, 76] on div "Preparando 25" at bounding box center [395, 83] width 123 height 19
click at [451, 80] on icon at bounding box center [451, 79] width 1 height 5
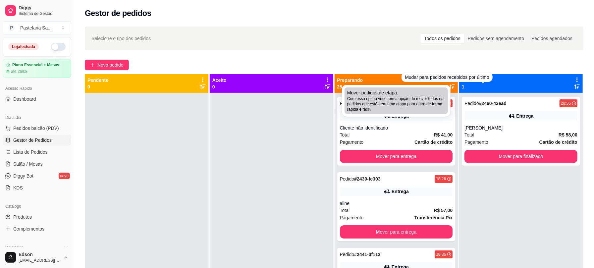
click at [389, 95] on span "Mover pedidos de etapa" at bounding box center [372, 92] width 50 height 7
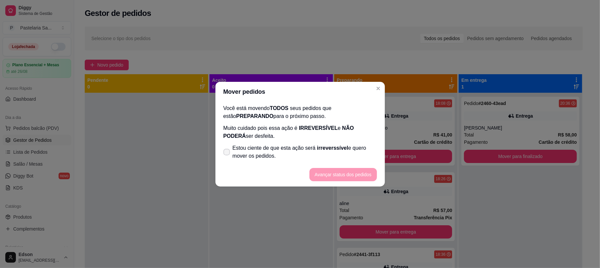
click at [269, 148] on span "Estou ciente de que esta ação será irreverssível e quero mover os pedidos." at bounding box center [305, 152] width 144 height 16
click at [227, 153] on input "Estou ciente de que esta ação será irreverssível e quero mover os pedidos." at bounding box center [225, 155] width 4 height 4
checkbox input "true"
click at [334, 171] on button "Avançar status dos pedidos" at bounding box center [344, 174] width 66 height 13
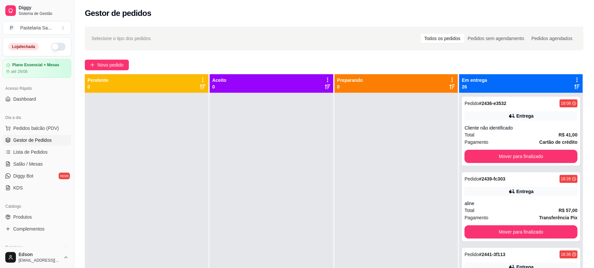
click at [574, 77] on icon at bounding box center [577, 80] width 6 height 6
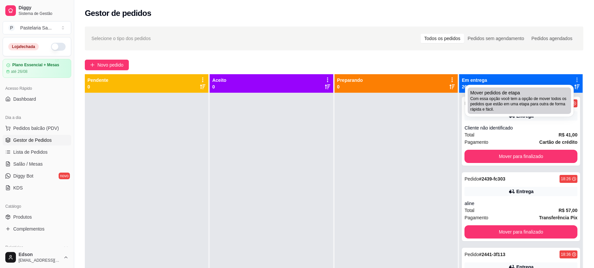
click at [523, 99] on span "Com essa opção você tem a opção de mover todos os pedidos que estão em uma etap…" at bounding box center [519, 104] width 98 height 16
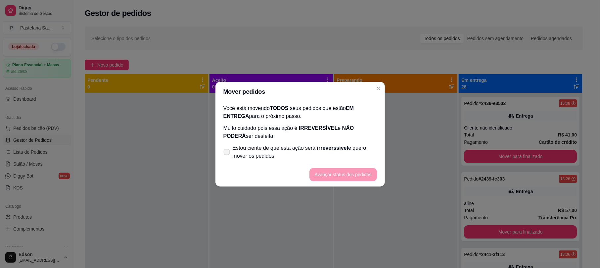
click at [289, 152] on span "Estou ciente de que esta ação será irreverssível e quero mover os pedidos." at bounding box center [305, 152] width 144 height 16
click at [227, 153] on input "Estou ciente de que esta ação será irreverssível e quero mover os pedidos." at bounding box center [225, 155] width 4 height 4
checkbox input "true"
click at [322, 171] on button "Avançar status dos pedidos" at bounding box center [344, 174] width 68 height 13
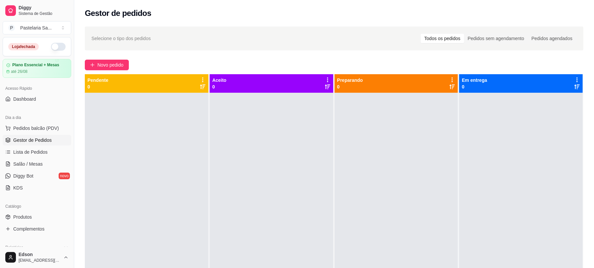
scroll to position [19, 0]
